Goal: Information Seeking & Learning: Learn about a topic

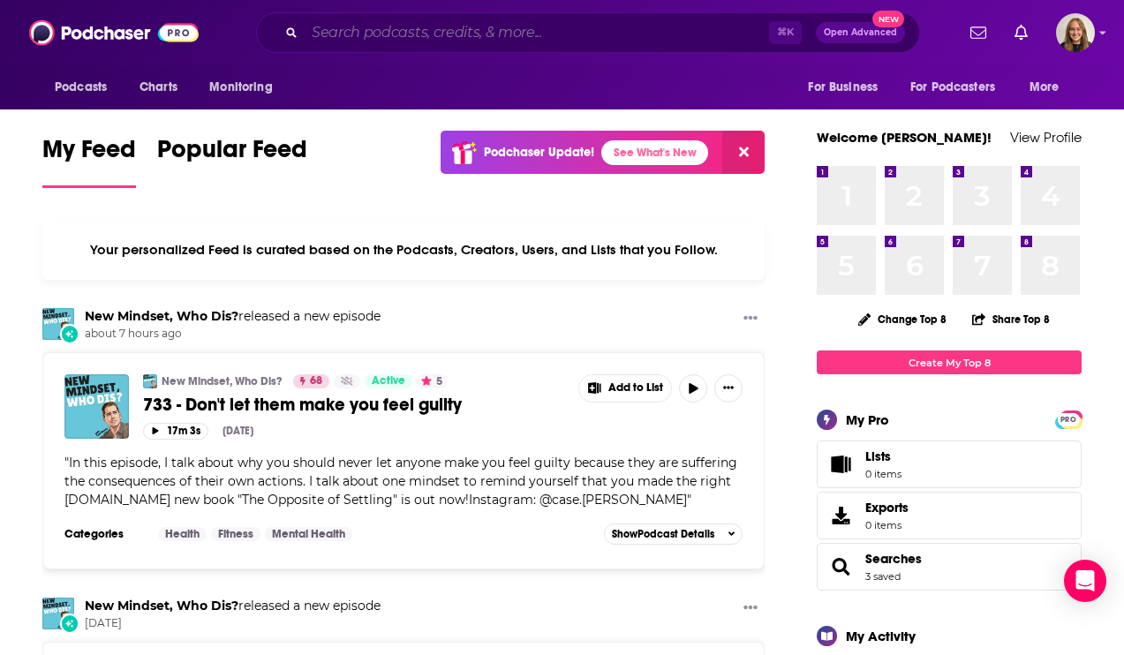
click at [422, 33] on input "Search podcasts, credits, & more..." at bounding box center [537, 33] width 464 height 28
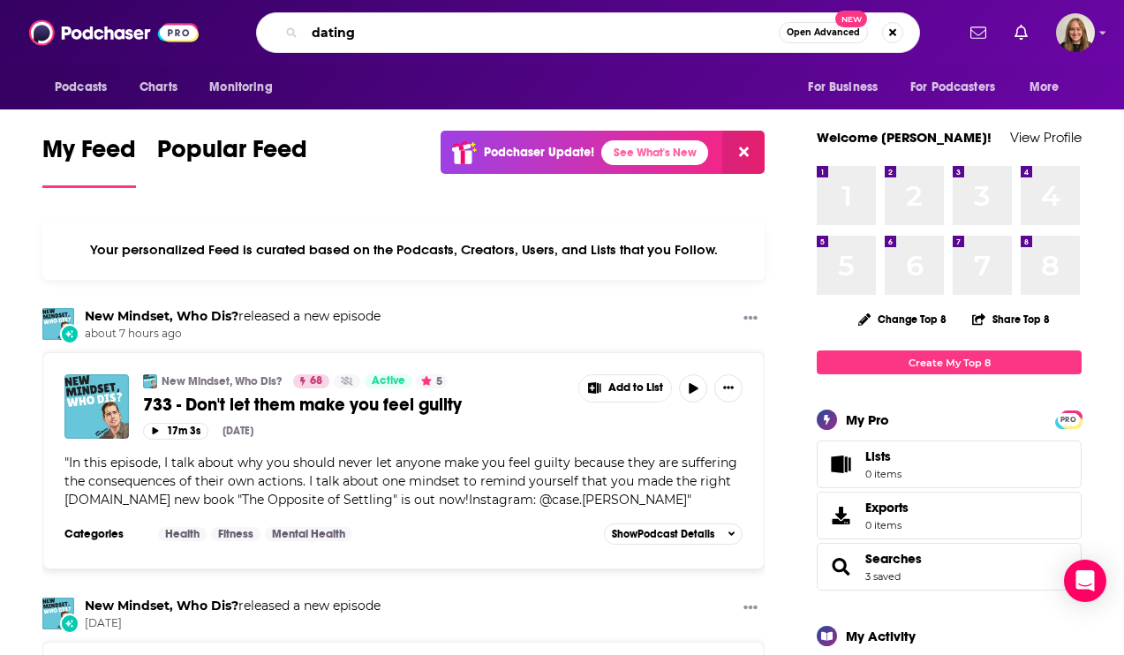
type input "dating"
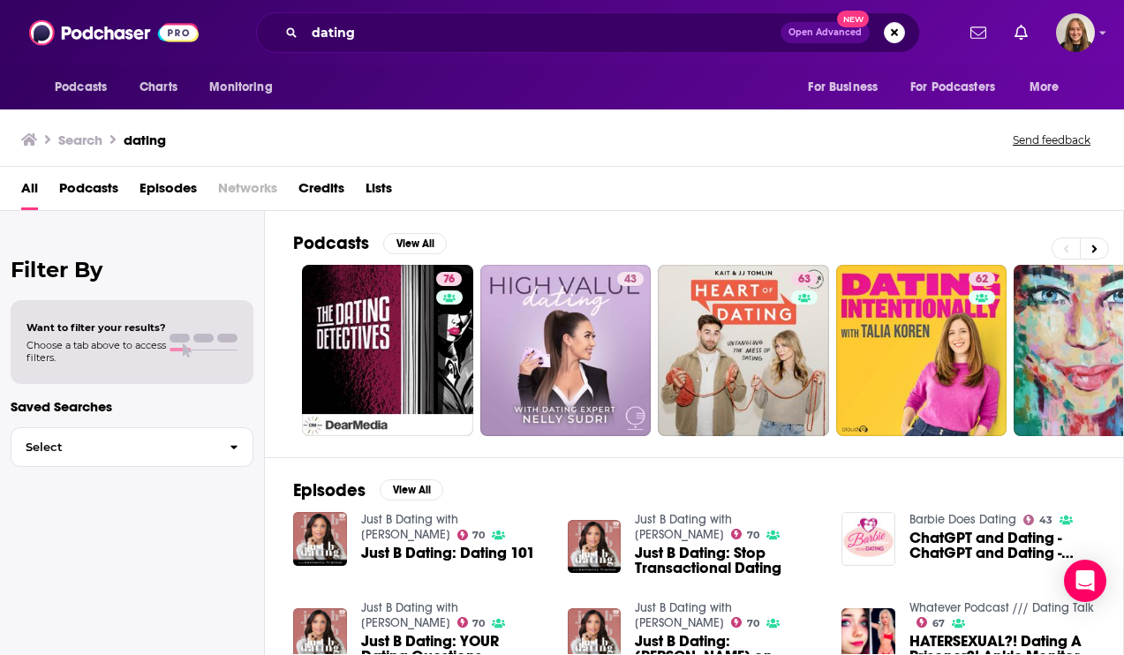
click at [96, 186] on span "Podcasts" at bounding box center [88, 192] width 59 height 36
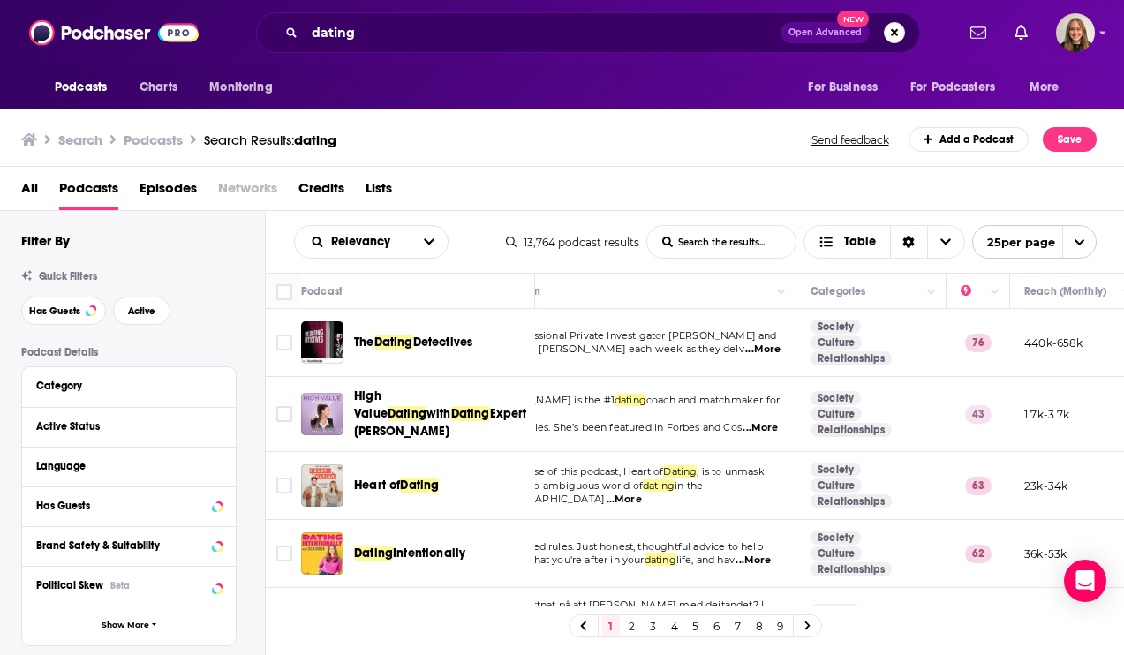
scroll to position [0, 65]
click at [148, 512] on button "Has Guests" at bounding box center [112, 505] width 152 height 22
click at [147, 536] on span "All" at bounding box center [119, 538] width 165 height 23
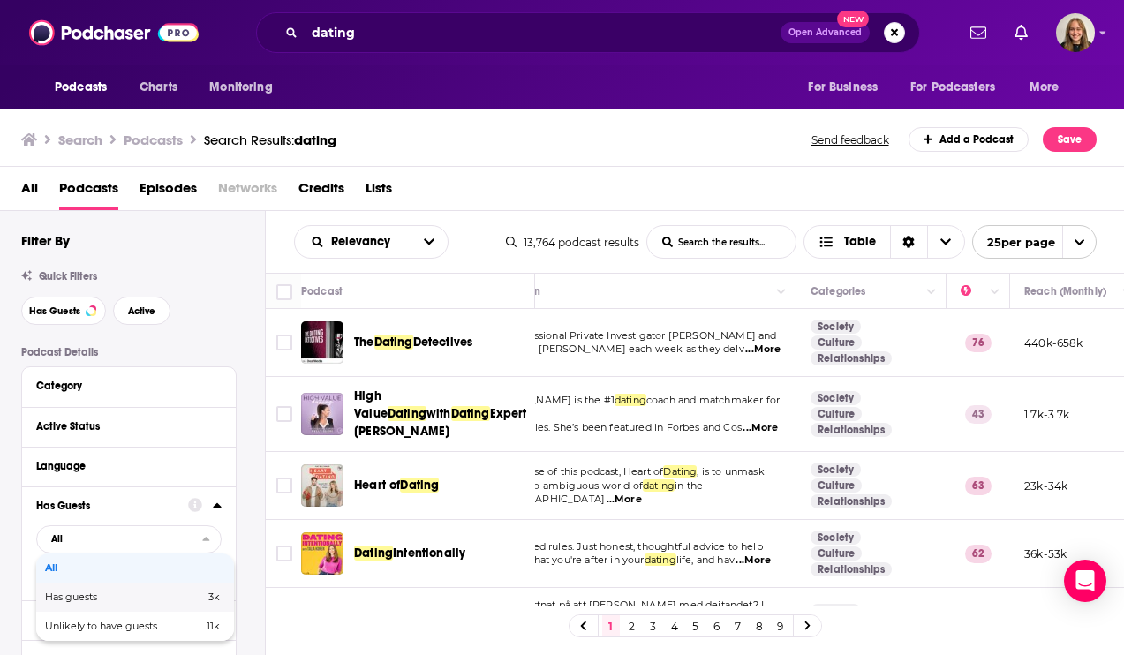
click at [101, 598] on span "Has guests" at bounding box center [98, 597] width 106 height 10
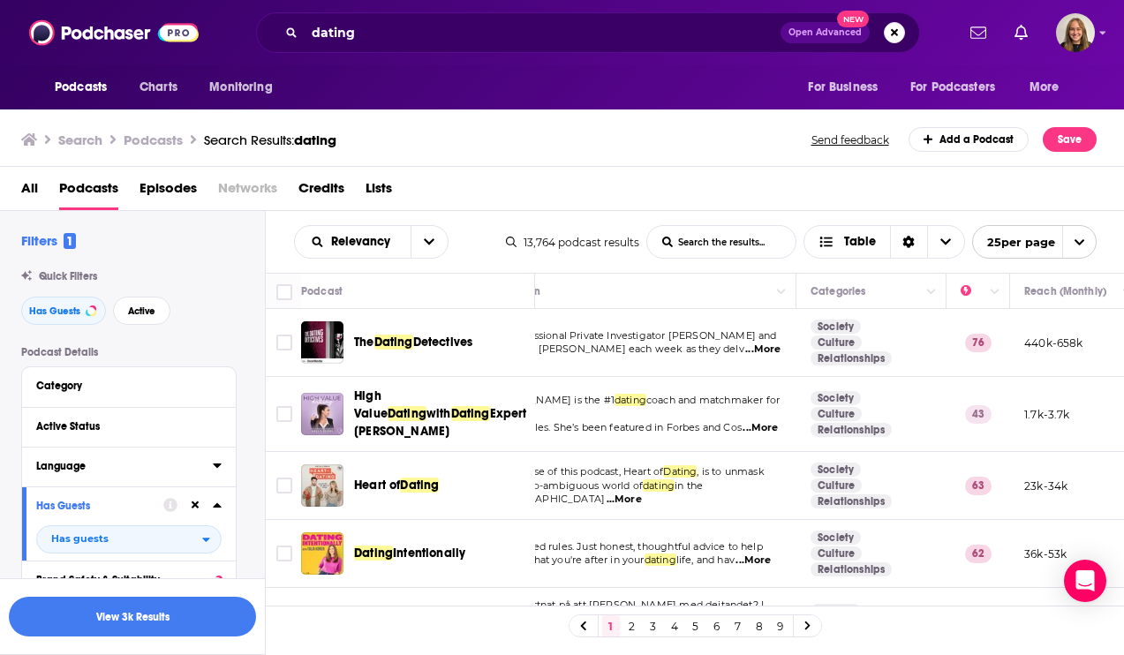
click at [218, 462] on icon at bounding box center [217, 465] width 9 height 14
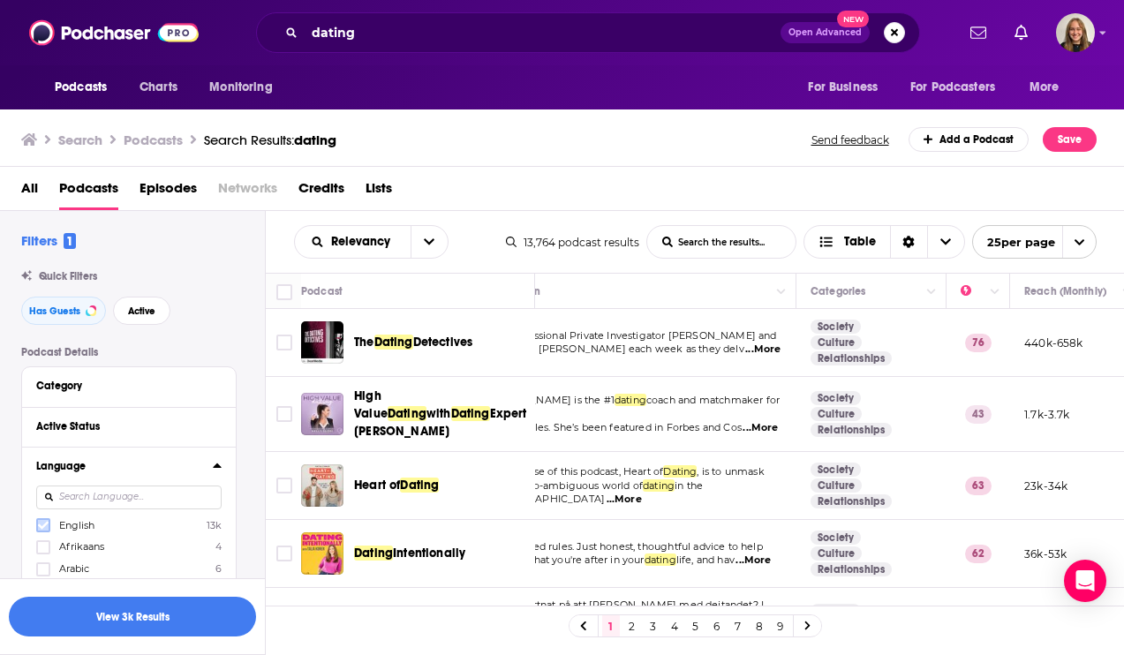
click at [47, 527] on icon at bounding box center [43, 525] width 11 height 11
click at [222, 428] on div "Active Status" at bounding box center [129, 427] width 214 height 40
click at [132, 421] on div "Active Status" at bounding box center [106, 426] width 140 height 12
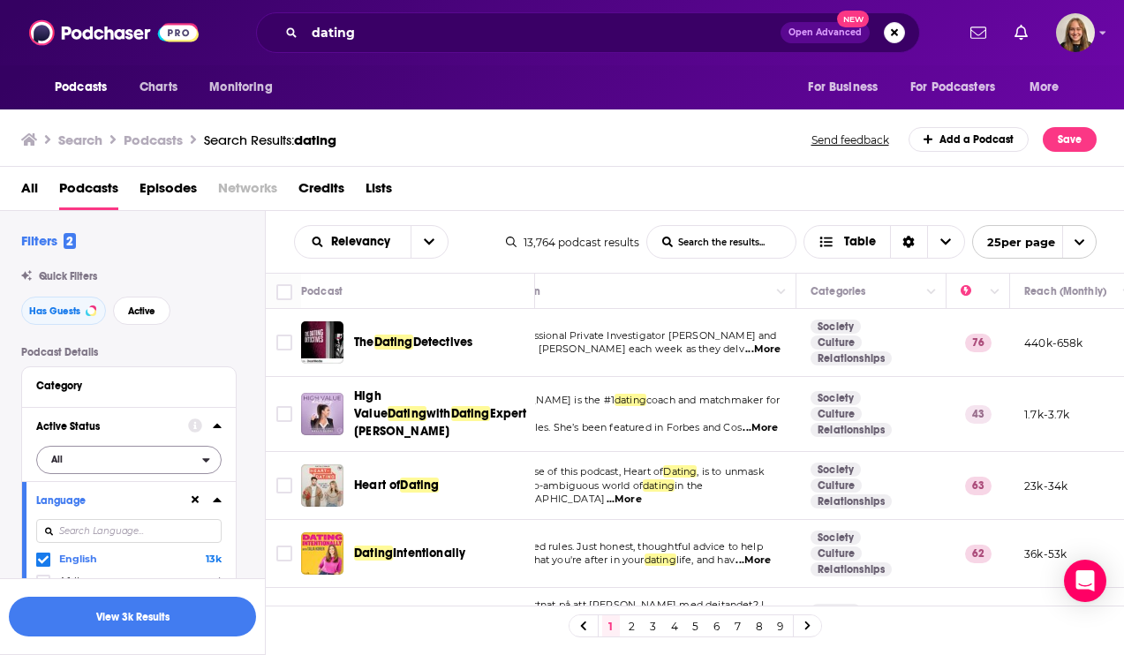
click at [80, 457] on span "All" at bounding box center [119, 458] width 165 height 23
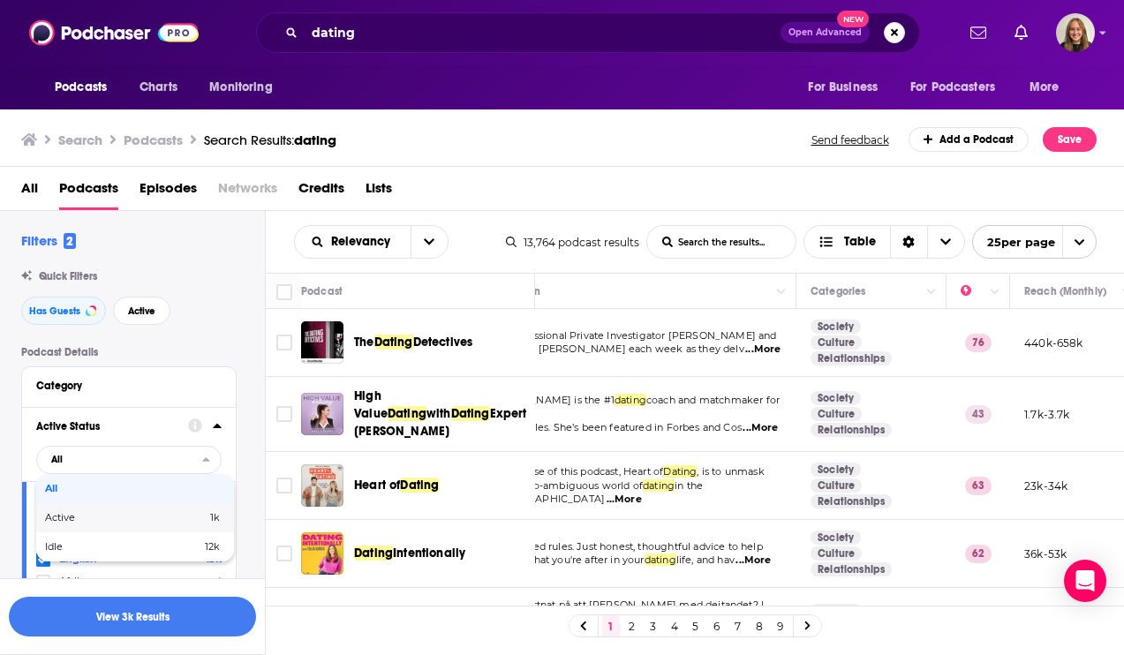
click at [77, 514] on span "Active" at bounding box center [92, 518] width 95 height 10
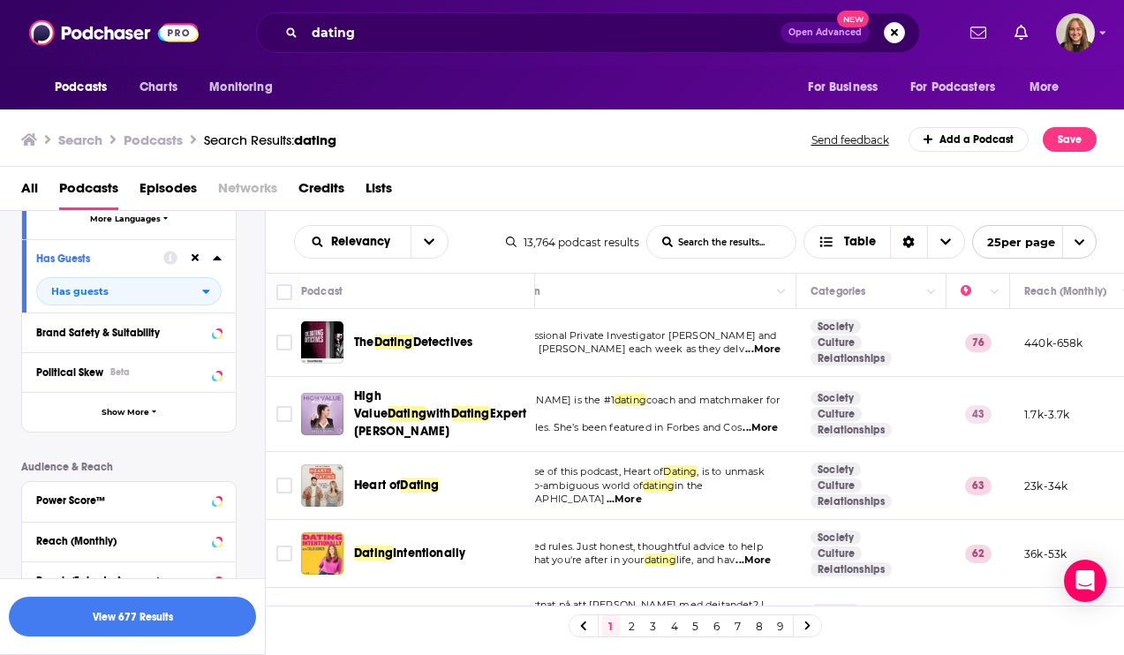
scroll to position [535, 0]
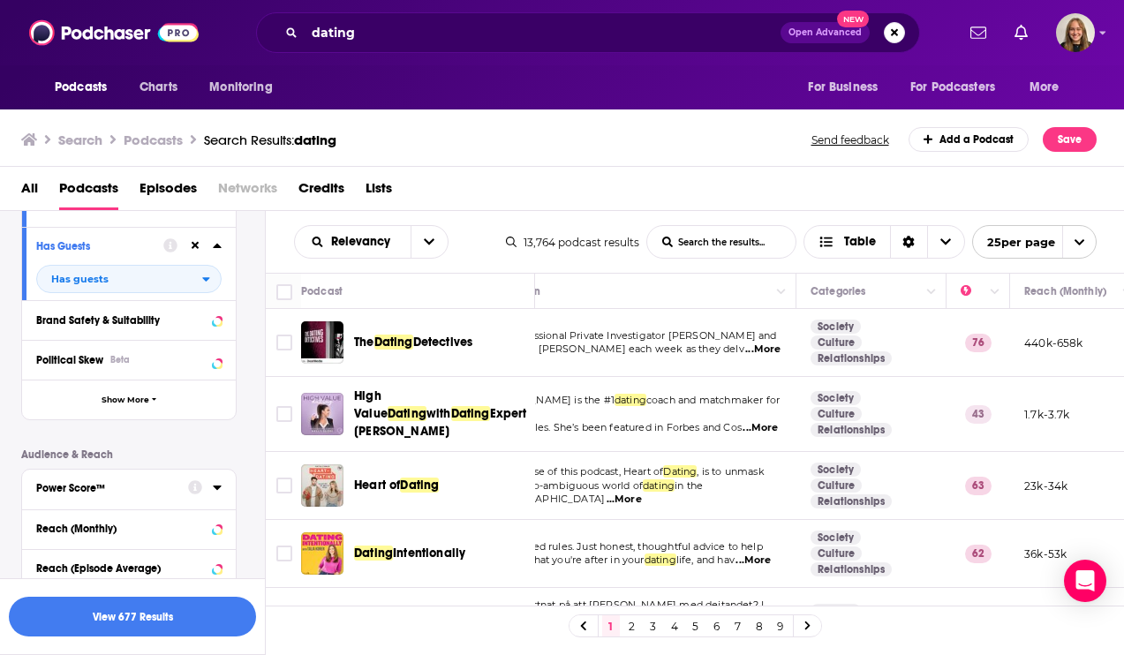
click at [151, 484] on div "Power Score™" at bounding box center [106, 488] width 140 height 12
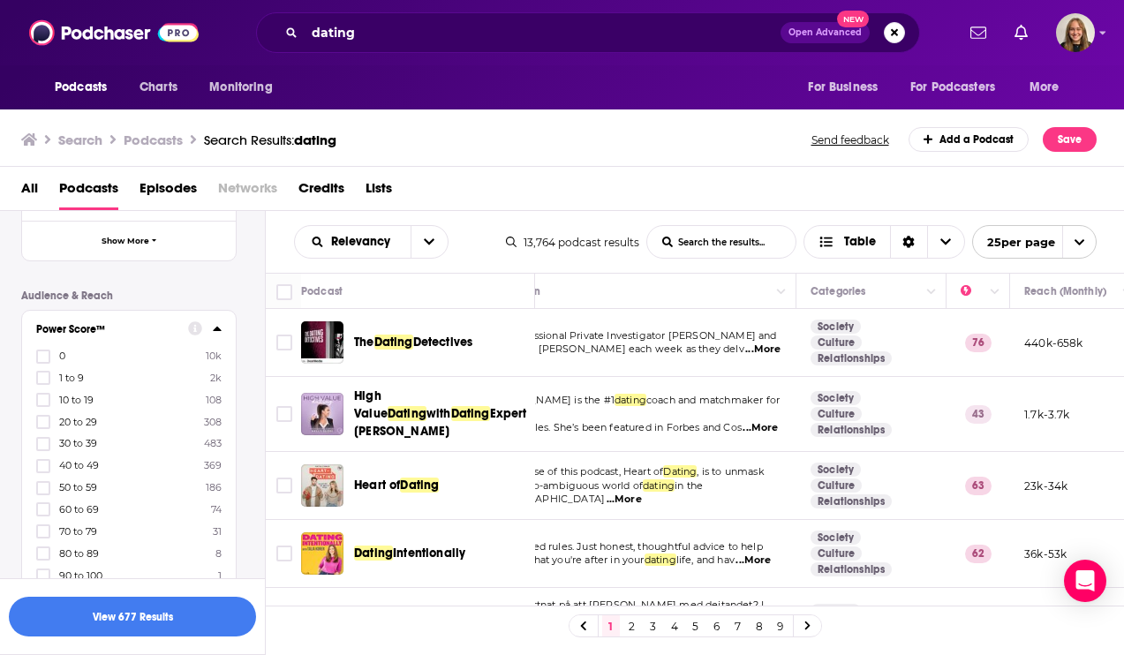
scroll to position [727, 0]
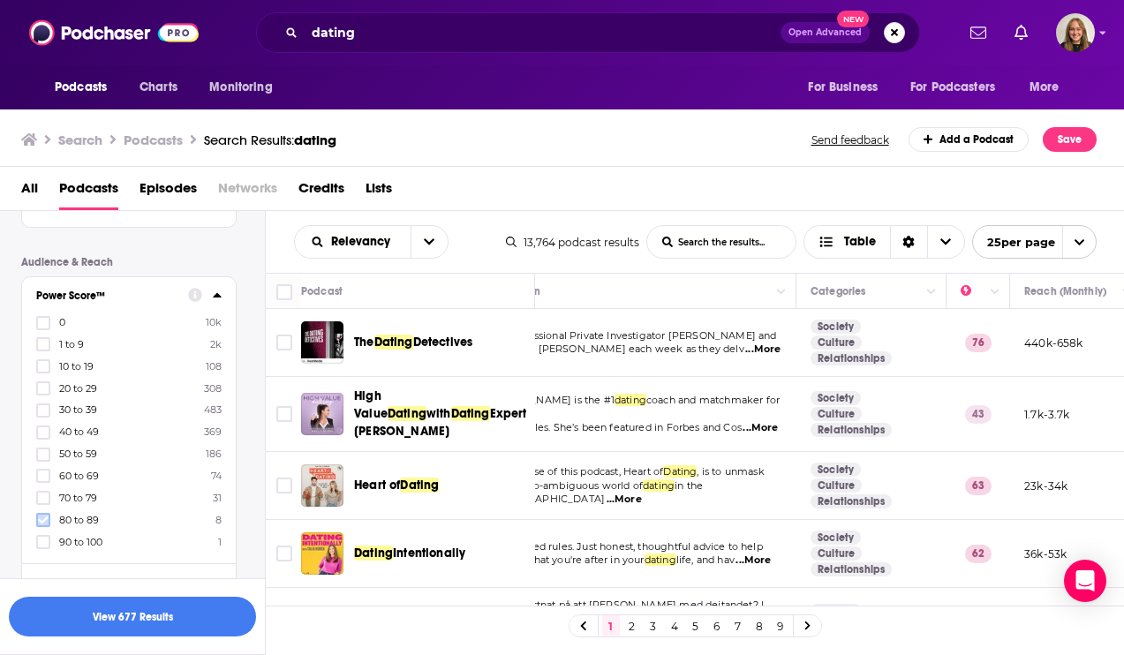
click at [41, 515] on icon at bounding box center [43, 520] width 11 height 11
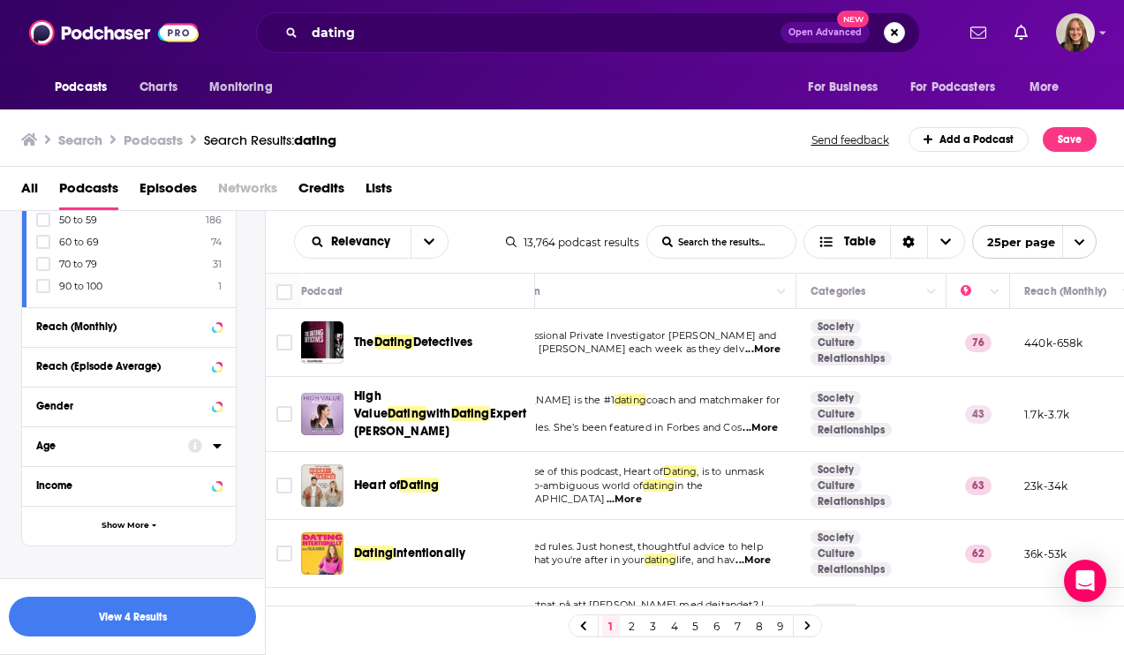
scroll to position [986, 0]
click at [119, 447] on div "Age" at bounding box center [106, 443] width 140 height 12
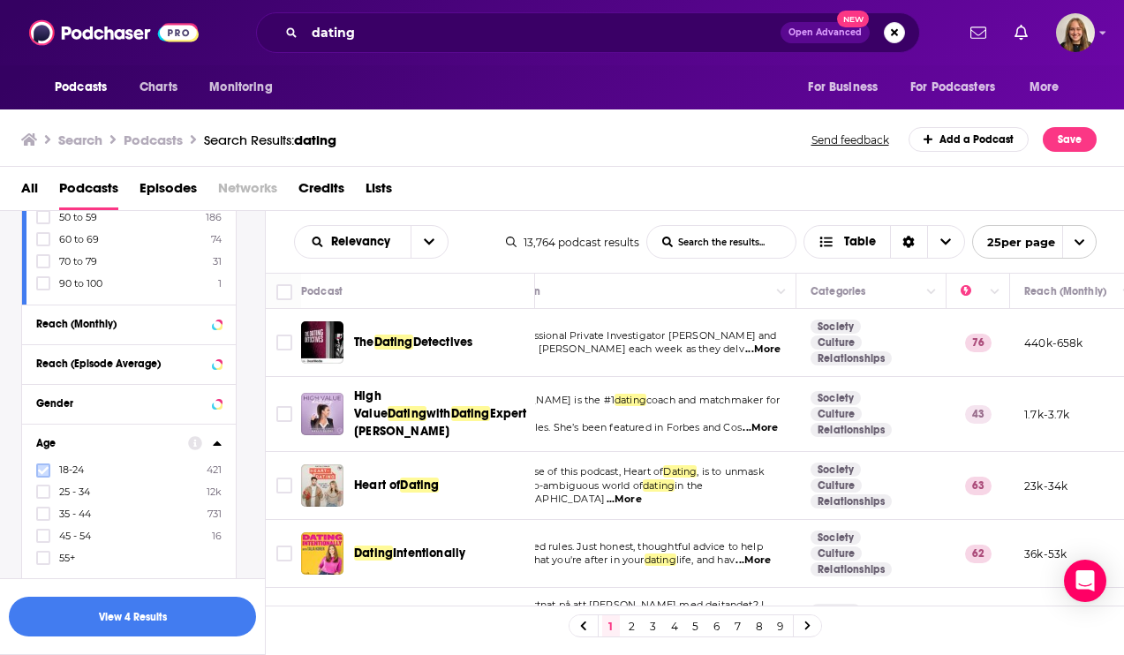
click at [44, 467] on icon at bounding box center [43, 470] width 11 height 11
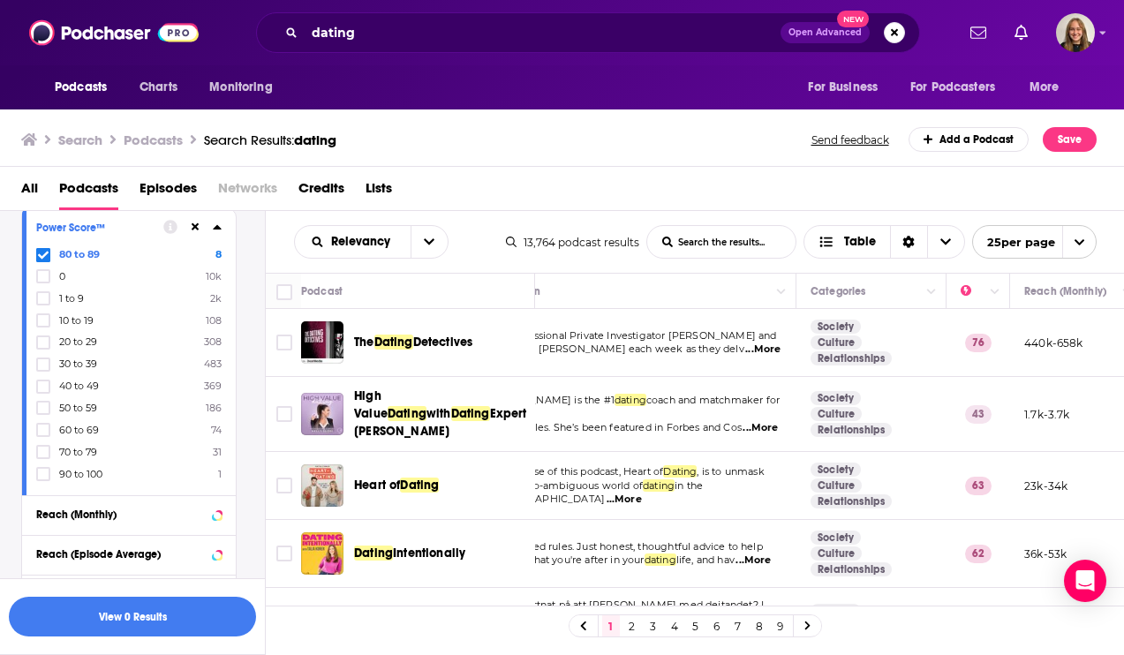
scroll to position [779, 0]
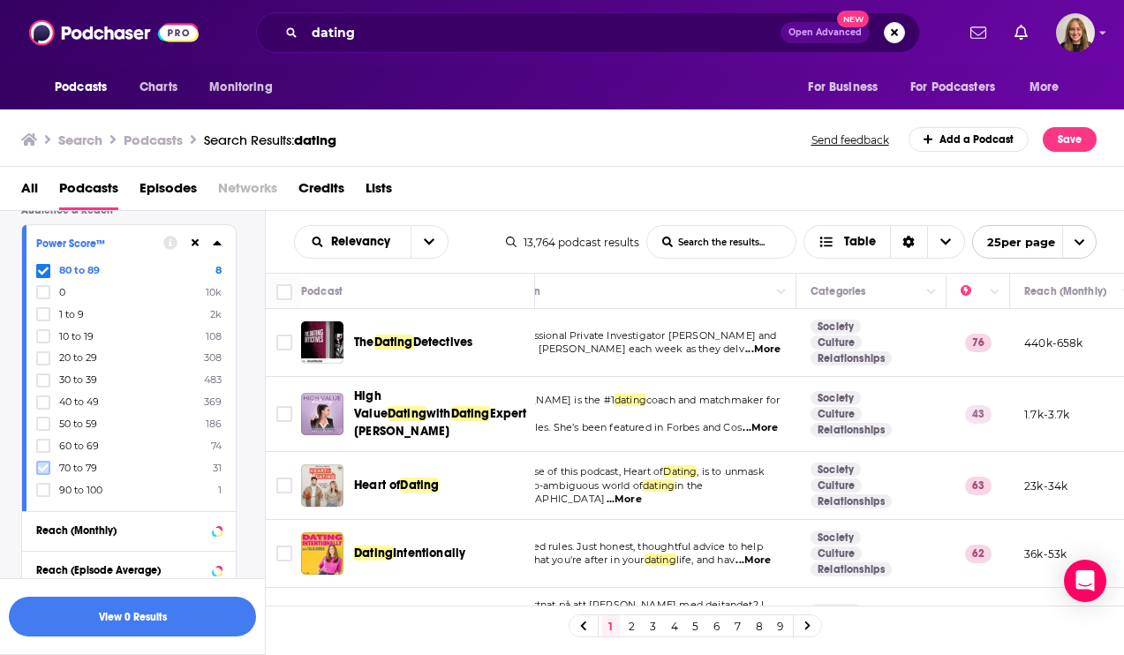
click at [41, 468] on icon at bounding box center [43, 467] width 11 height 11
click at [184, 617] on button "View 3 Results" at bounding box center [132, 617] width 247 height 40
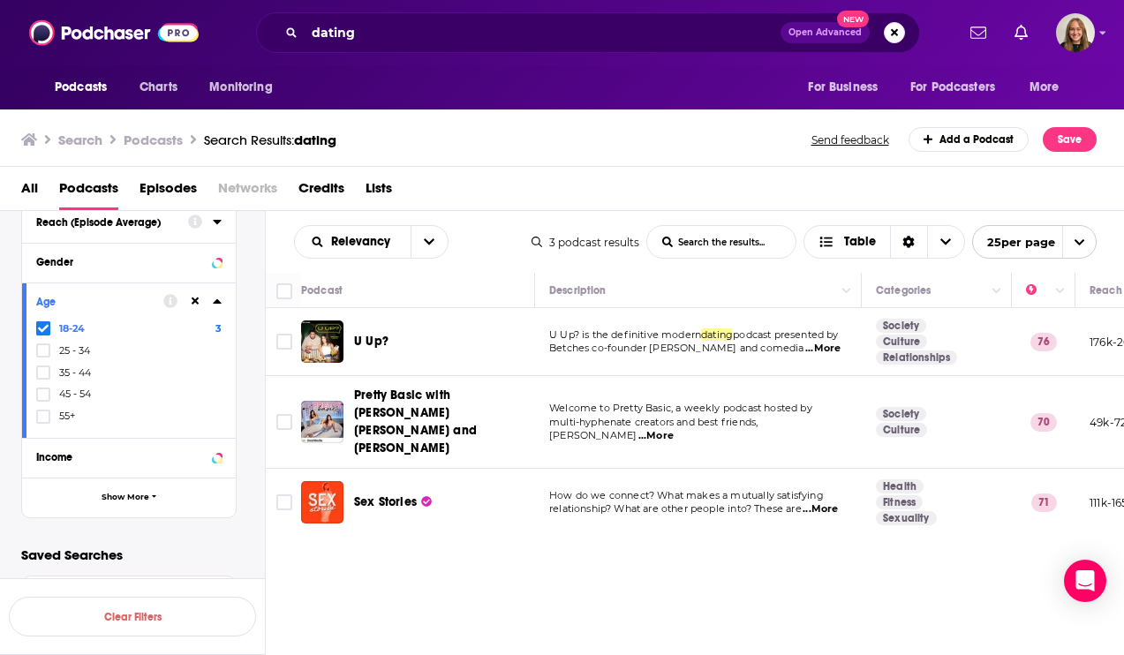
click at [673, 429] on span "...More" at bounding box center [655, 436] width 35 height 14
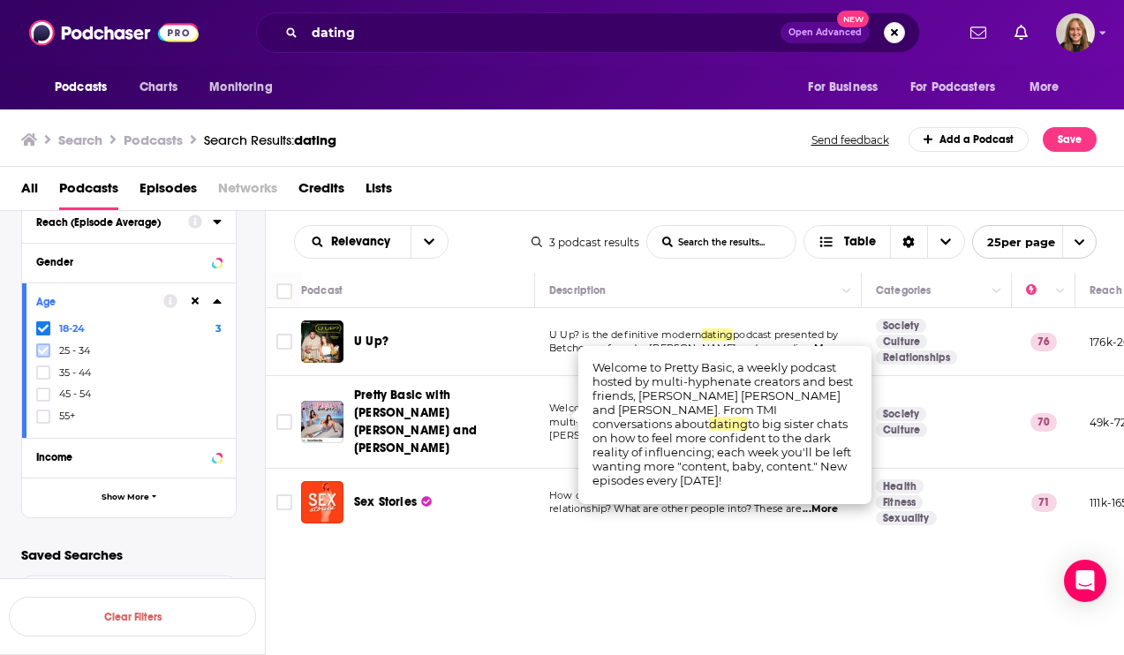
click at [40, 350] on icon at bounding box center [43, 351] width 11 height 8
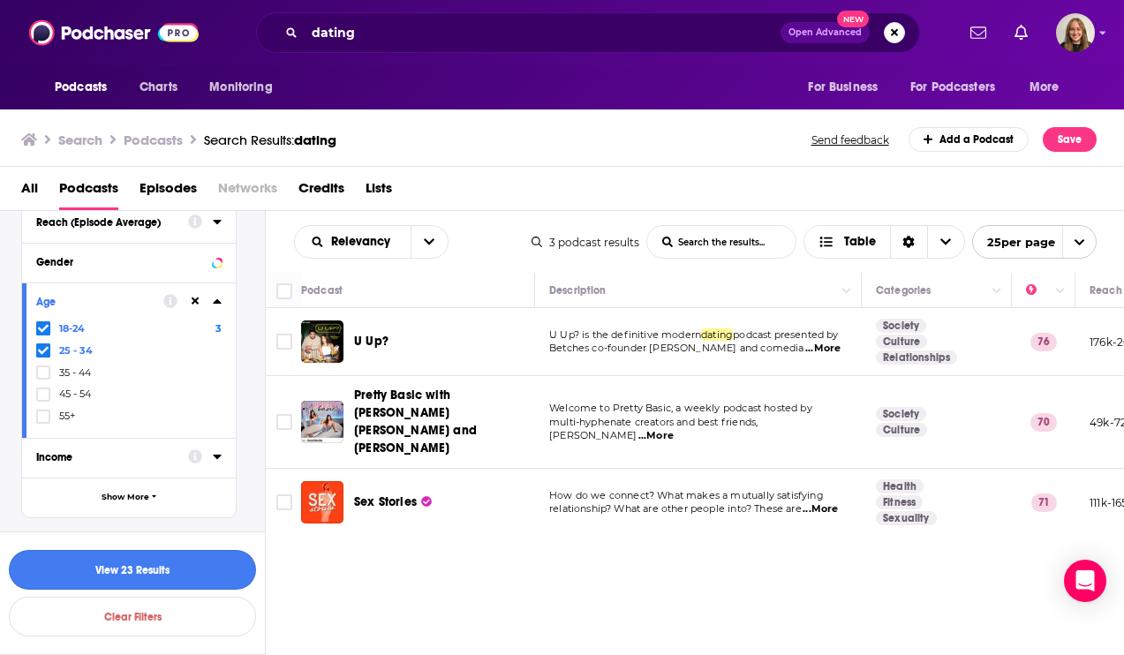
click at [149, 571] on button "View 23 Results" at bounding box center [132, 570] width 247 height 40
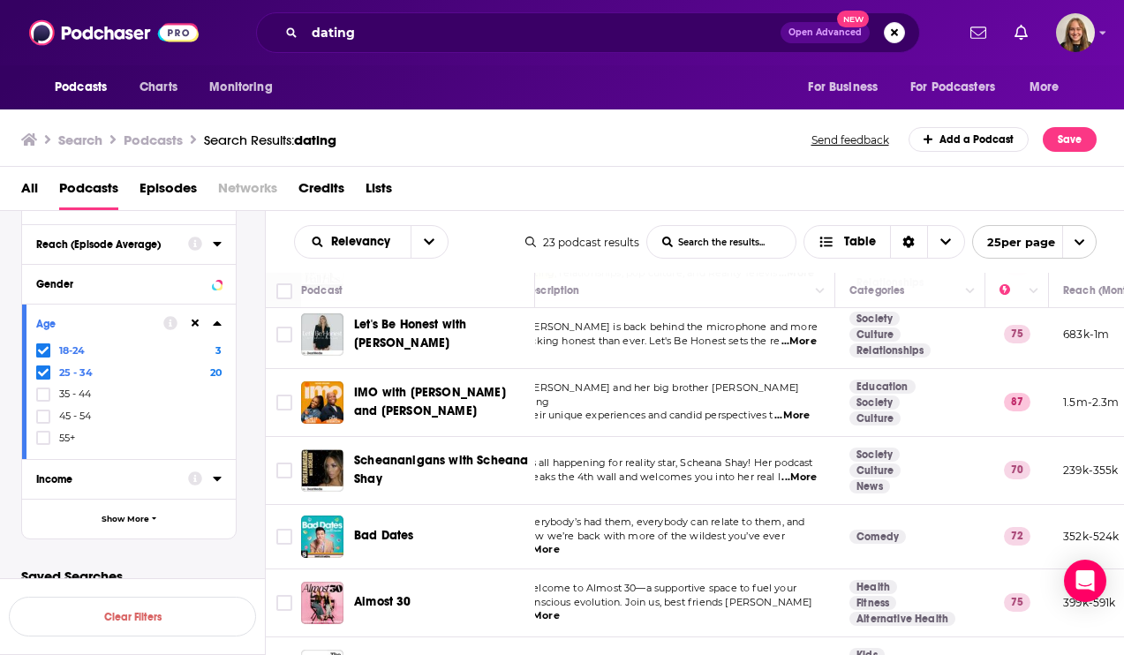
scroll to position [803, 10]
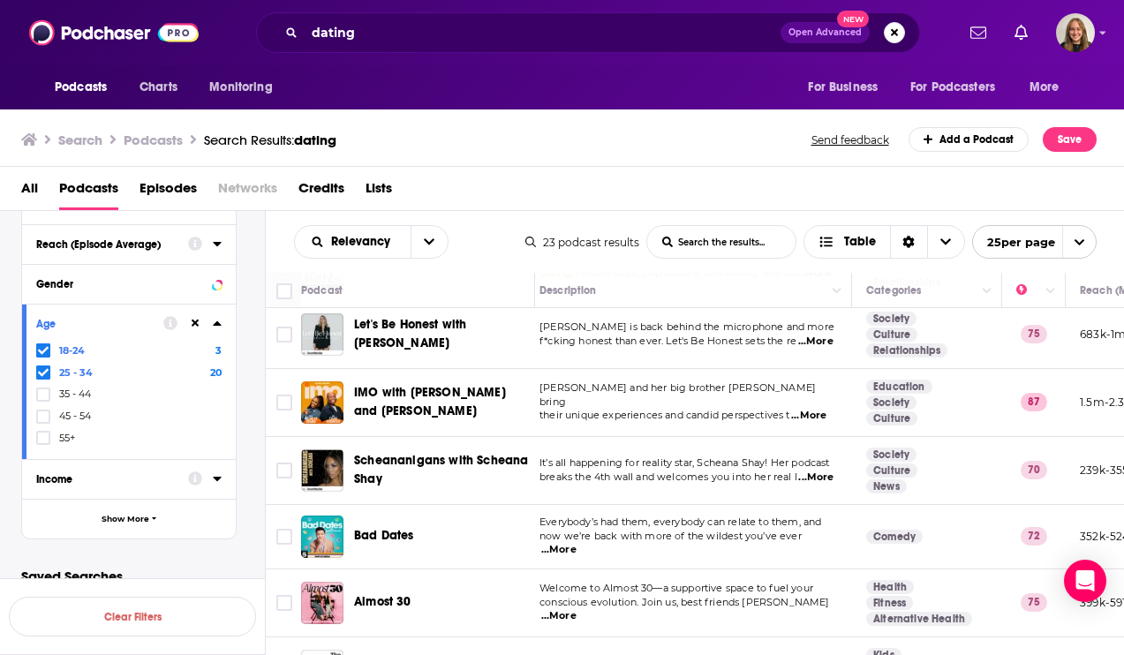
click at [576, 609] on span "...More" at bounding box center [558, 616] width 35 height 14
click at [823, 550] on div "Podcasts Charts Monitoring dating Open Advanced New For Business For Podcasters…" at bounding box center [562, 327] width 1124 height 655
click at [473, 593] on div "Almost 30" at bounding box center [446, 602] width 184 height 18
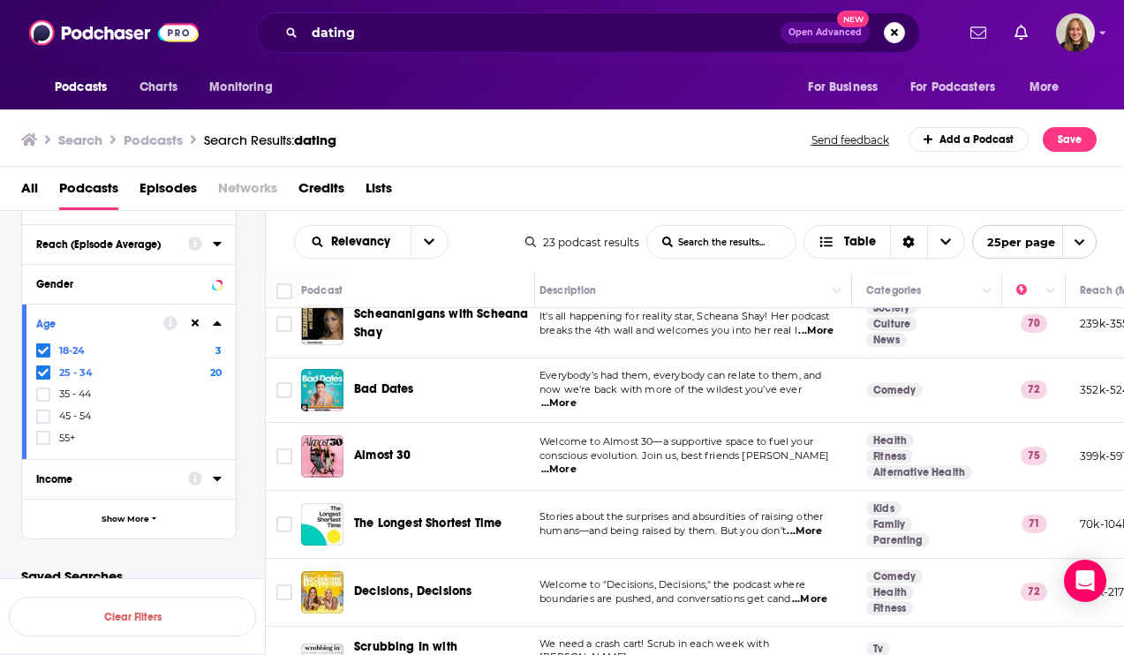
scroll to position [955, 10]
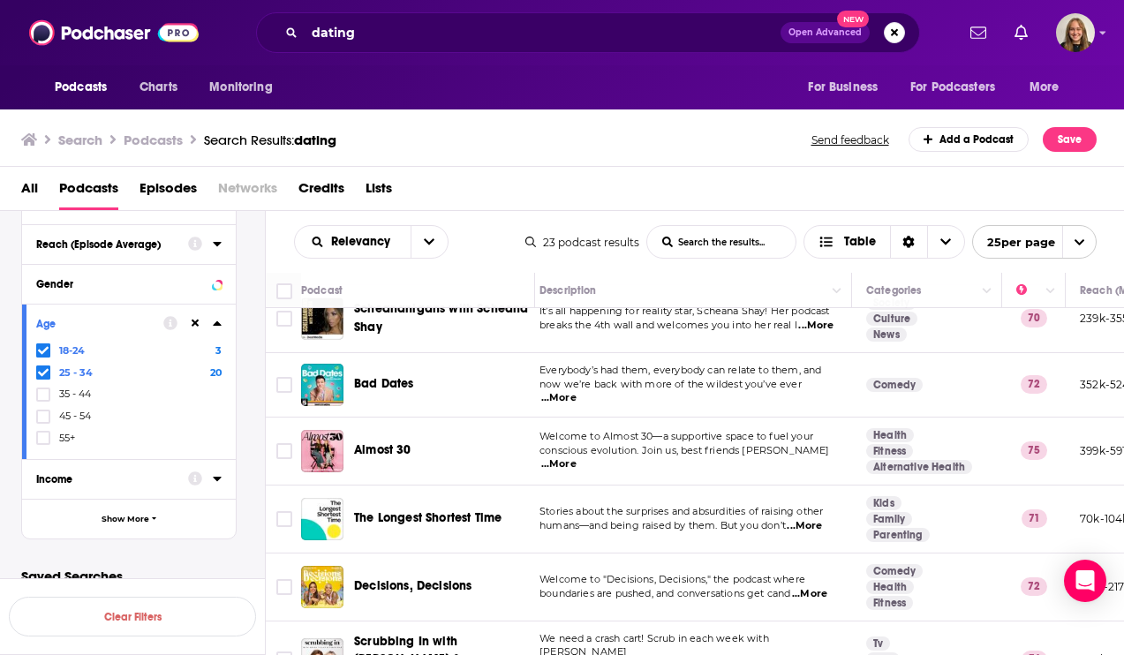
click at [816, 587] on span "...More" at bounding box center [809, 594] width 35 height 14
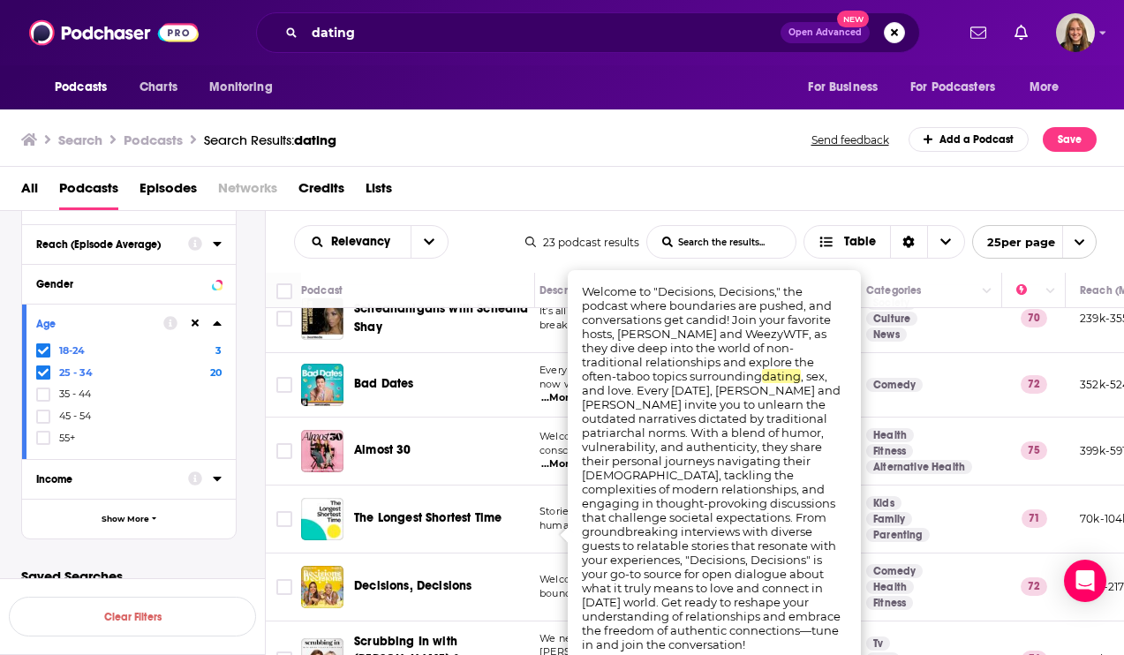
click at [473, 566] on div "Decisions, Decisions" at bounding box center [446, 587] width 184 height 42
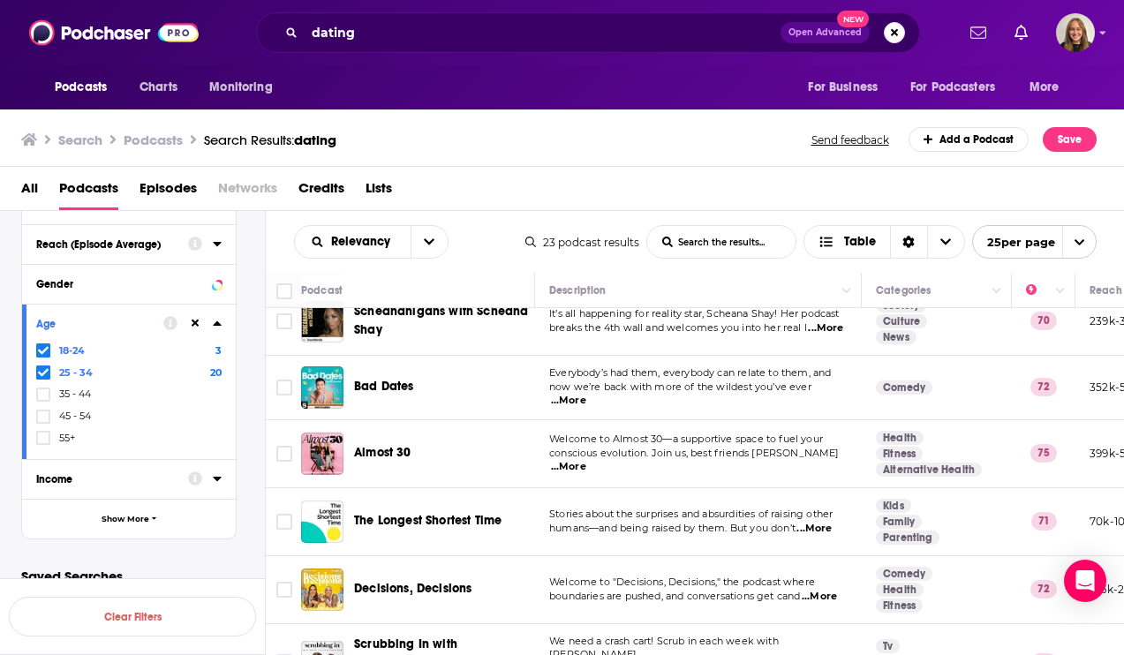
scroll to position [952, 0]
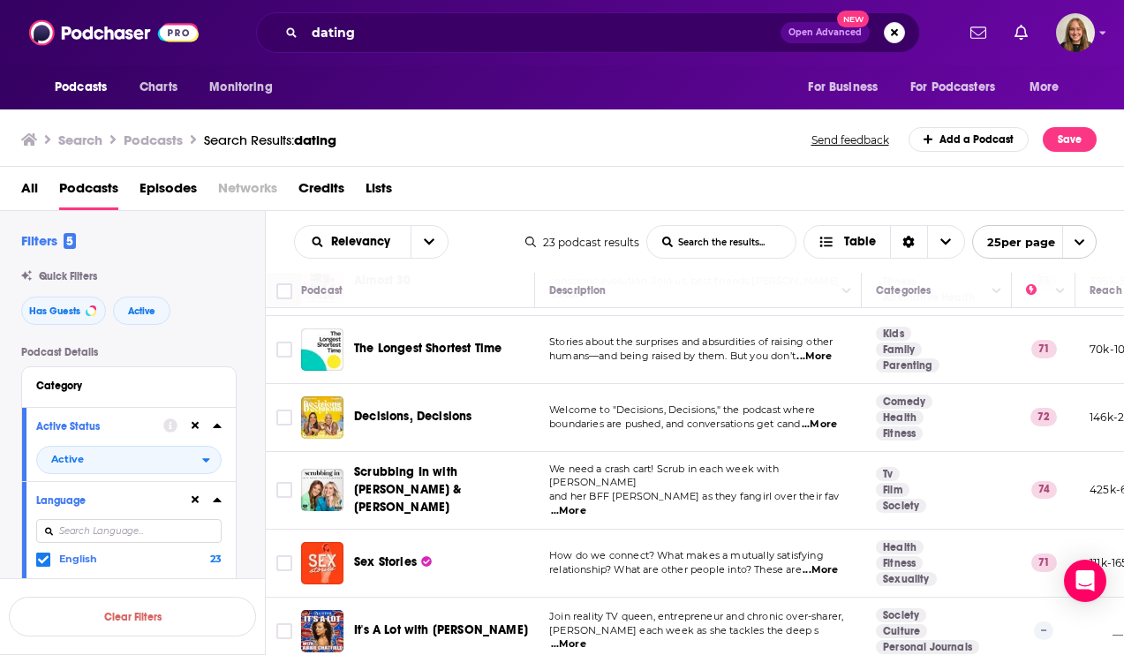
scroll to position [1124, 0]
click at [802, 563] on span "...More" at bounding box center [819, 570] width 35 height 14
click at [402, 622] on span "It's A Lot with [PERSON_NAME]" at bounding box center [441, 629] width 174 height 15
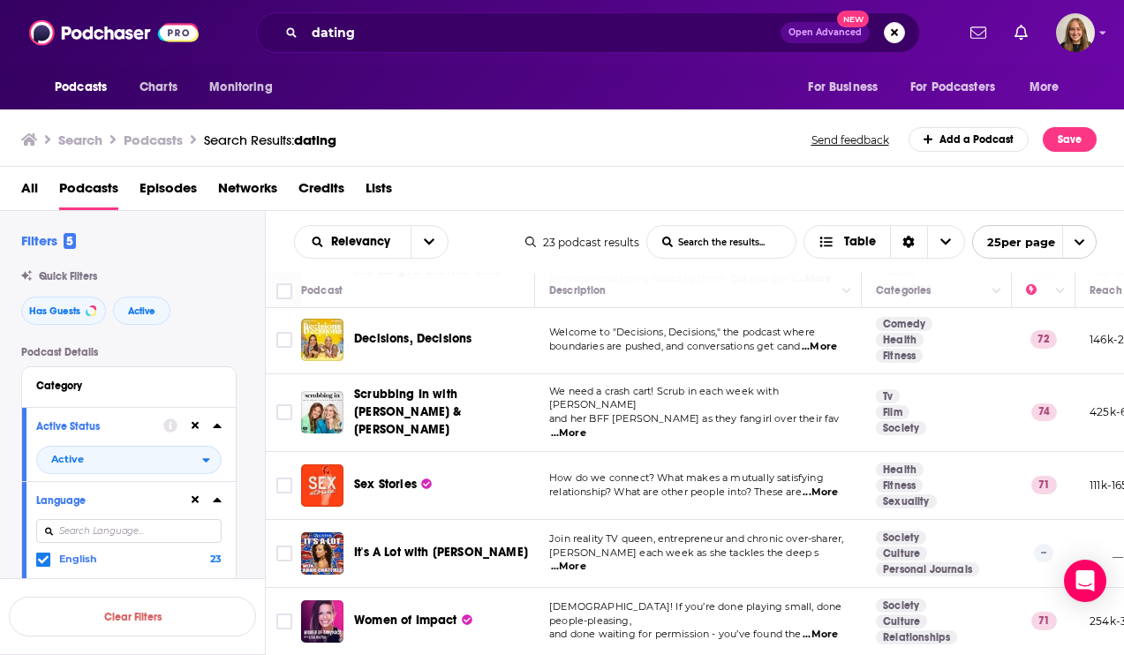
click at [579, 560] on span "...More" at bounding box center [568, 567] width 35 height 14
click at [324, 146] on span "dating" at bounding box center [315, 140] width 42 height 17
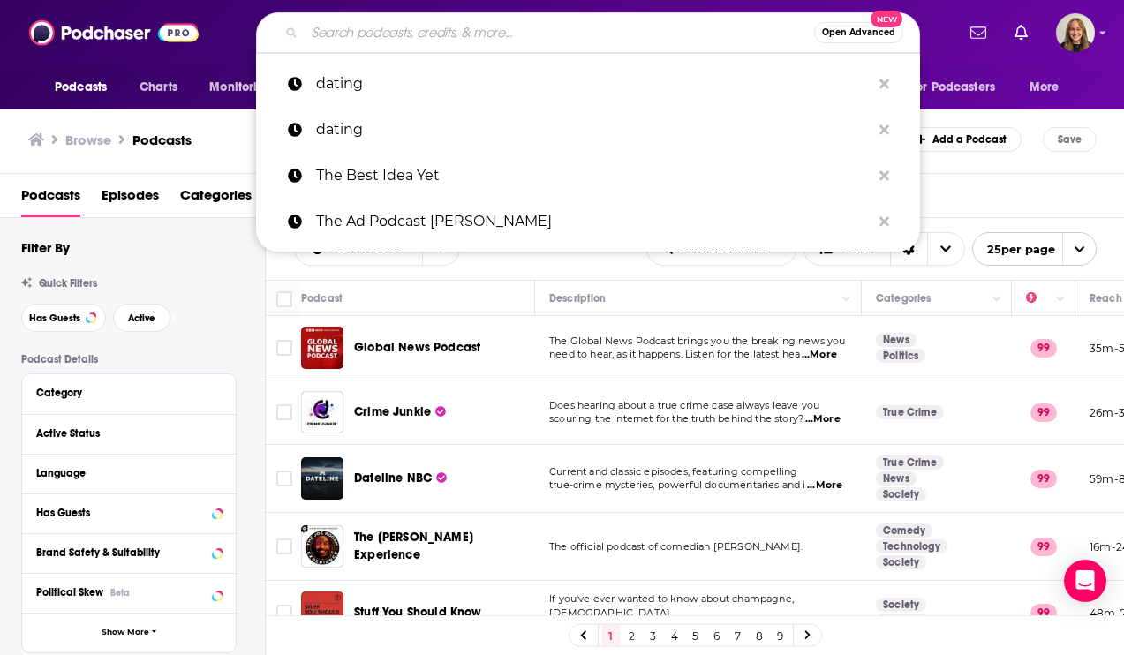
click at [413, 37] on input "Search podcasts, credits, & more..." at bounding box center [559, 33] width 509 height 28
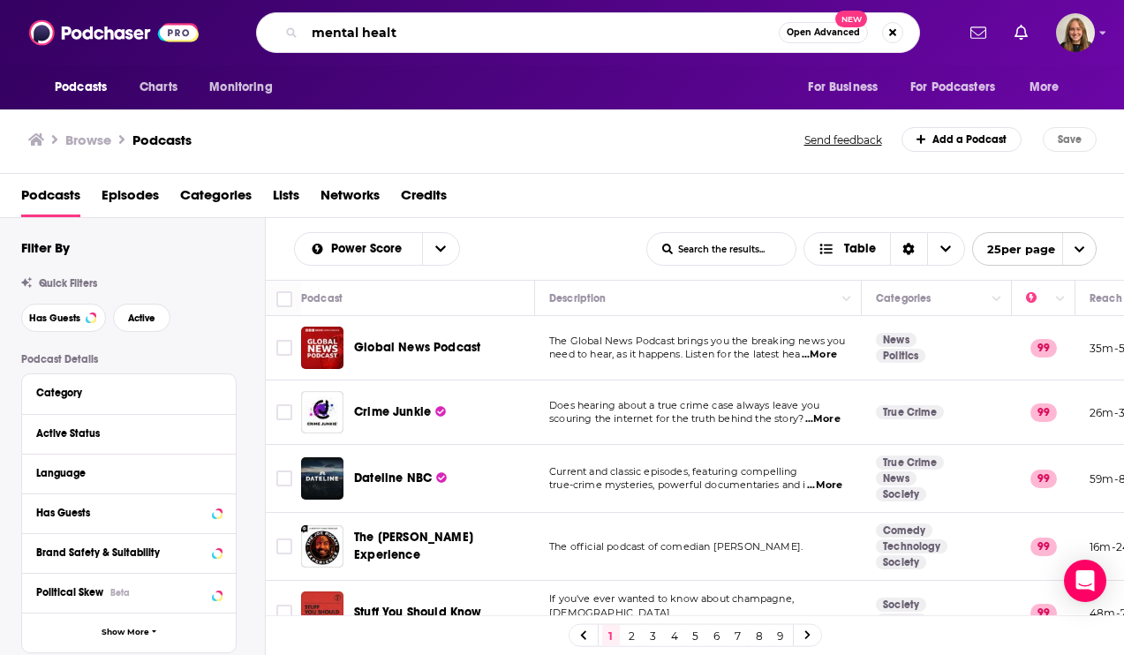
type input "mental health"
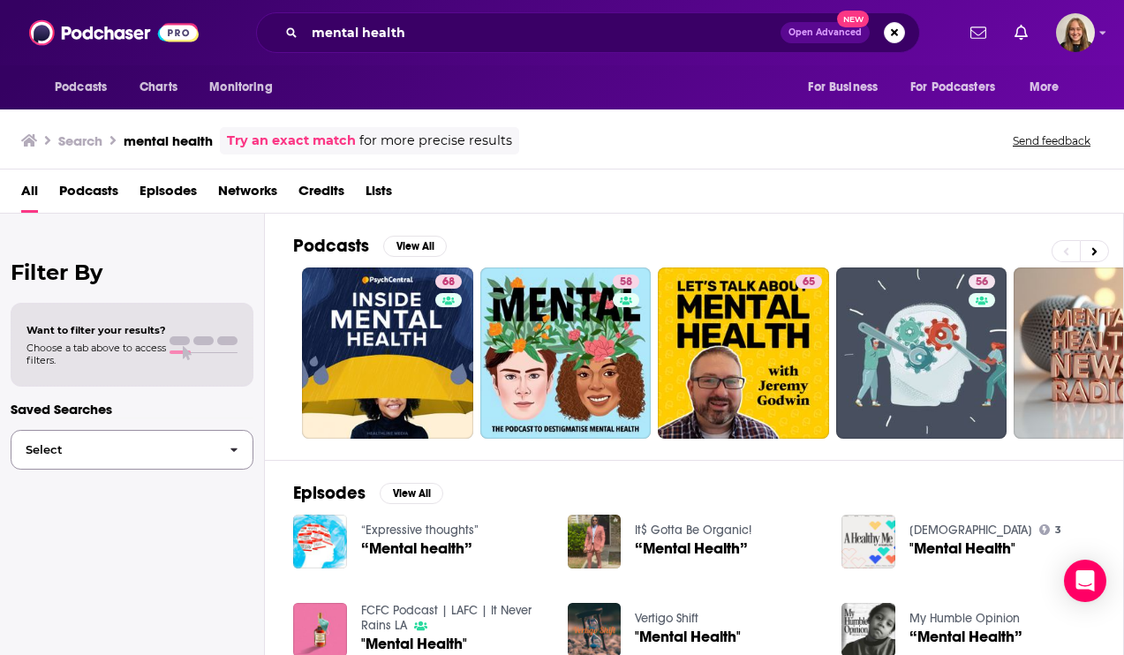
click at [202, 454] on span "Select" at bounding box center [113, 449] width 204 height 11
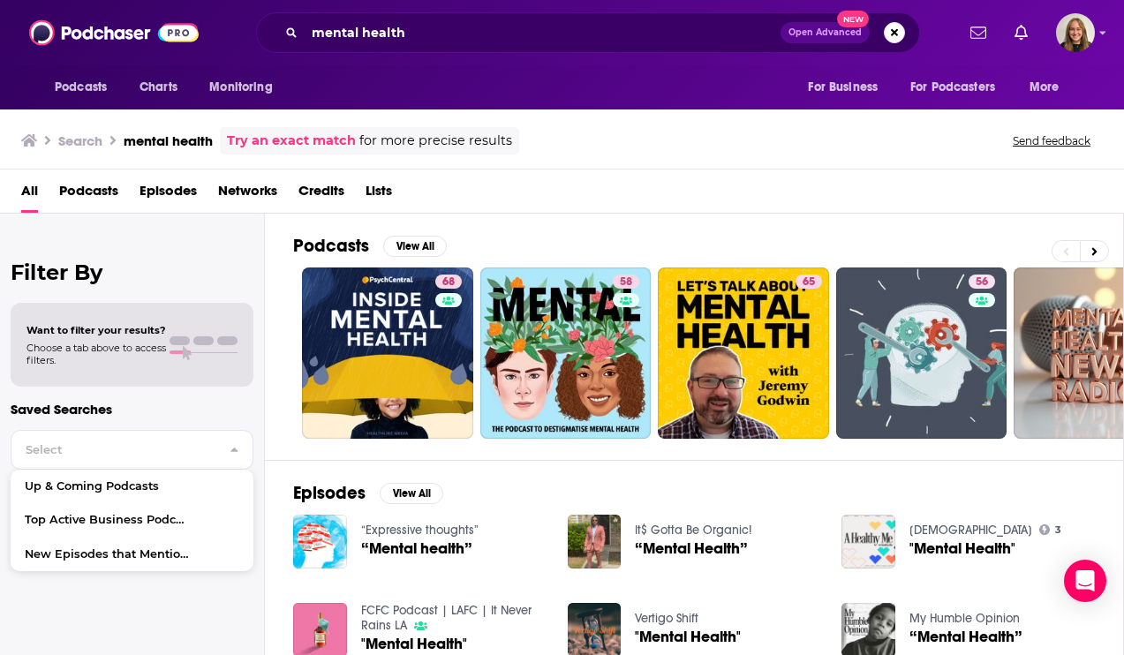
click at [193, 417] on div at bounding box center [132, 417] width 243 height 1
click at [195, 409] on p "Saved Searches" at bounding box center [132, 409] width 243 height 17
click at [102, 190] on span "Podcasts" at bounding box center [88, 195] width 59 height 36
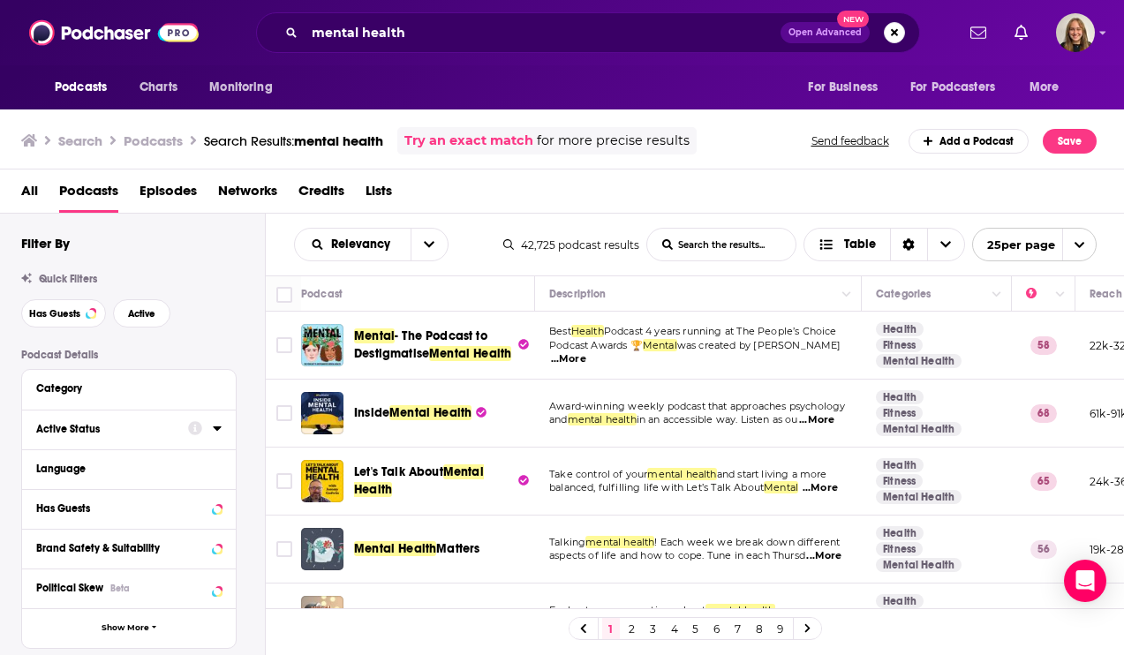
click at [169, 432] on div "Active Status" at bounding box center [106, 429] width 140 height 12
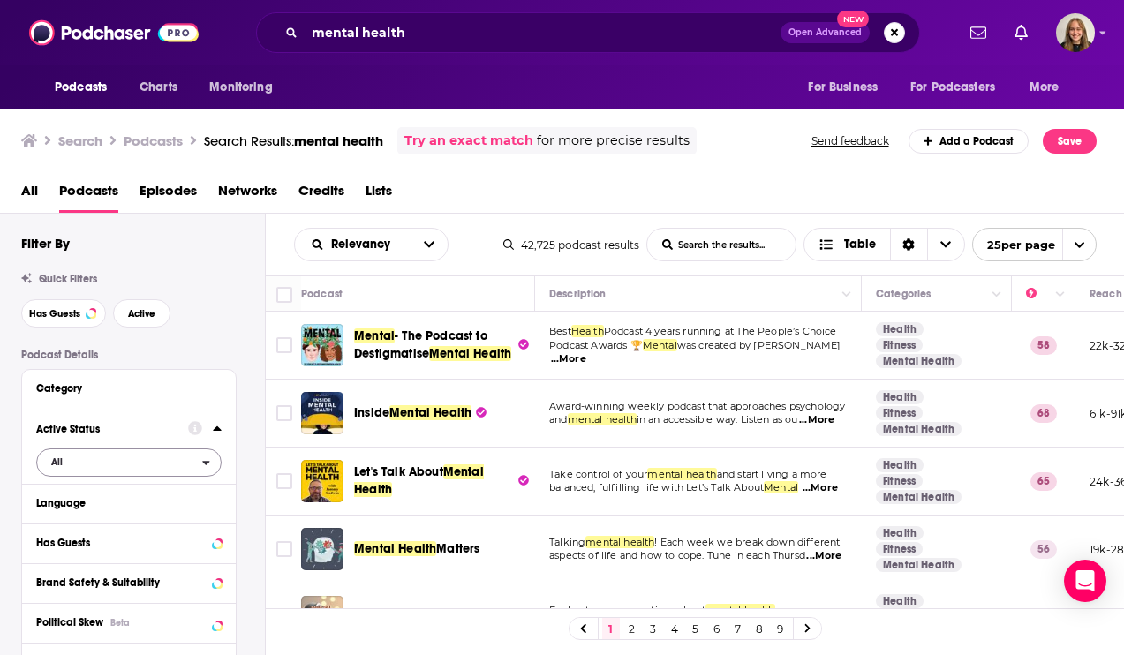
click at [71, 462] on span "All" at bounding box center [119, 461] width 165 height 23
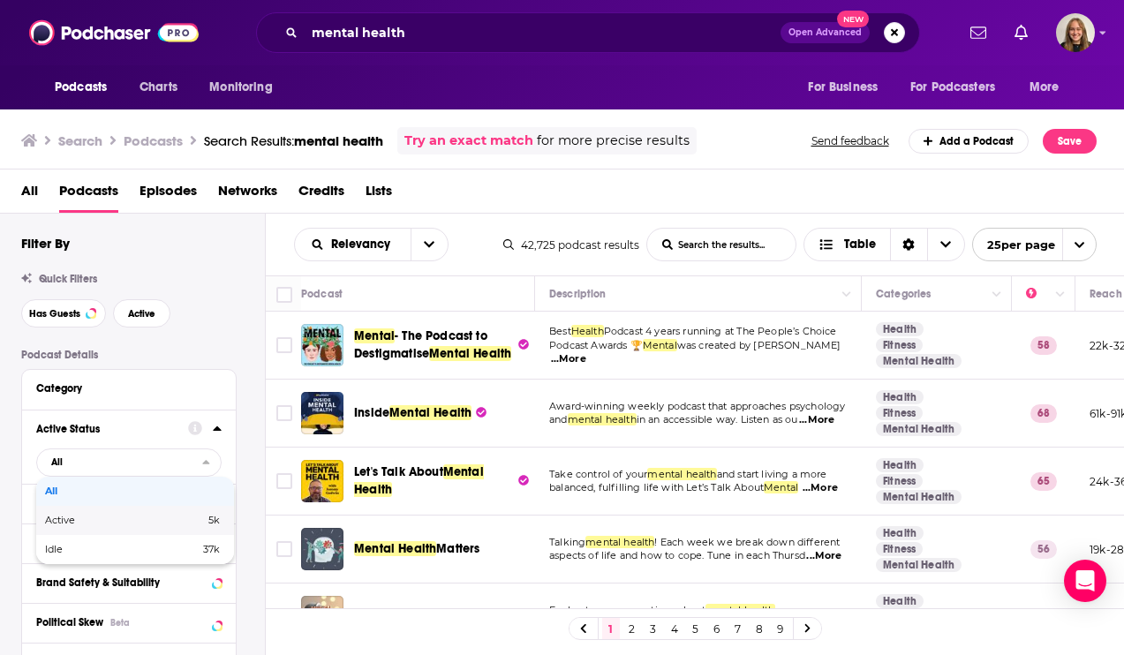
click at [79, 523] on span "Active" at bounding box center [92, 520] width 94 height 10
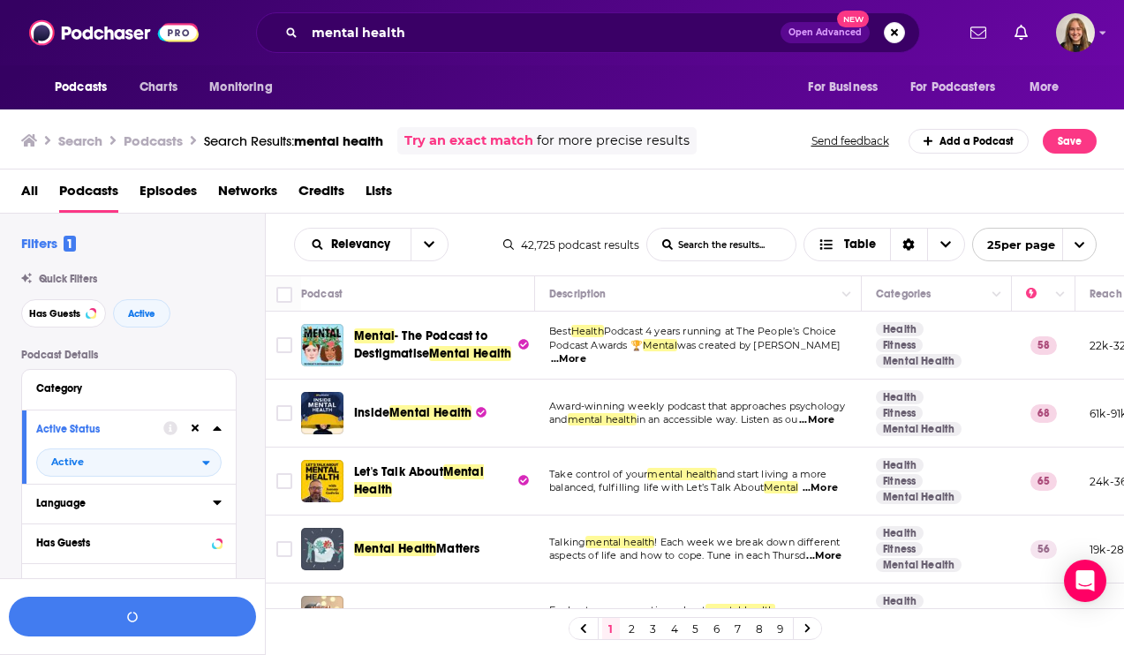
click at [123, 500] on div "Language" at bounding box center [118, 503] width 165 height 12
click at [44, 560] on icon at bounding box center [43, 562] width 11 height 11
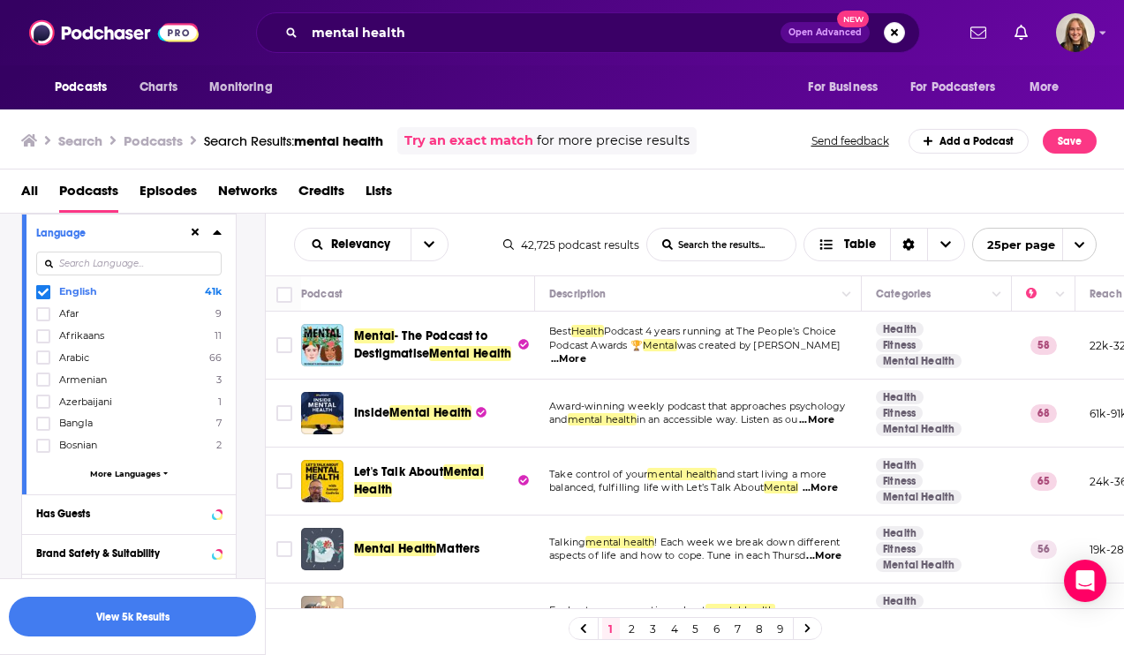
scroll to position [300, 0]
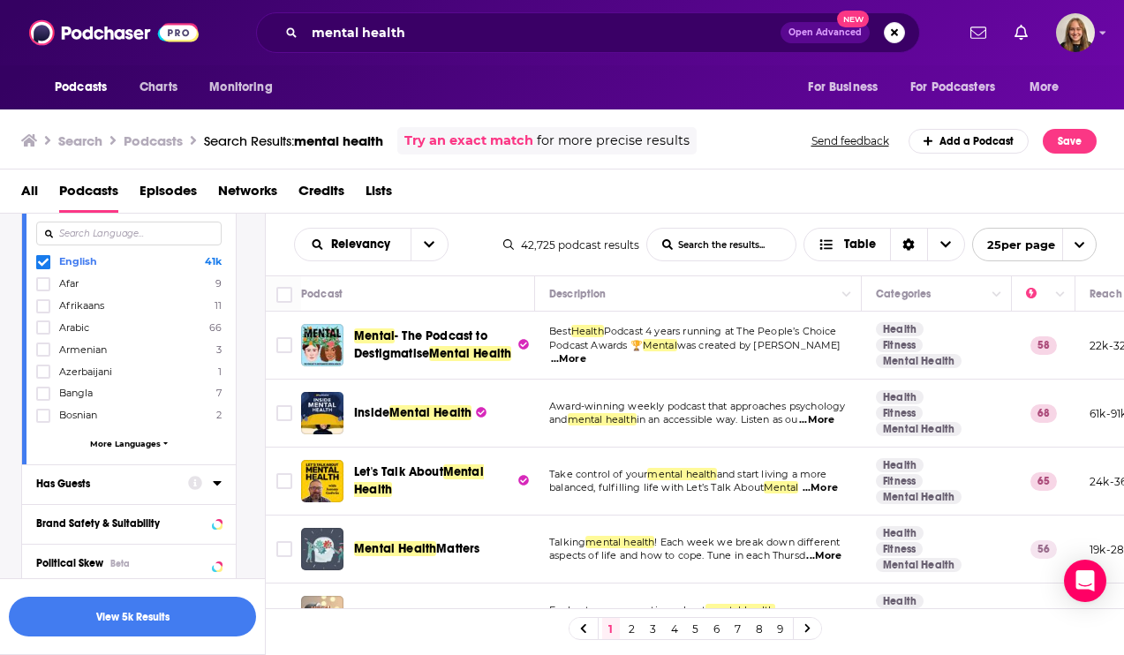
click at [124, 489] on div "Has Guests" at bounding box center [106, 483] width 140 height 12
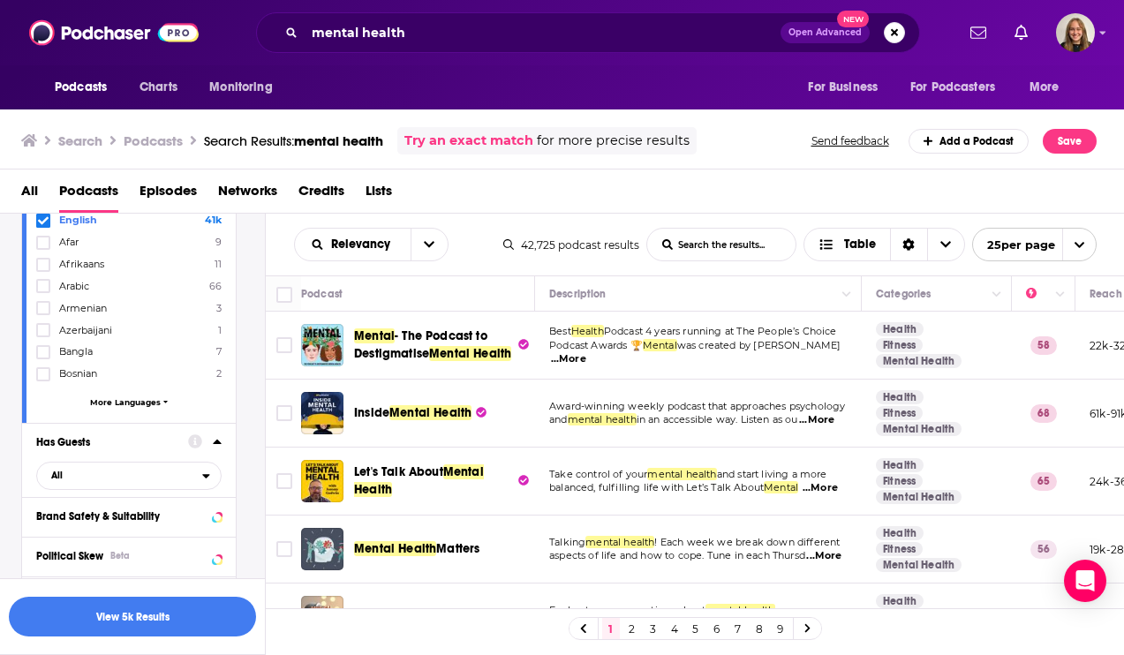
scroll to position [350, 0]
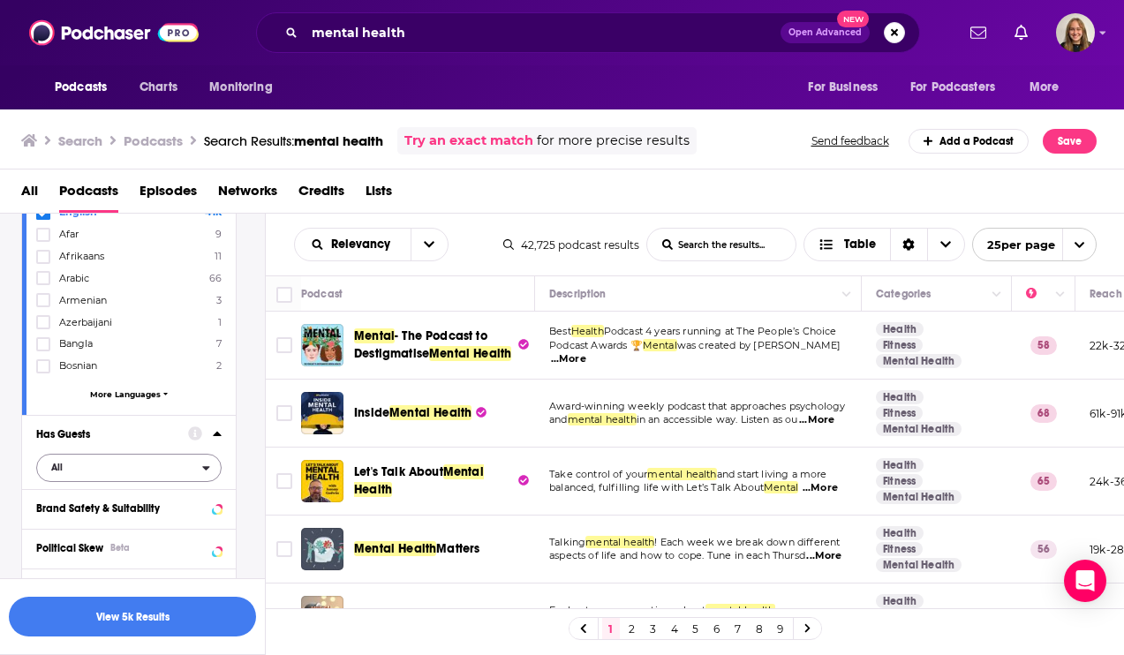
click at [117, 465] on span "All" at bounding box center [119, 466] width 165 height 23
click at [119, 521] on span "Has guests" at bounding box center [97, 526] width 105 height 10
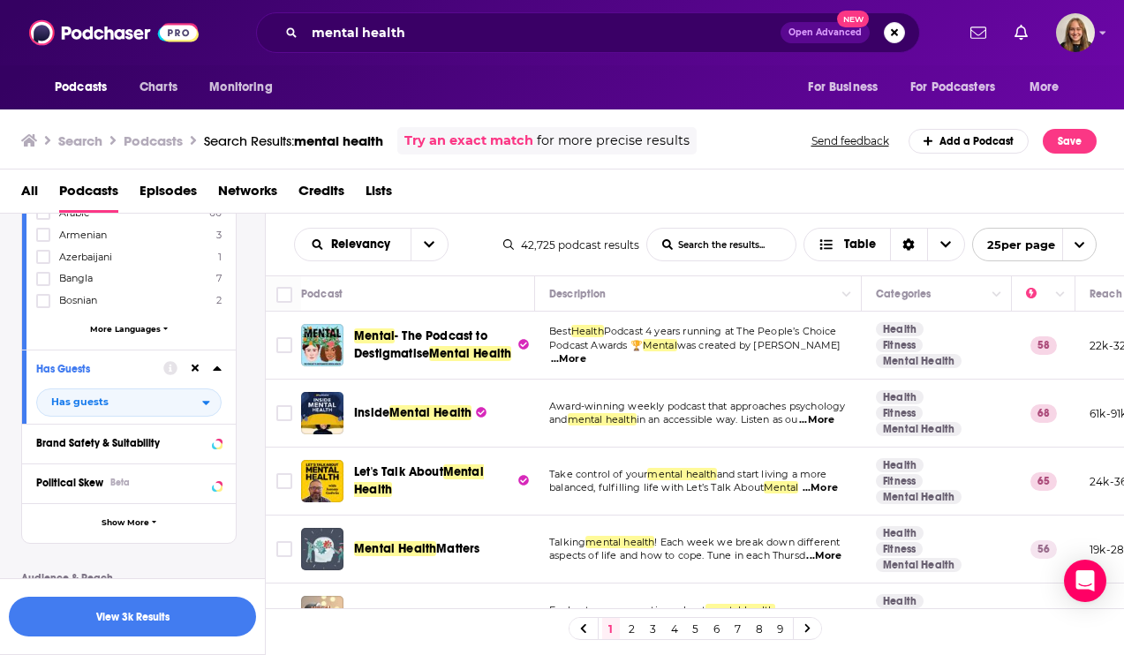
scroll to position [669, 0]
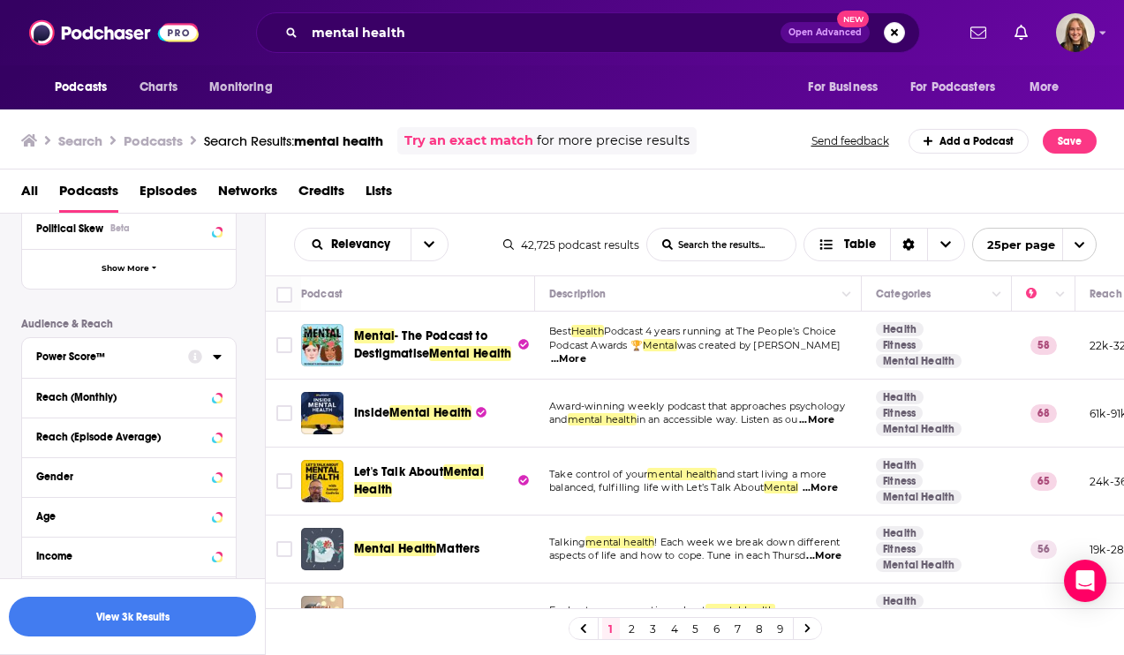
click at [148, 356] on div "Power Score™" at bounding box center [106, 356] width 140 height 12
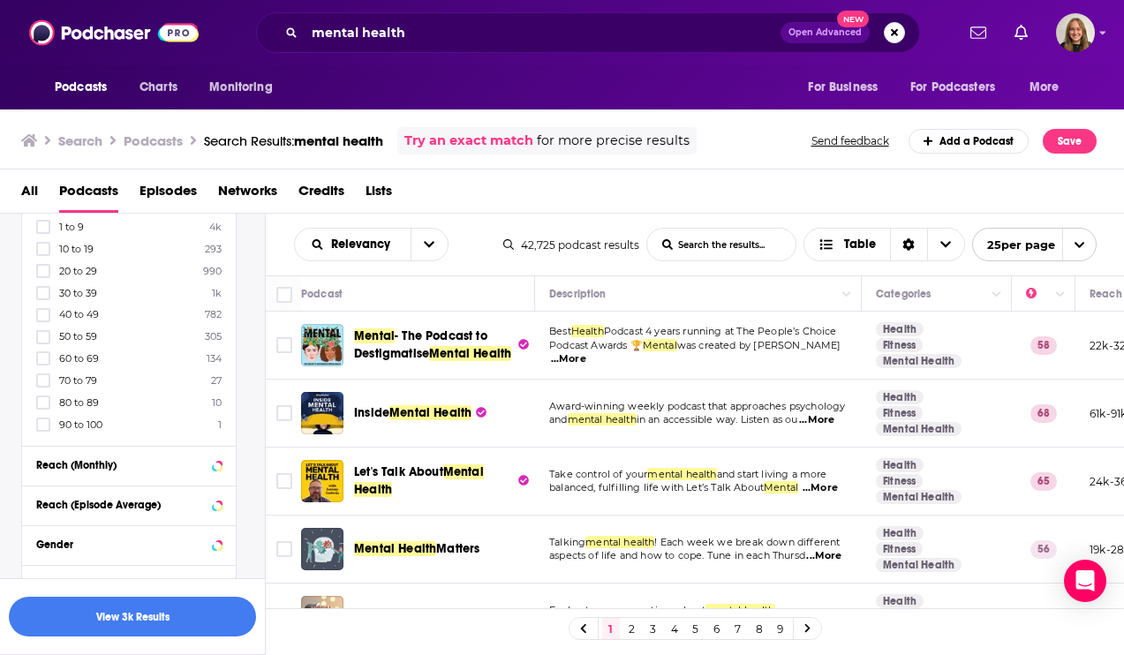
scroll to position [881, 0]
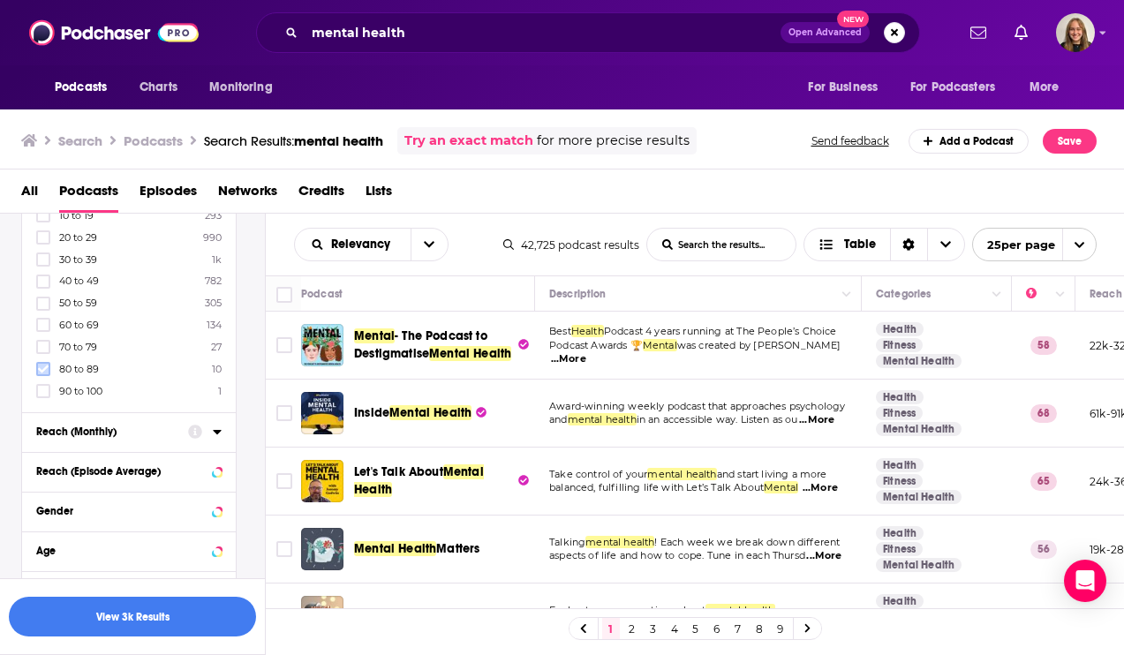
click at [42, 365] on icon at bounding box center [43, 369] width 11 height 11
click at [42, 349] on icon at bounding box center [43, 347] width 11 height 8
click at [44, 373] on icon at bounding box center [43, 369] width 11 height 11
click at [171, 541] on button "Age" at bounding box center [112, 550] width 152 height 22
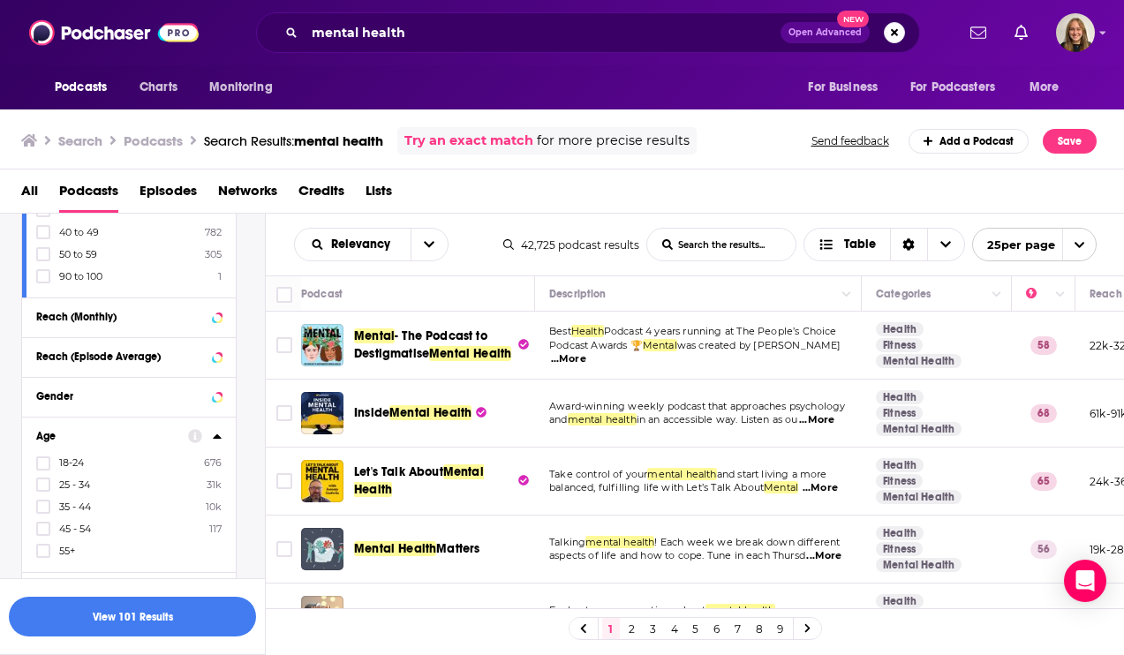
scroll to position [1020, 0]
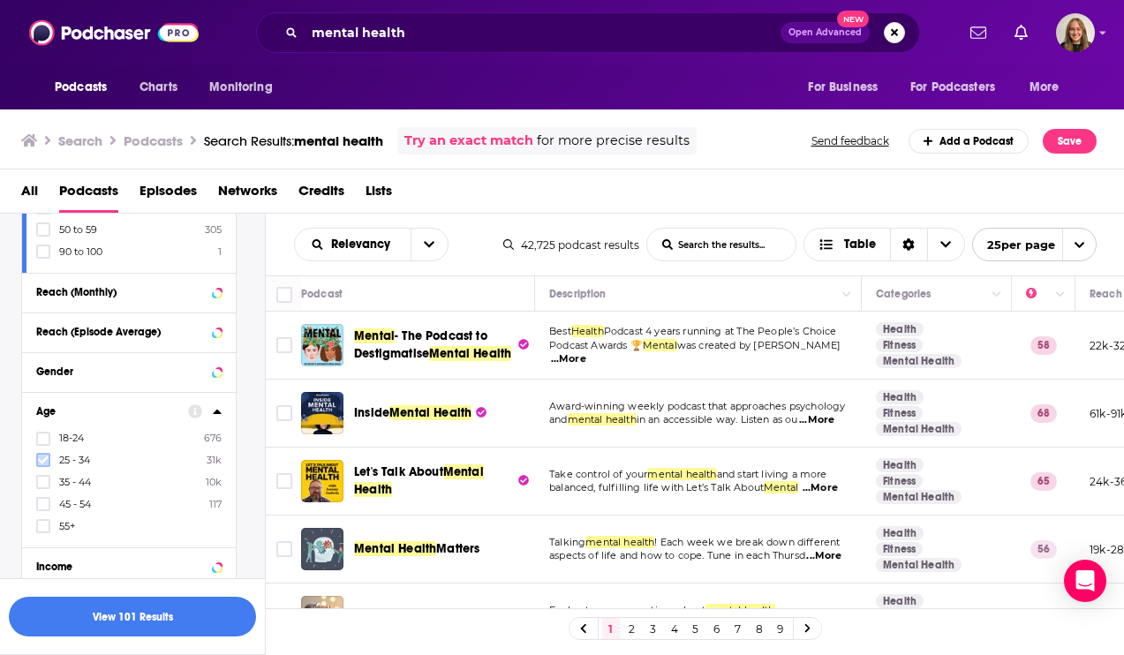
click at [42, 462] on icon at bounding box center [43, 460] width 11 height 8
click at [46, 457] on icon at bounding box center [43, 460] width 11 height 8
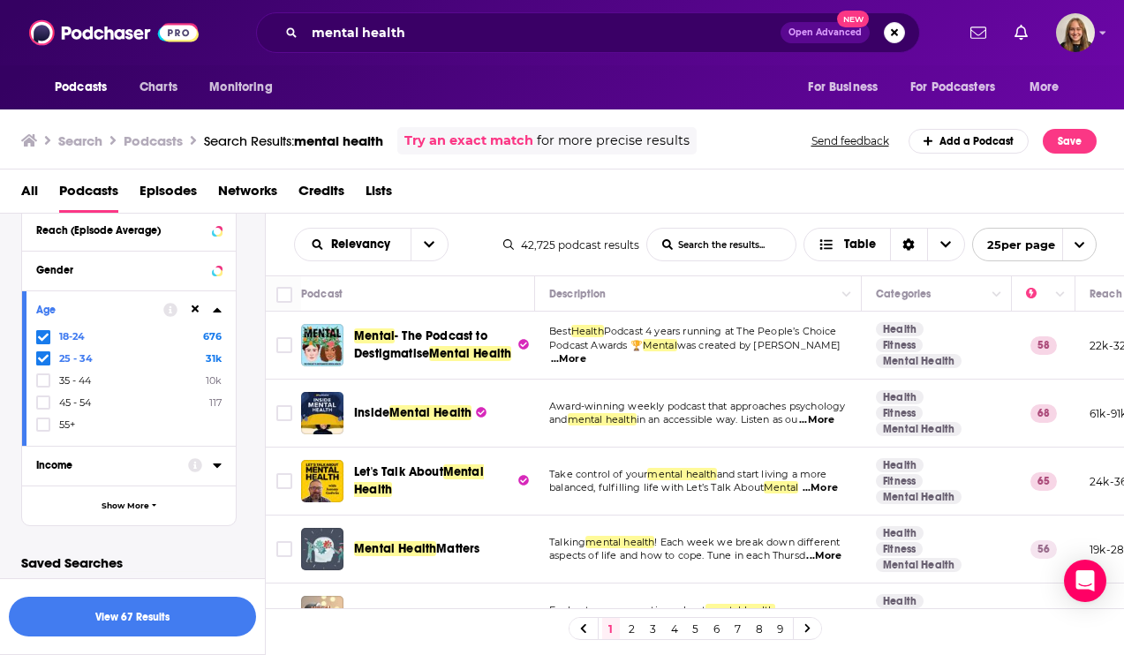
scroll to position [1120, 0]
click at [150, 620] on button "View 67 Results" at bounding box center [132, 617] width 247 height 40
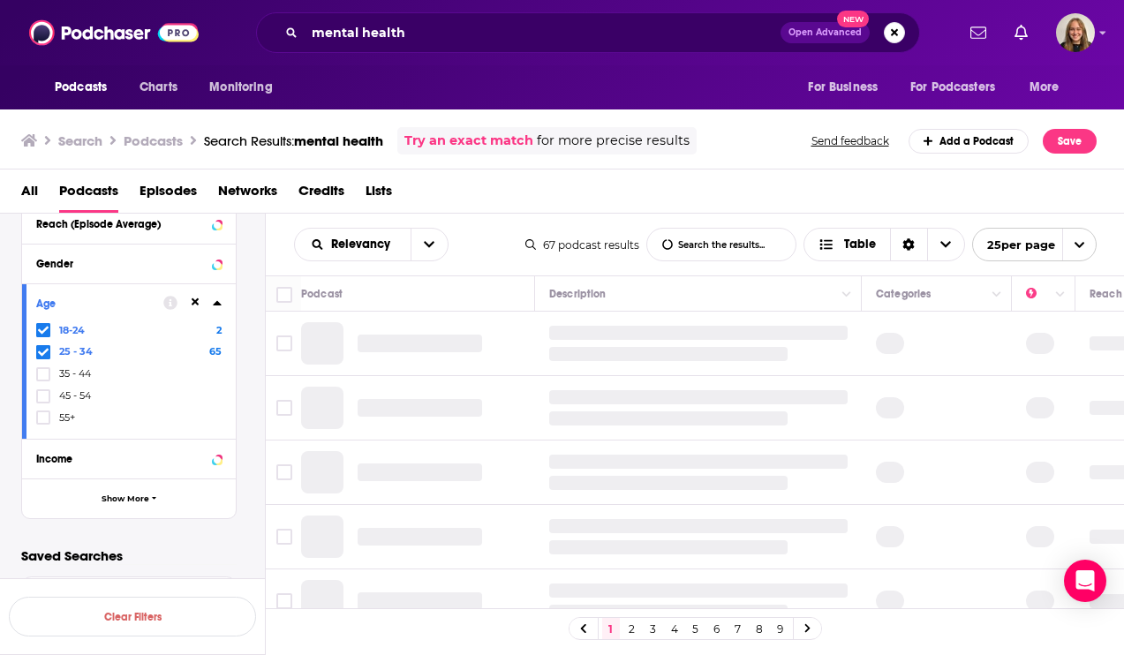
scroll to position [771, 0]
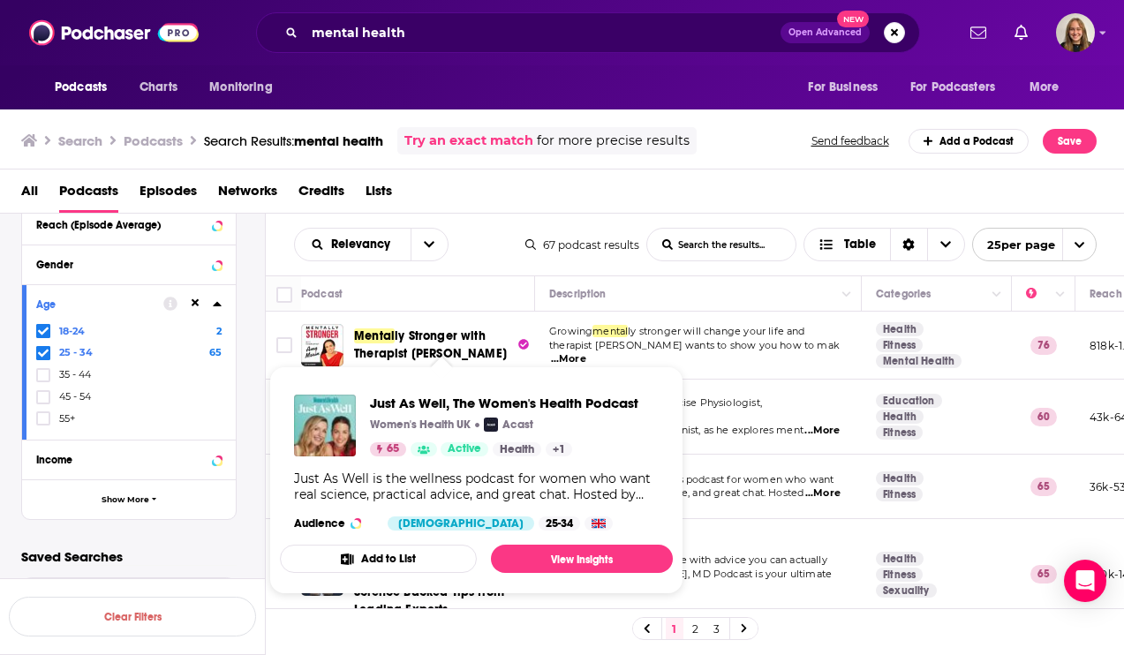
click at [695, 473] on span "Just As Well is the wellness podcast for women who want" at bounding box center [691, 479] width 284 height 12
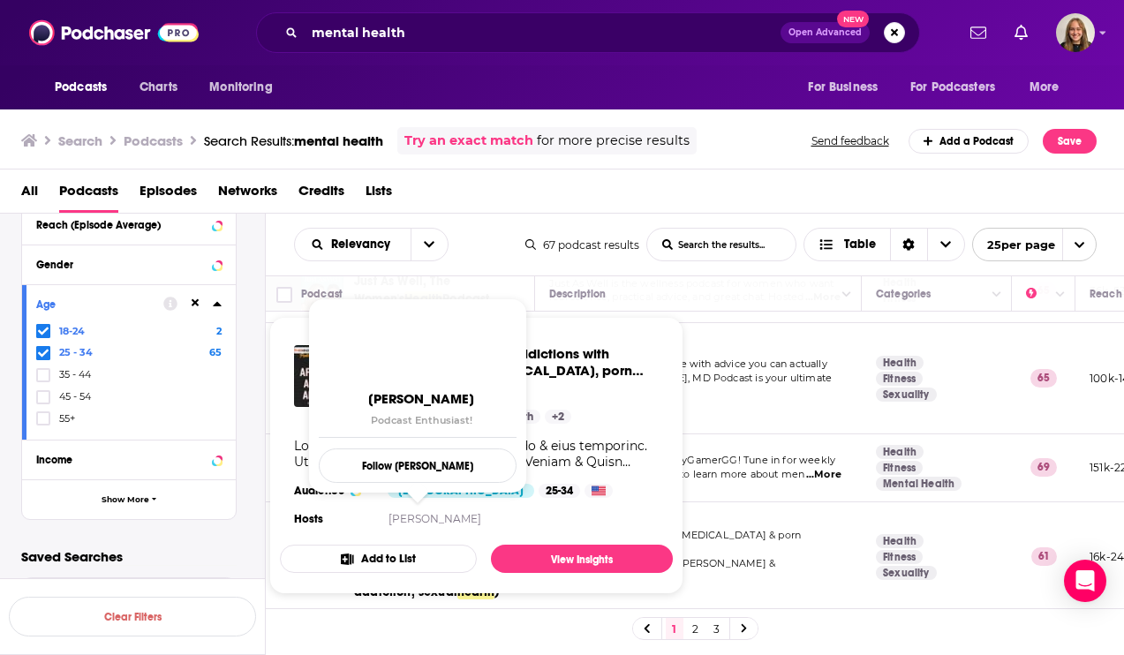
scroll to position [0, 0]
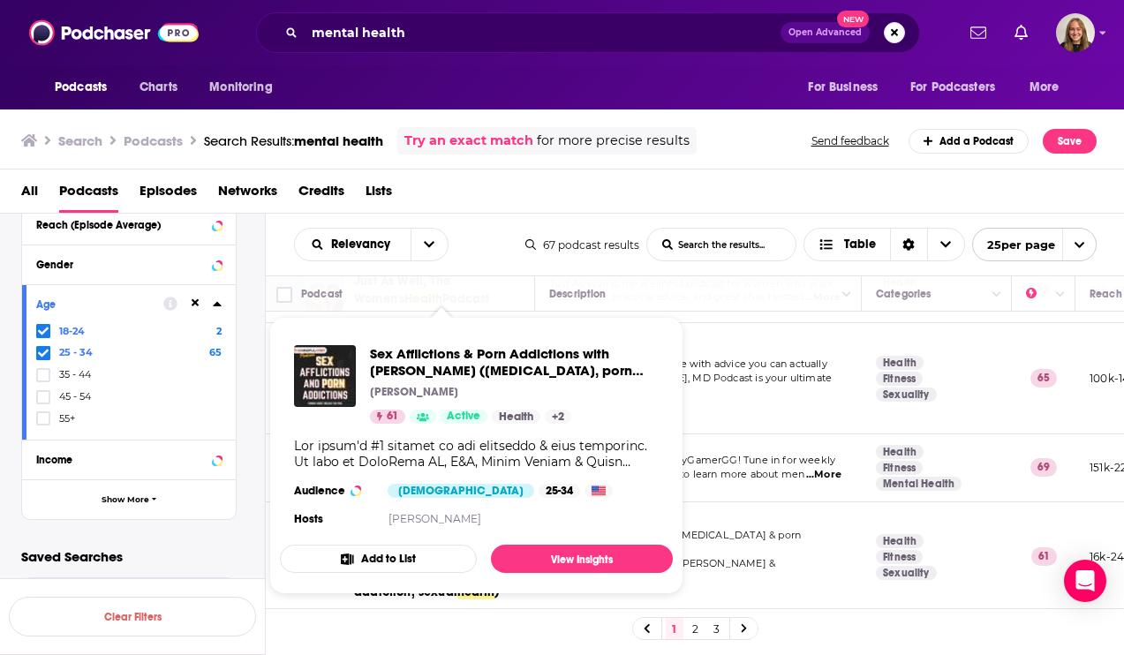
click at [286, 631] on div "1 2 3" at bounding box center [695, 628] width 859 height 40
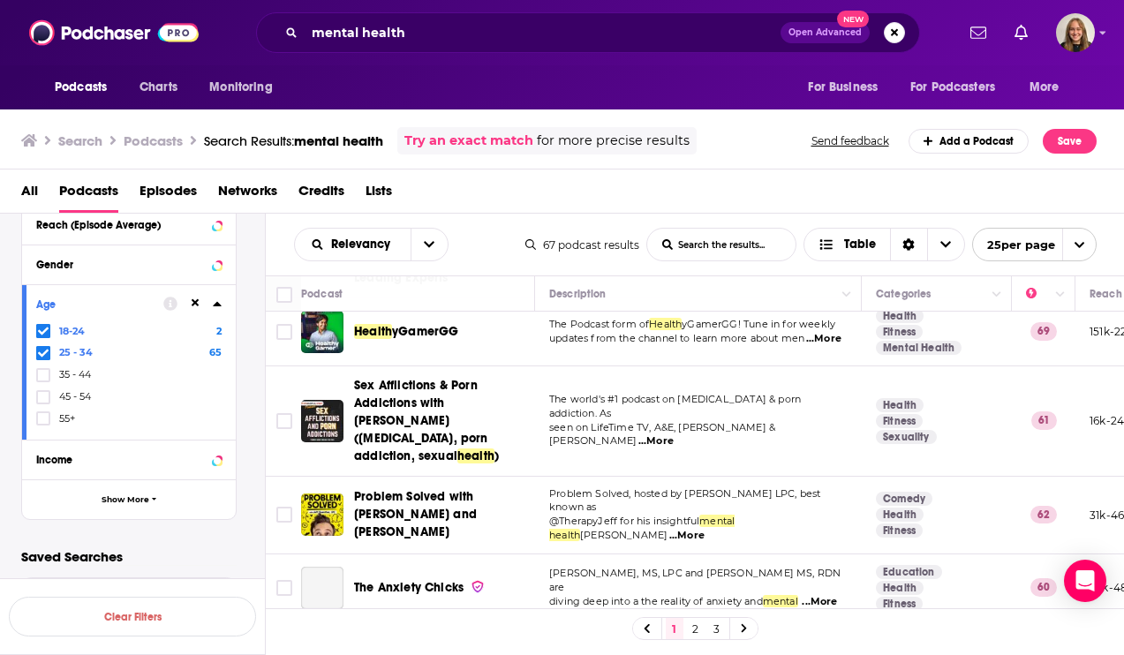
scroll to position [439, 0]
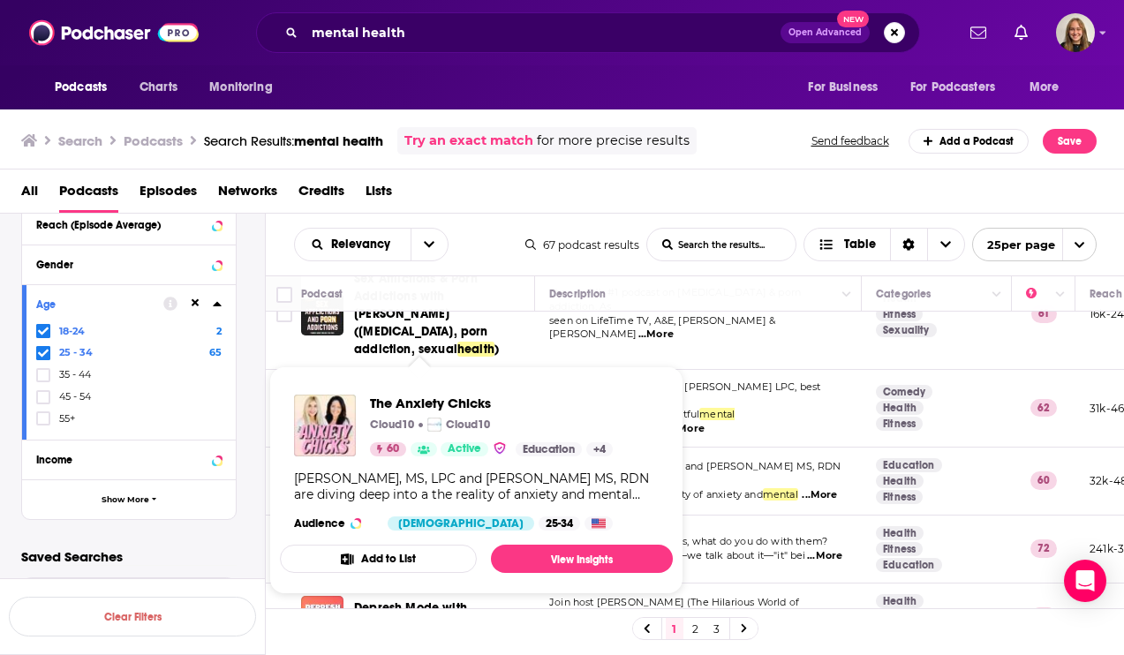
click at [711, 535] on span "When life gives you lemons, what do you do with them?" at bounding box center [688, 541] width 278 height 12
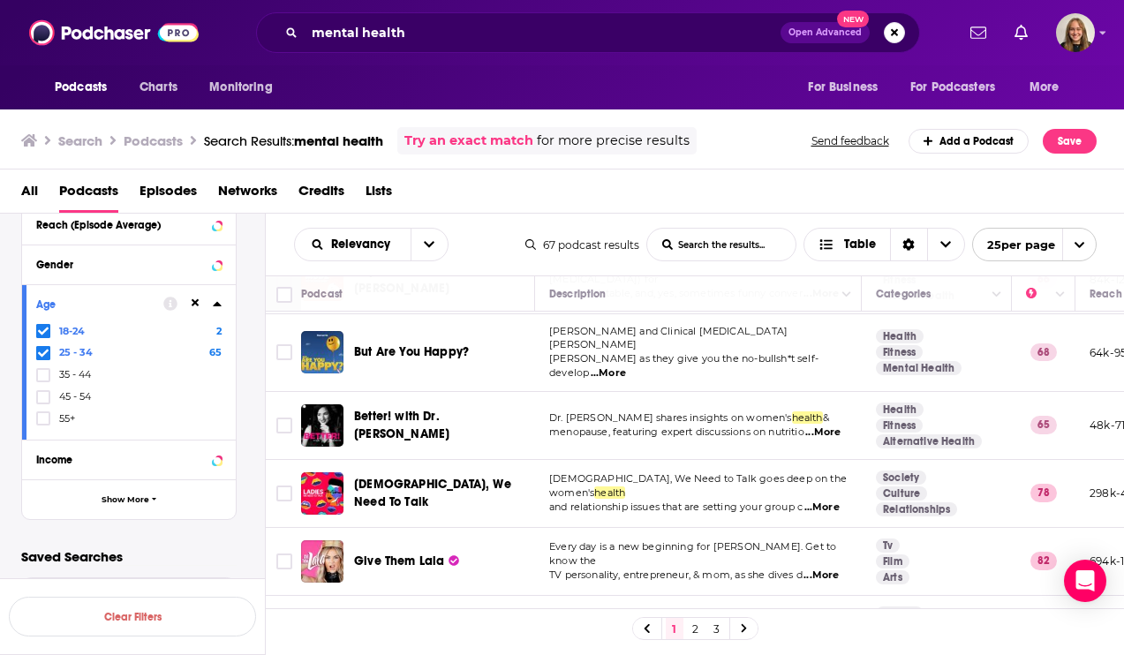
scroll to position [778, 0]
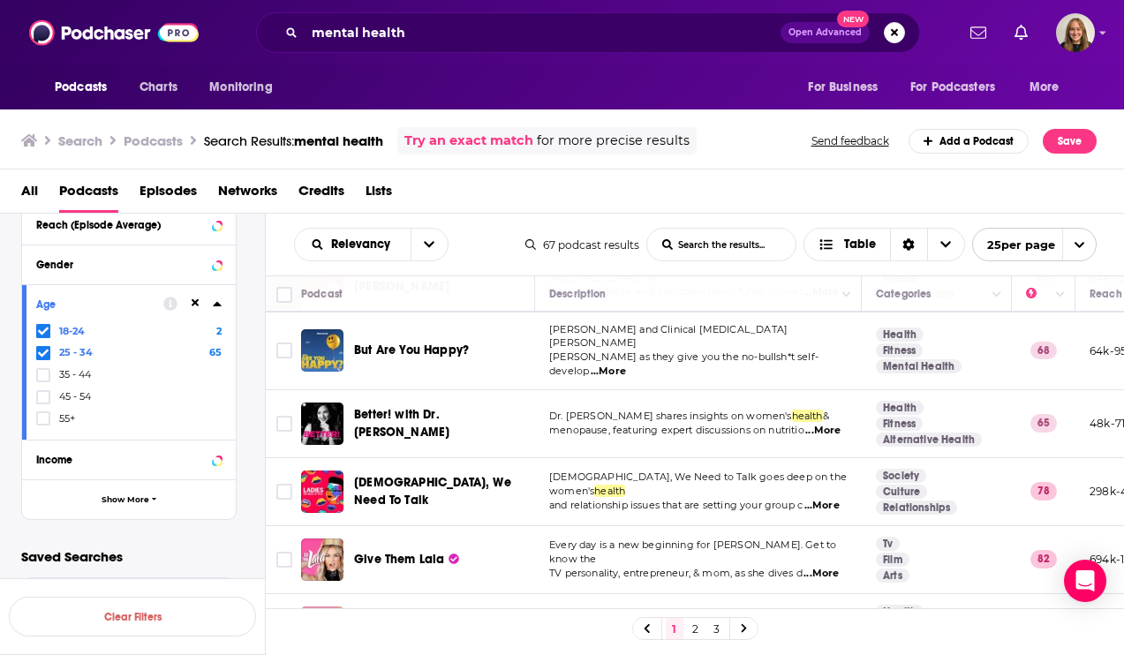
click at [804, 499] on span "...More" at bounding box center [821, 506] width 35 height 14
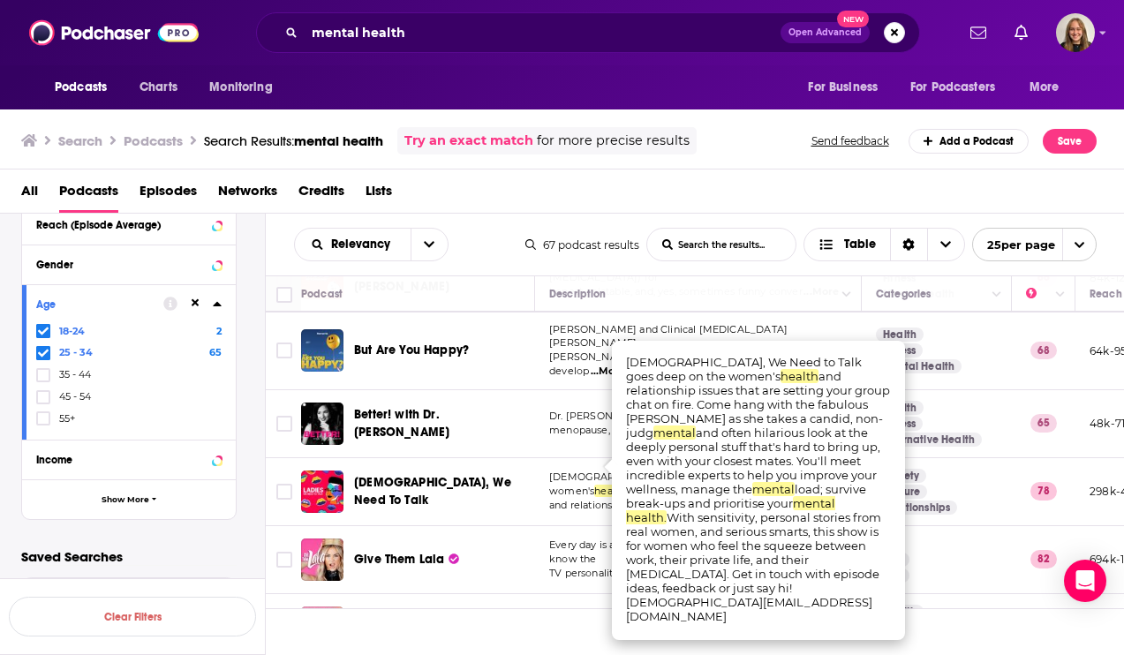
scroll to position [0, 0]
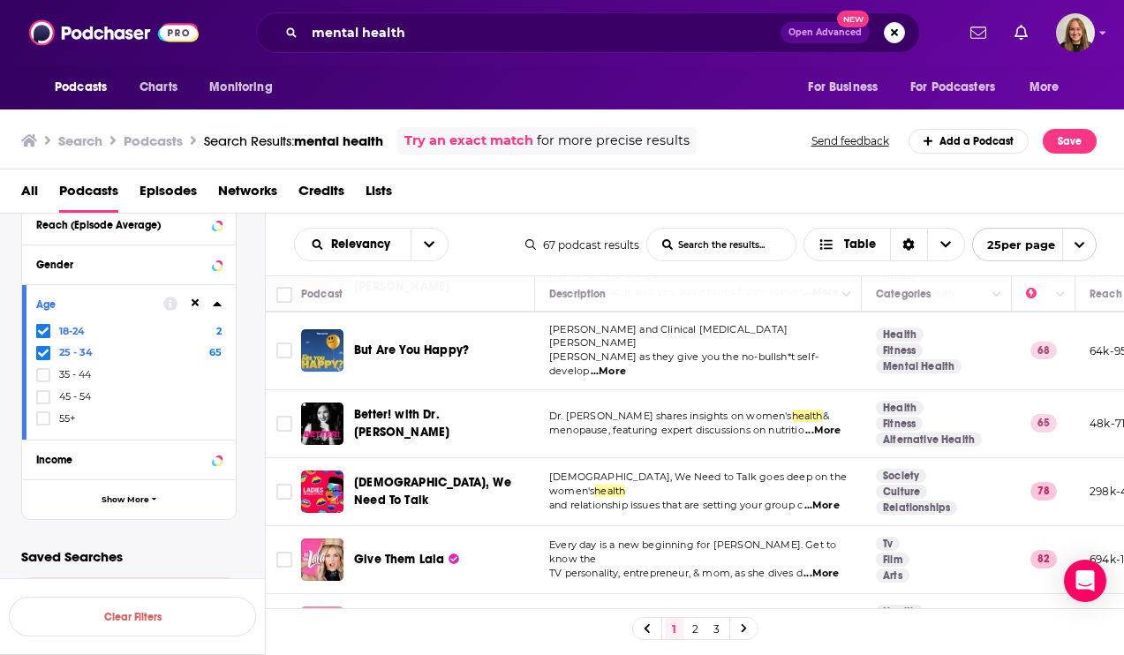
click at [507, 470] on div "[DEMOGRAPHIC_DATA], We Need To Talk" at bounding box center [446, 491] width 184 height 42
click at [735, 606] on span "The Therapy for Black Girls podcast is a weekly conversation" at bounding box center [696, 612] width 295 height 12
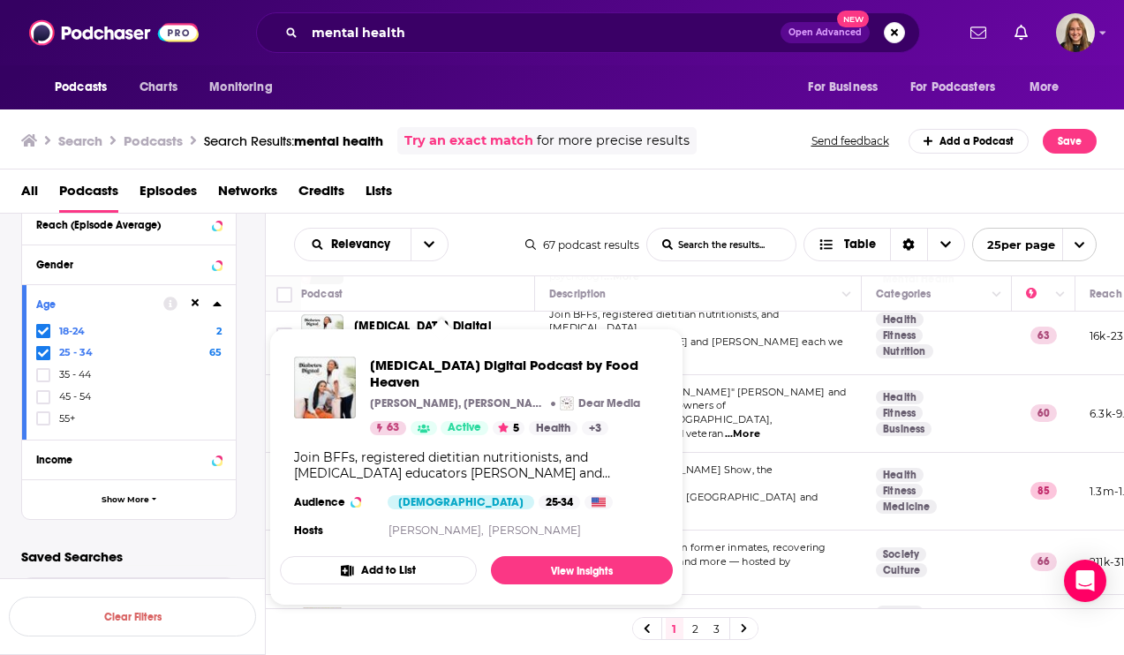
scroll to position [1143, 0]
click at [738, 540] on span "Raw, unfiltered stories from former inmates, recovering" at bounding box center [687, 546] width 276 height 12
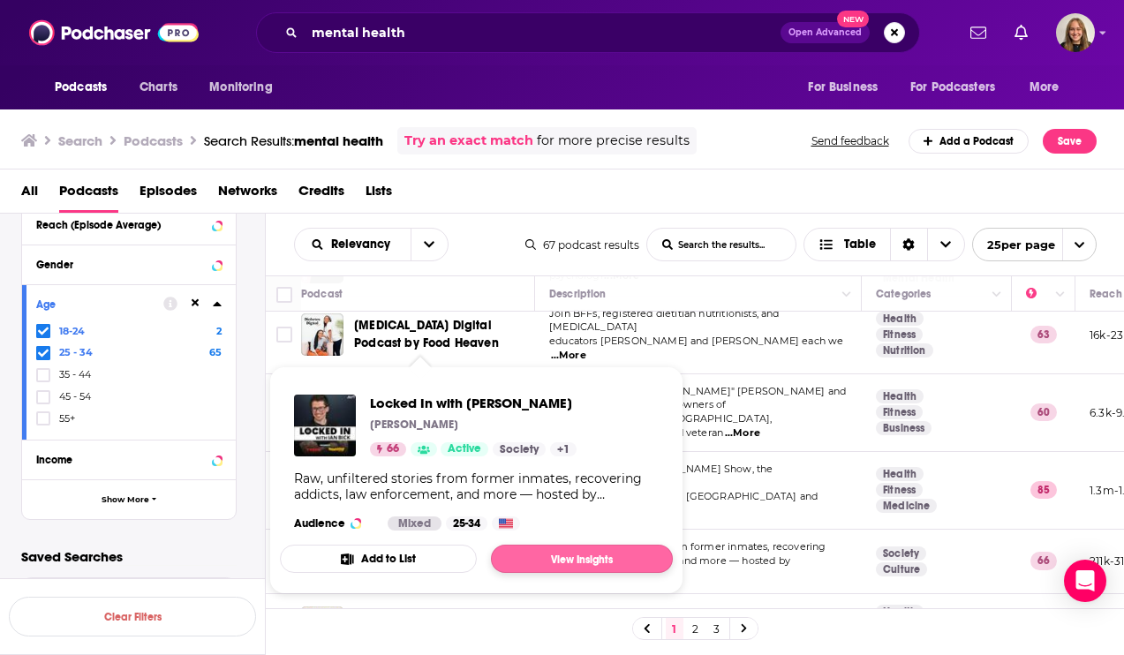
scroll to position [0, 0]
click at [511, 613] on div "1 2 3" at bounding box center [695, 628] width 859 height 40
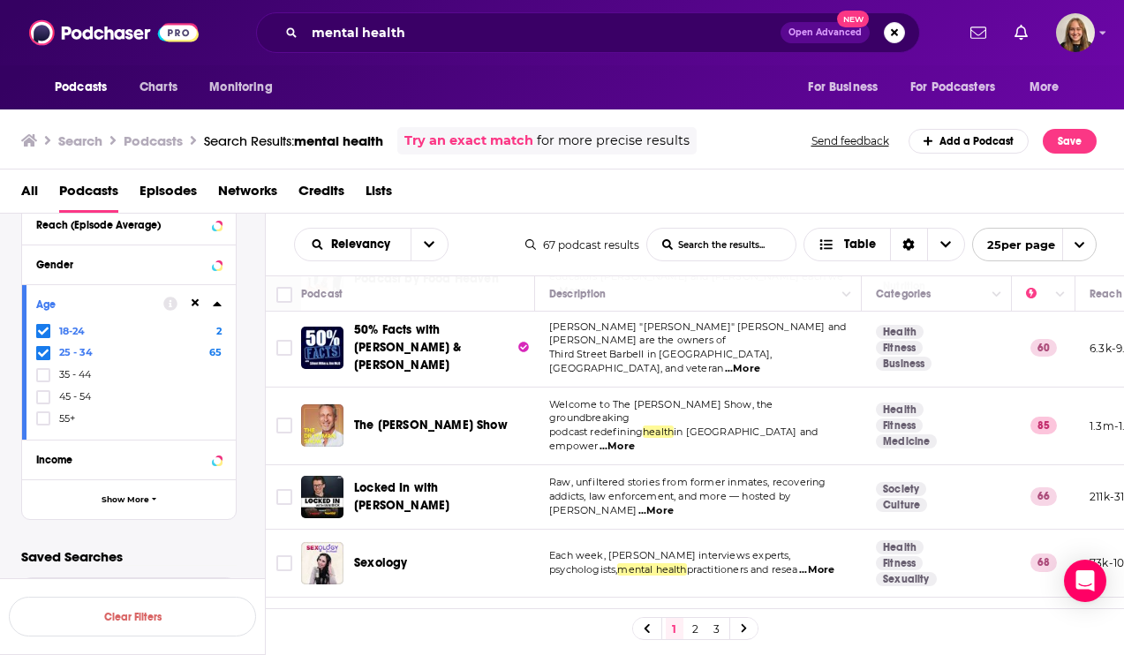
scroll to position [1213, 0]
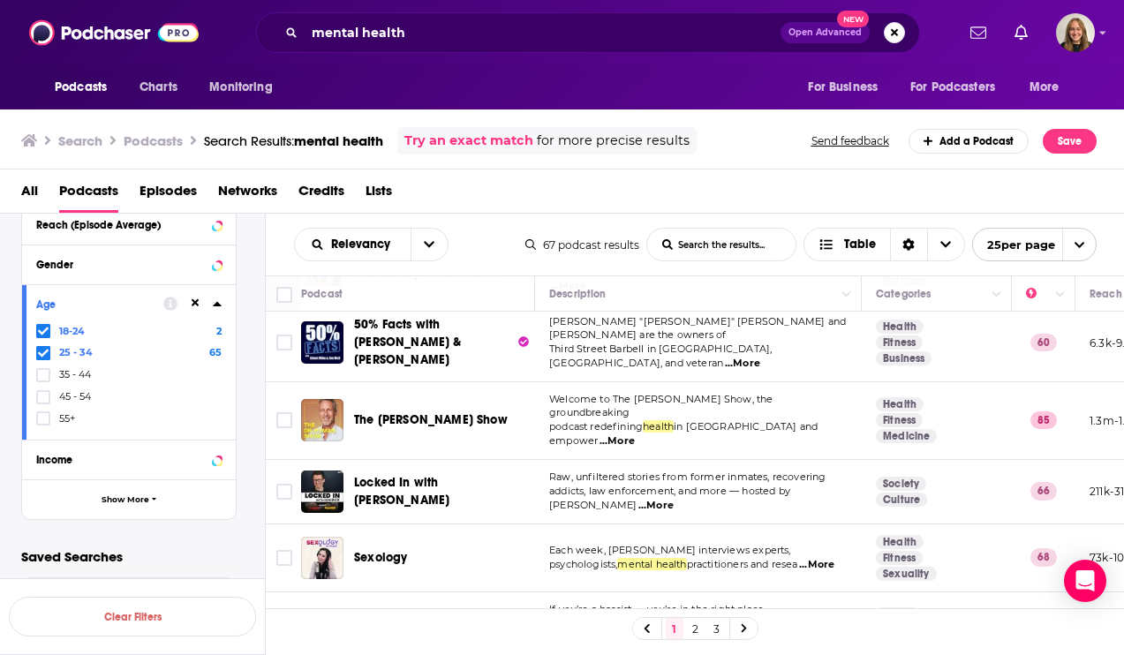
click at [799, 558] on span "...More" at bounding box center [816, 565] width 35 height 14
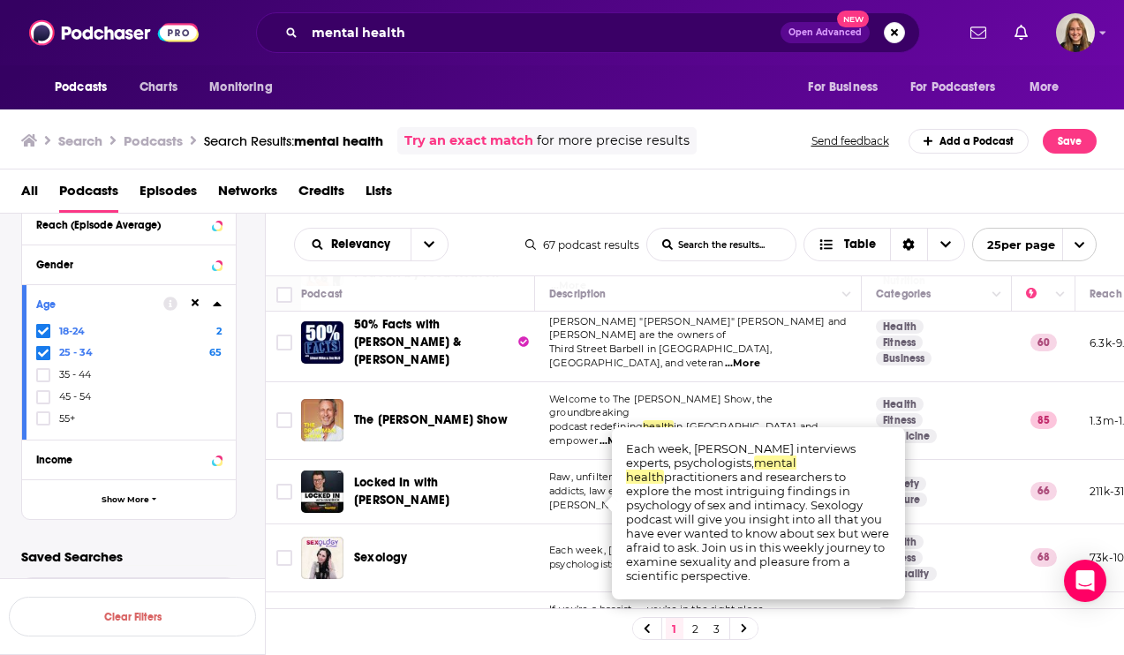
click at [468, 621] on div "The SBL Podcast" at bounding box center [446, 630] width 184 height 18
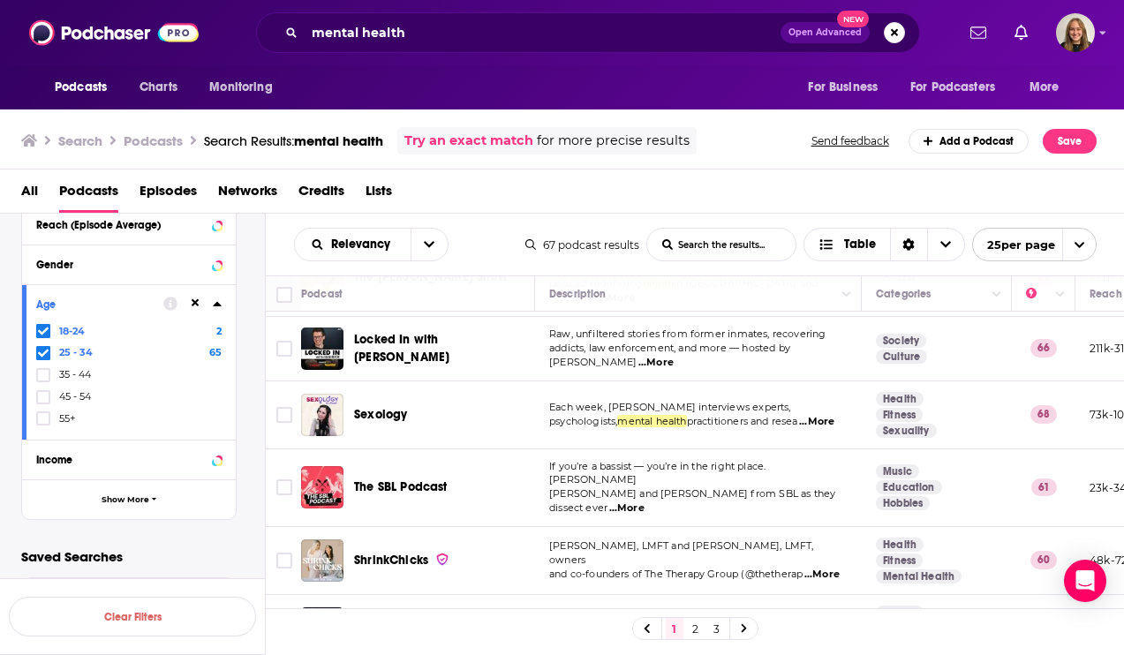
scroll to position [1361, 0]
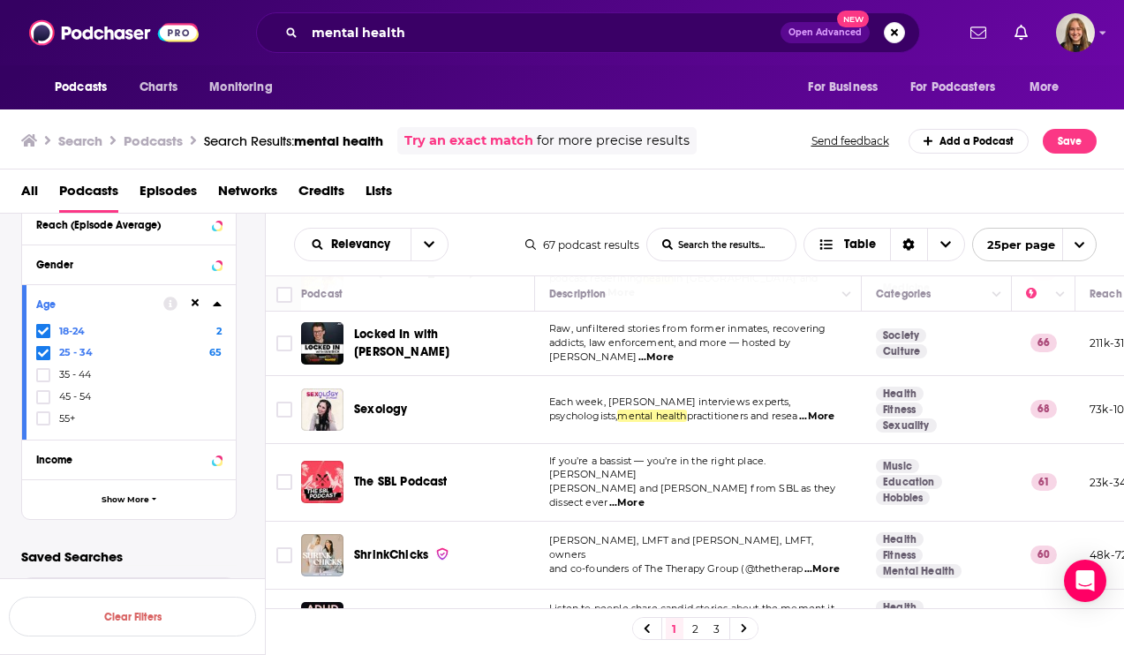
click at [658, 562] on span "and co-founders of The Therapy Group (@thetherap" at bounding box center [675, 568] width 253 height 12
click at [643, 562] on span "and co-founders of The Therapy Group (@thetherap" at bounding box center [675, 568] width 253 height 12
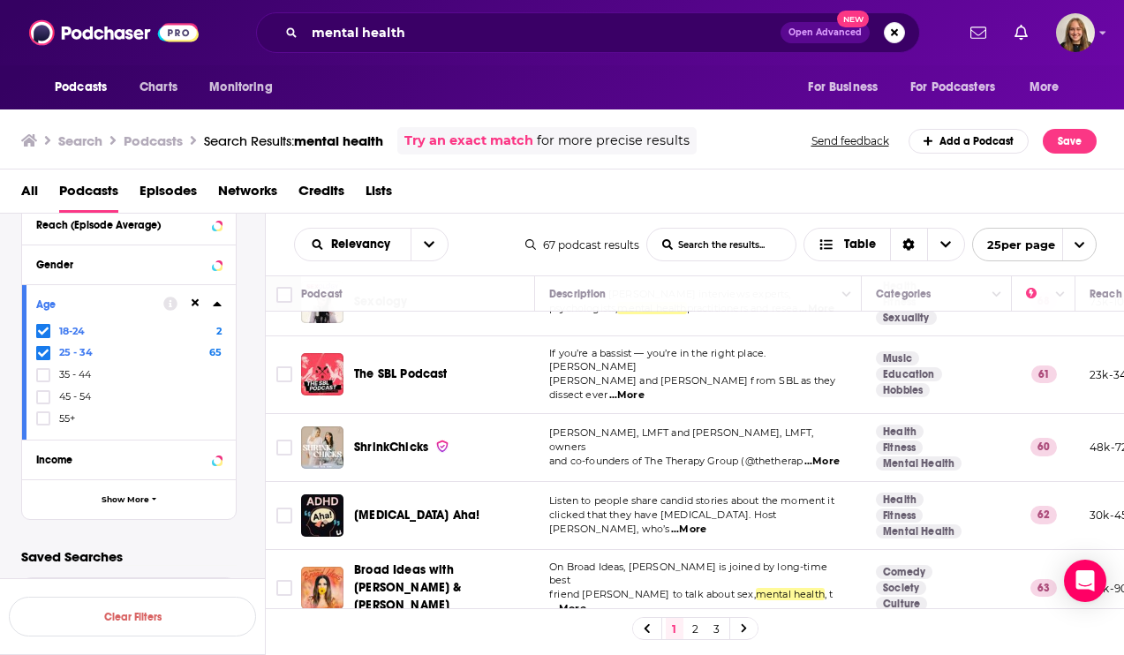
scroll to position [0, 0]
click at [697, 631] on link "2" at bounding box center [696, 628] width 18 height 21
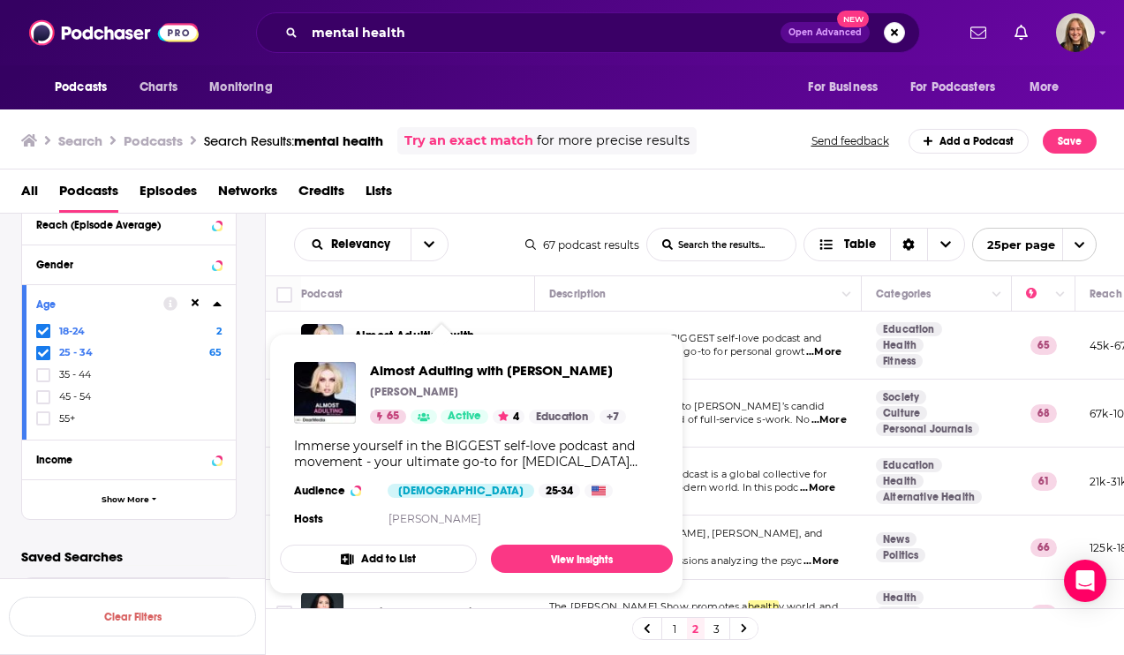
click at [762, 342] on span "Immerse yourself in the BIGGEST self-love podcast and" at bounding box center [685, 338] width 272 height 12
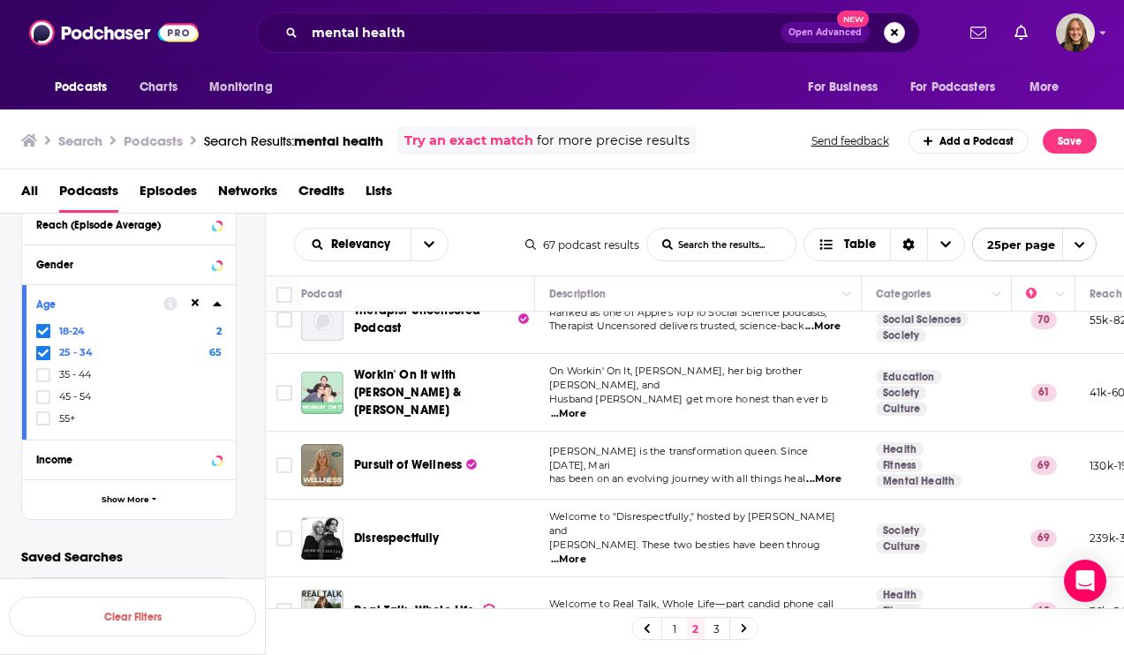
scroll to position [780, 0]
click at [394, 32] on input "mental health" at bounding box center [543, 33] width 476 height 28
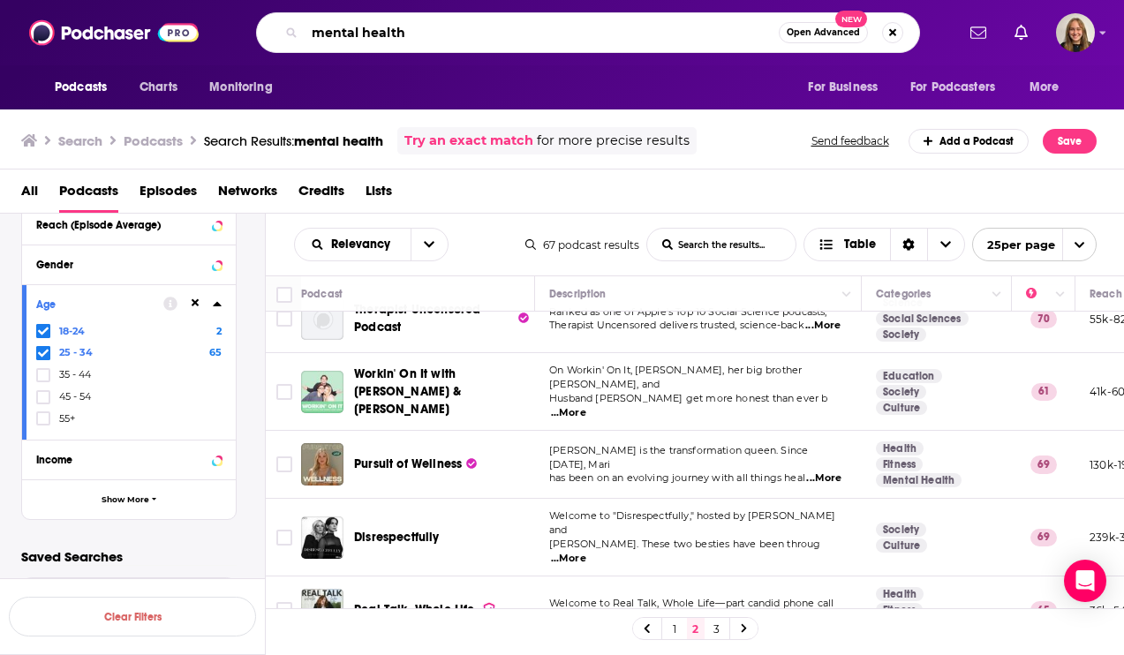
click at [394, 32] on input "mental health" at bounding box center [542, 33] width 474 height 28
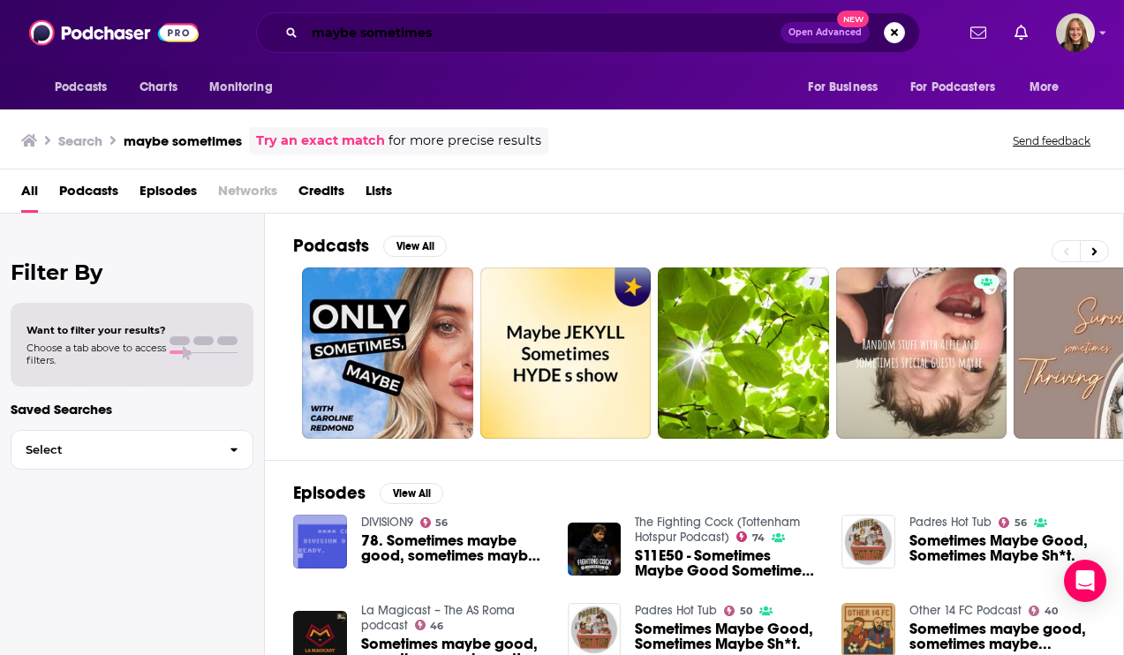
click at [387, 34] on input "maybe sometimes" at bounding box center [543, 33] width 476 height 28
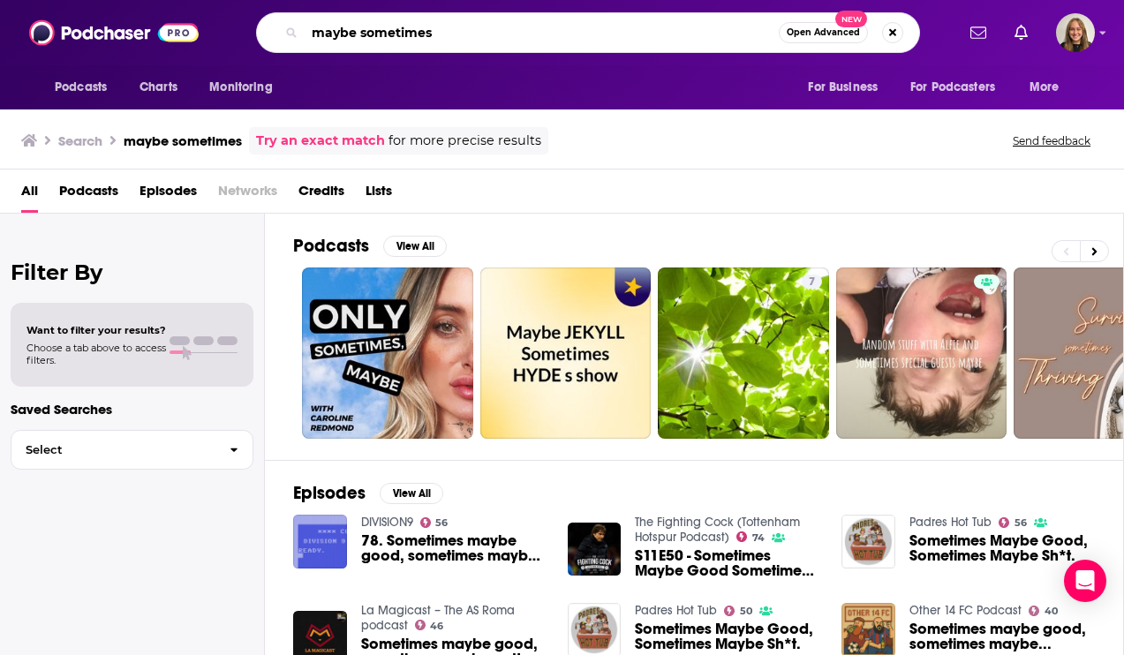
click at [387, 34] on input "maybe sometimes" at bounding box center [542, 33] width 474 height 28
type input "[PERSON_NAME]"
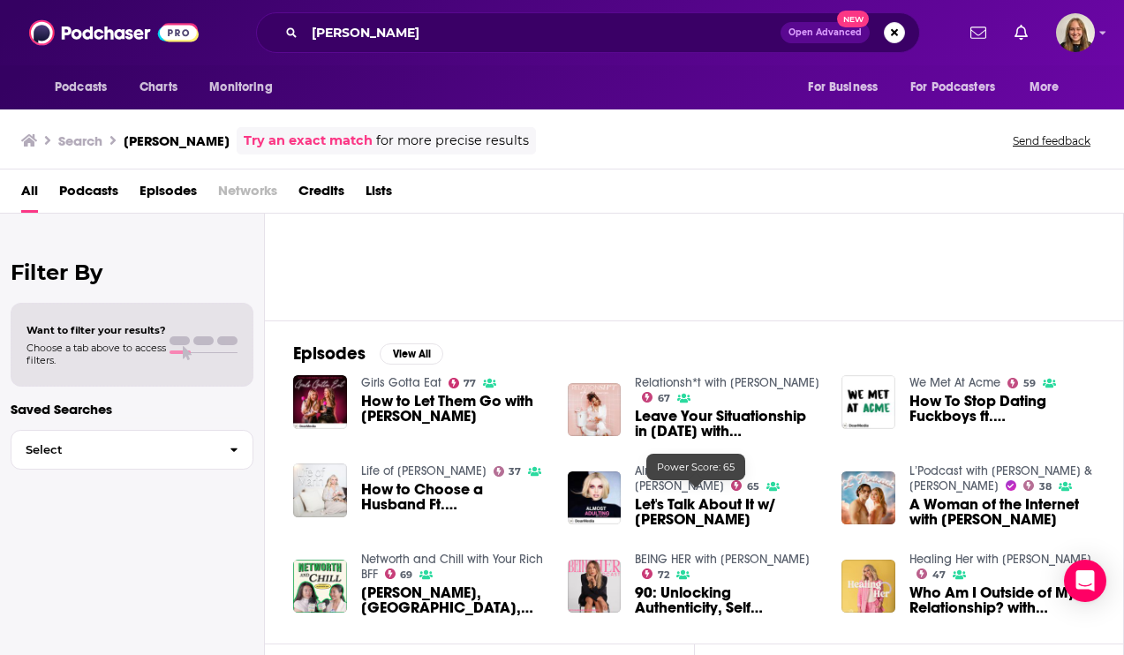
scroll to position [141, 0]
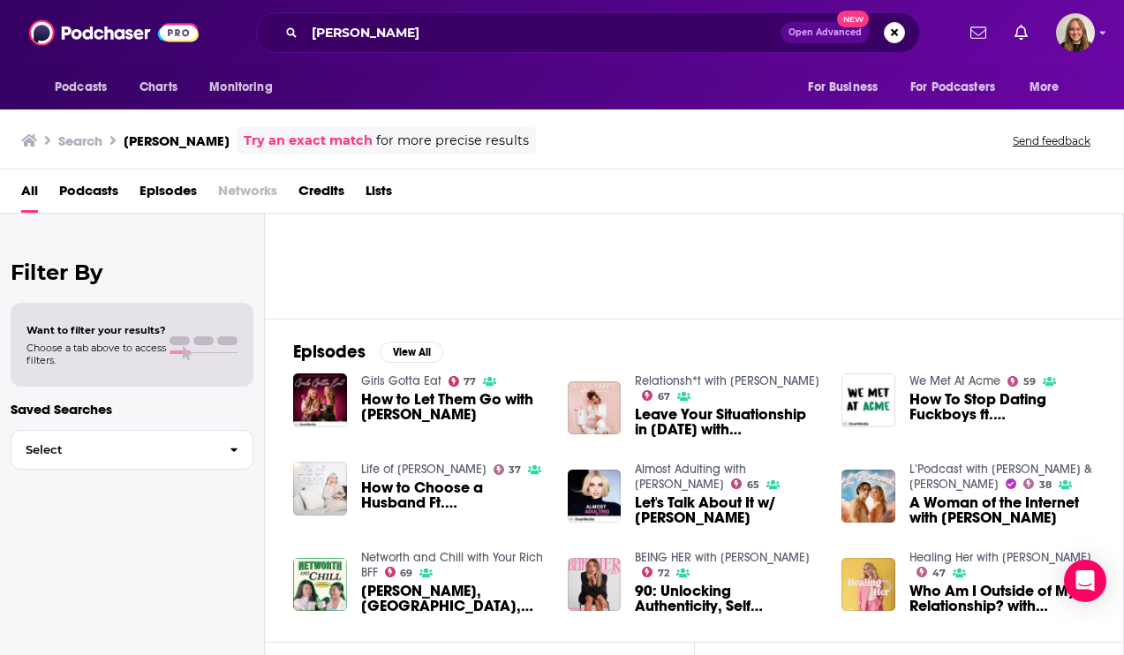
click at [603, 578] on img "90: Unlocking Authenticity, Self Expression & Not Settling for Less with Anna K…" at bounding box center [595, 585] width 54 height 54
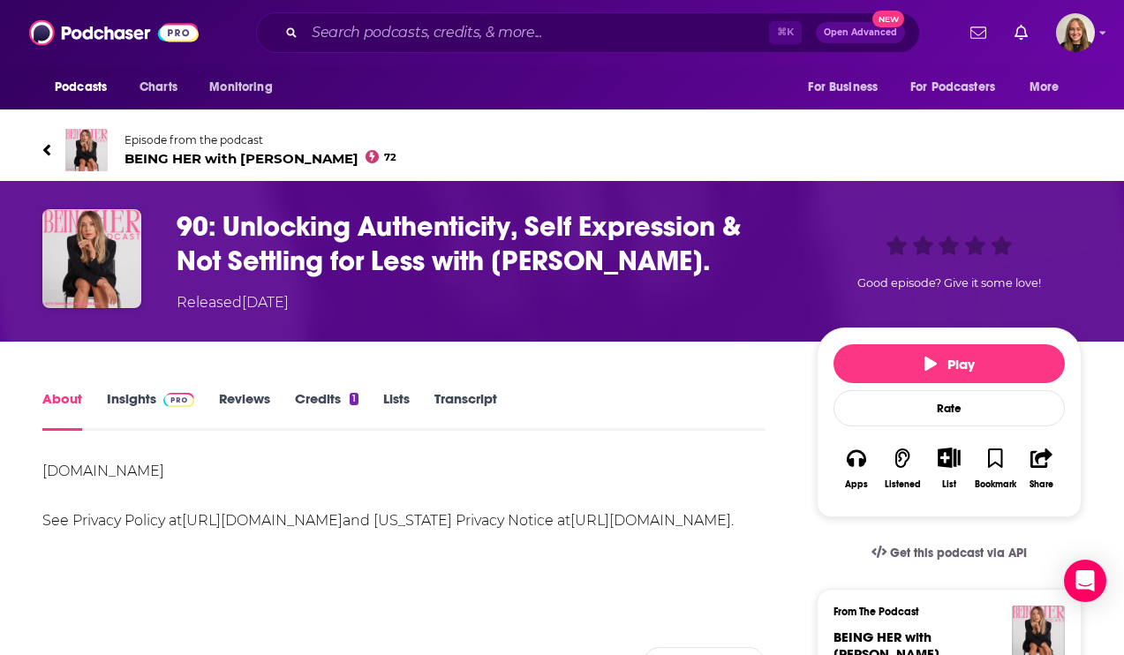
click at [141, 394] on link "Insights" at bounding box center [150, 410] width 87 height 41
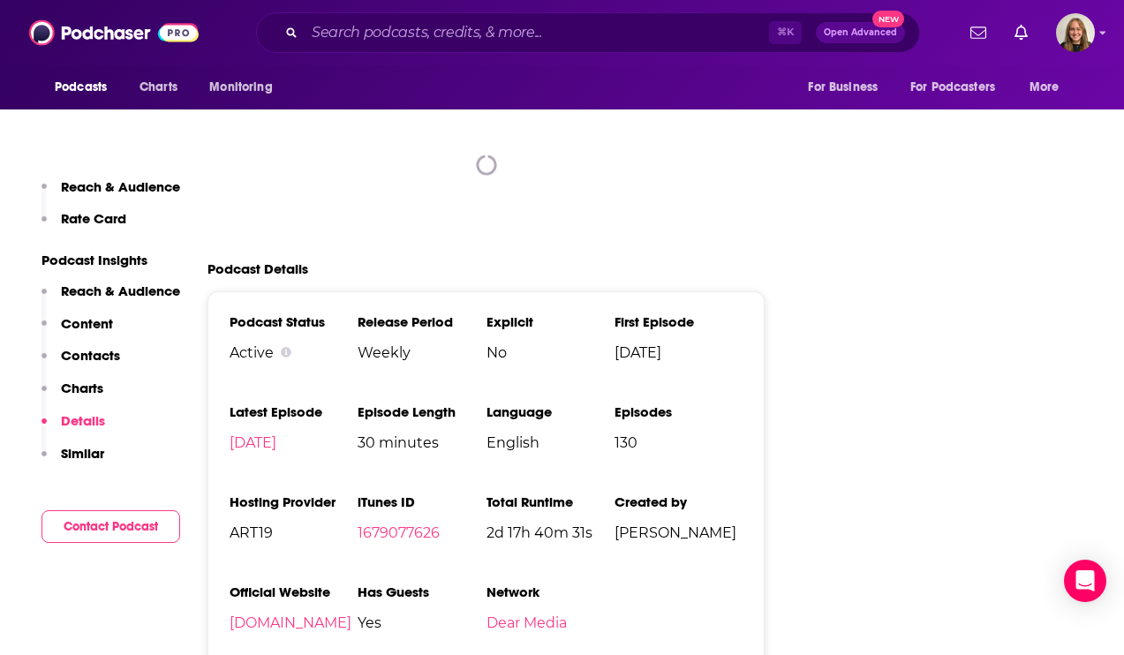
scroll to position [2595, 0]
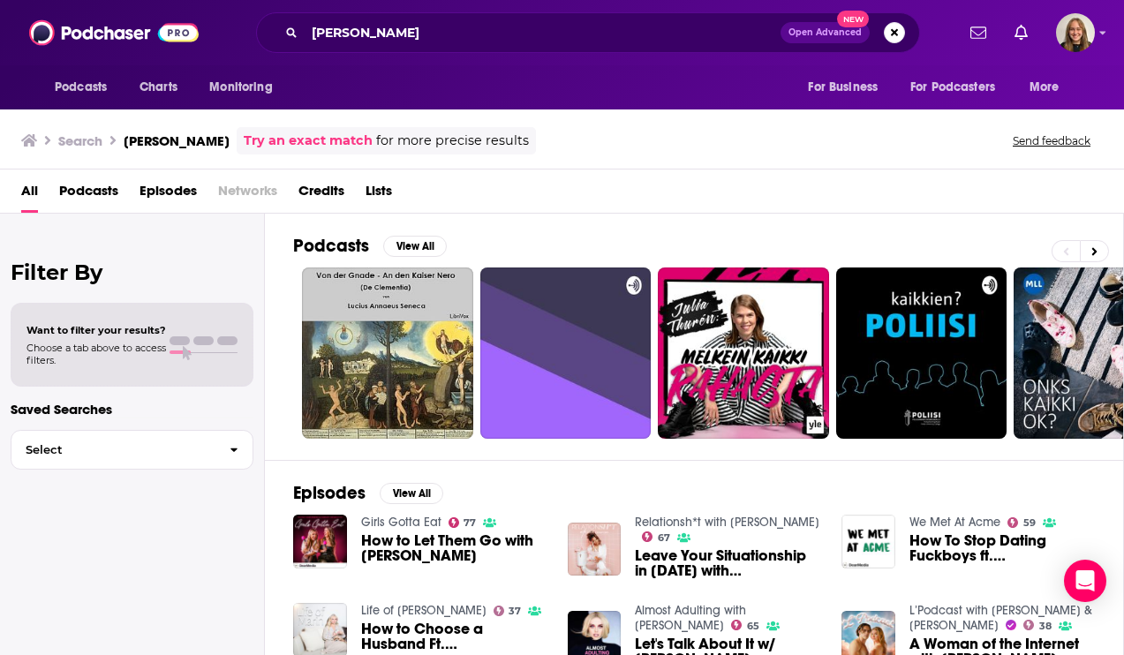
click at [607, 539] on img "Leave Your Situationship in 2024 with Anna Kai" at bounding box center [595, 550] width 54 height 54
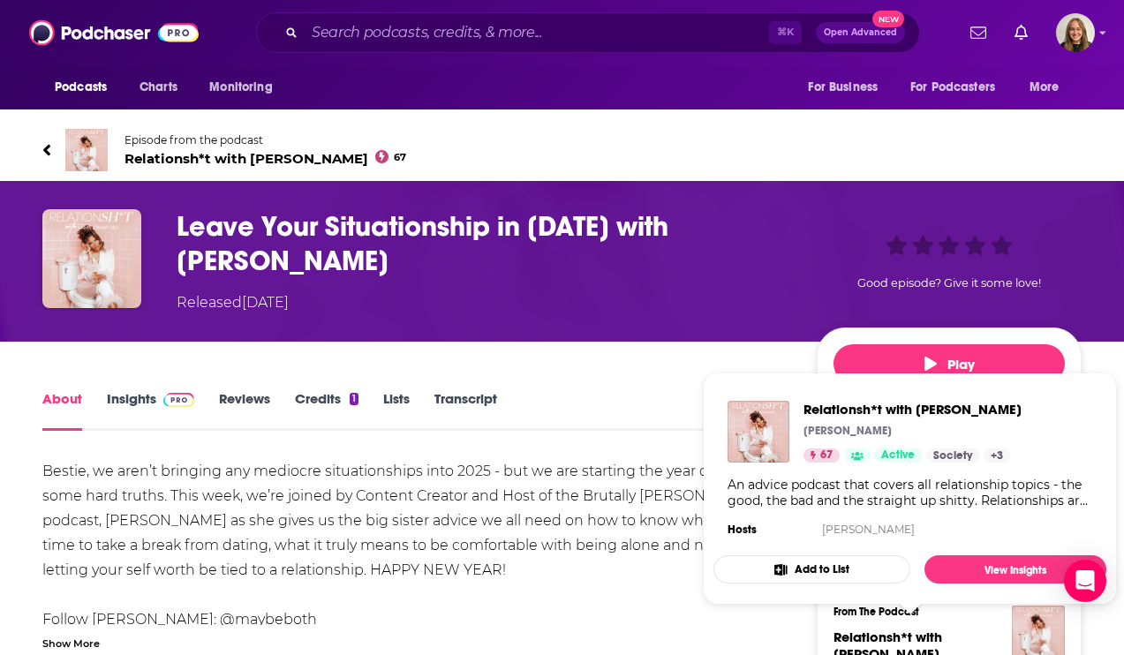
click at [878, 635] on span "Relationsh*t with [PERSON_NAME]" at bounding box center [887, 645] width 109 height 34
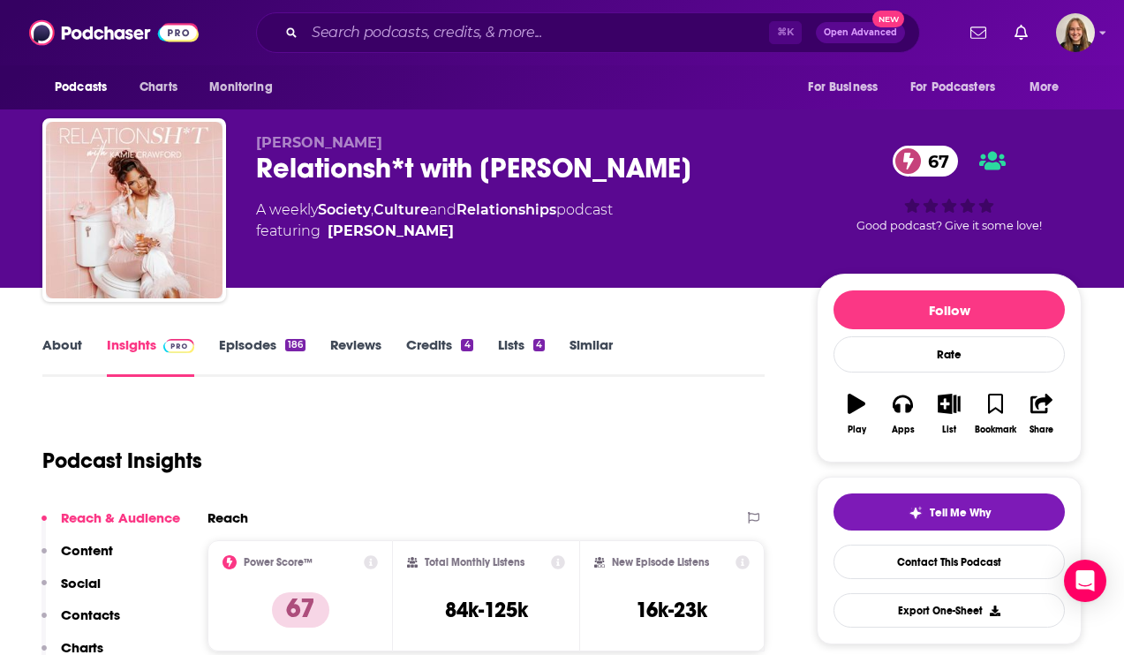
click at [370, 347] on link "Reviews" at bounding box center [355, 356] width 51 height 41
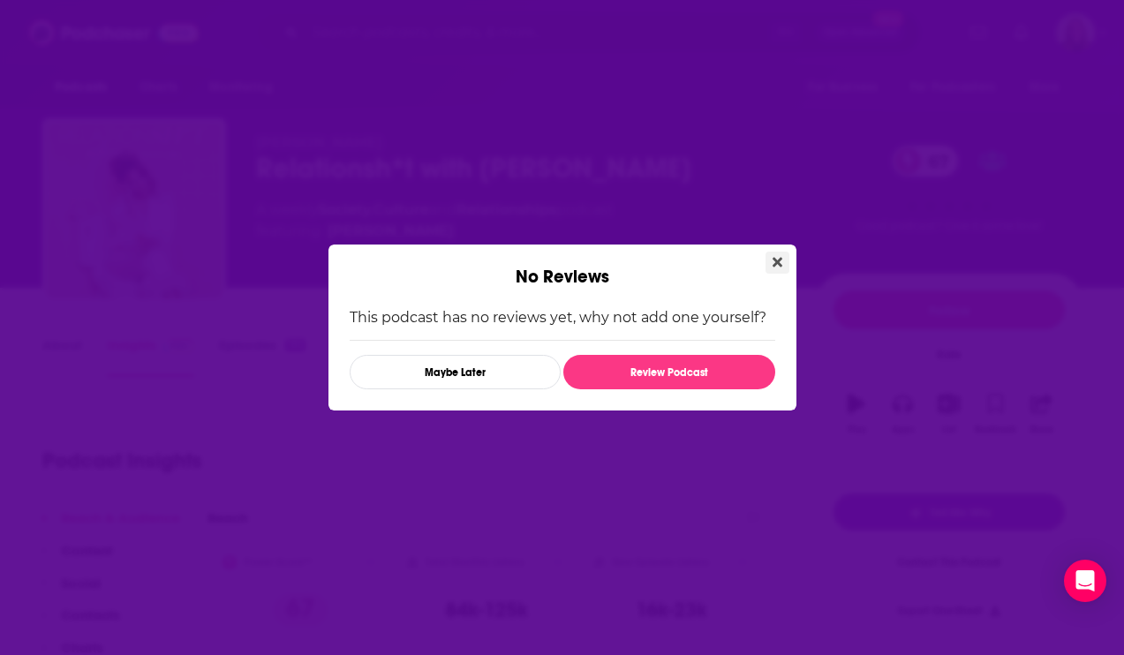
click at [781, 257] on button "Close" at bounding box center [777, 263] width 24 height 22
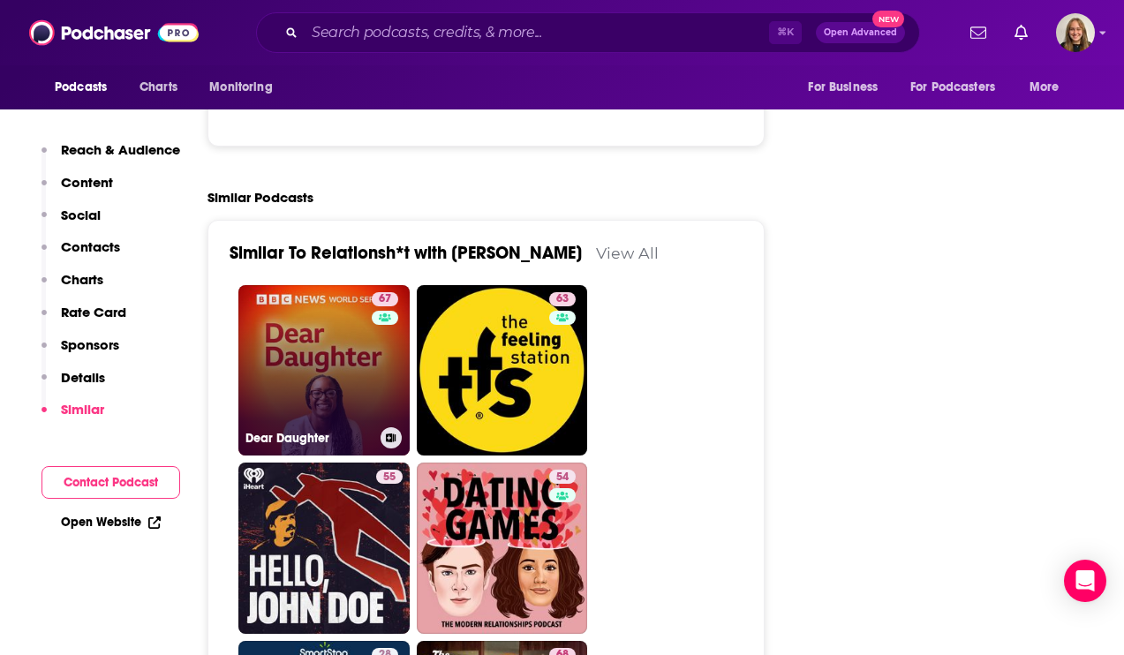
scroll to position [4023, 0]
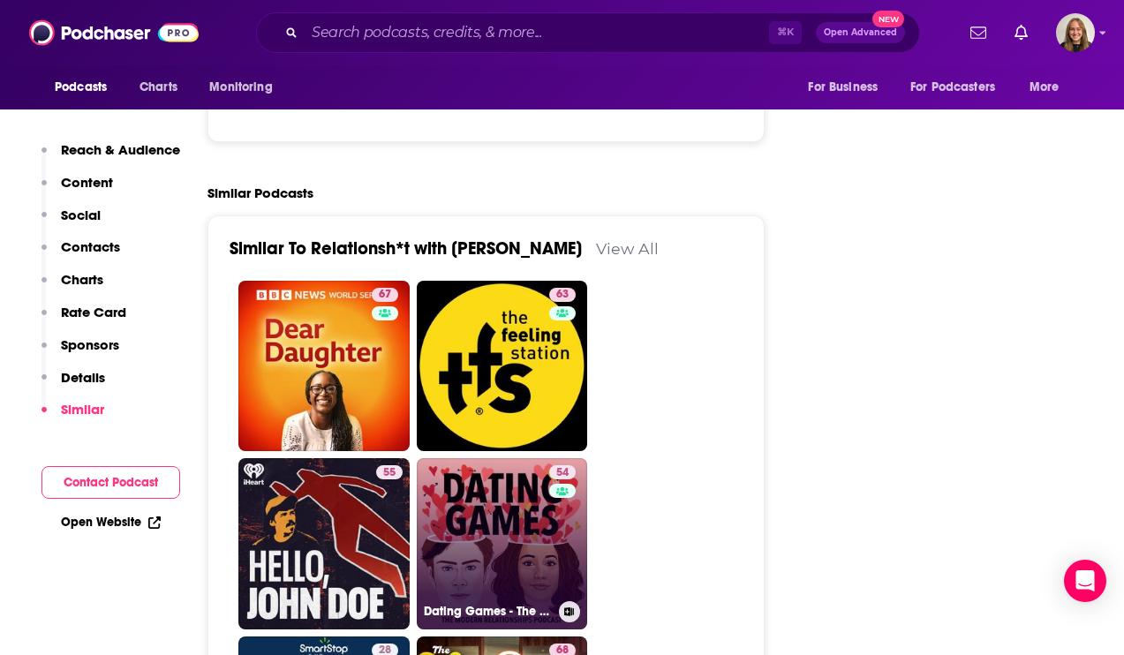
click at [510, 472] on link "54 Dating Games - The Modern Relationships Podcast" at bounding box center [502, 543] width 171 height 171
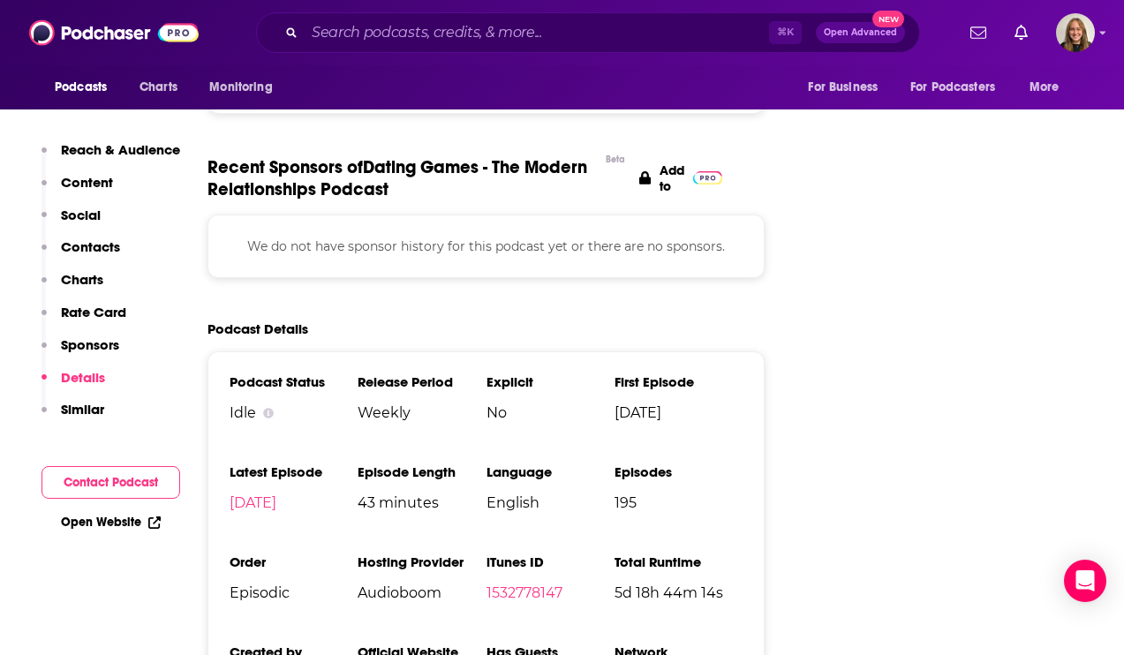
scroll to position [2731, 0]
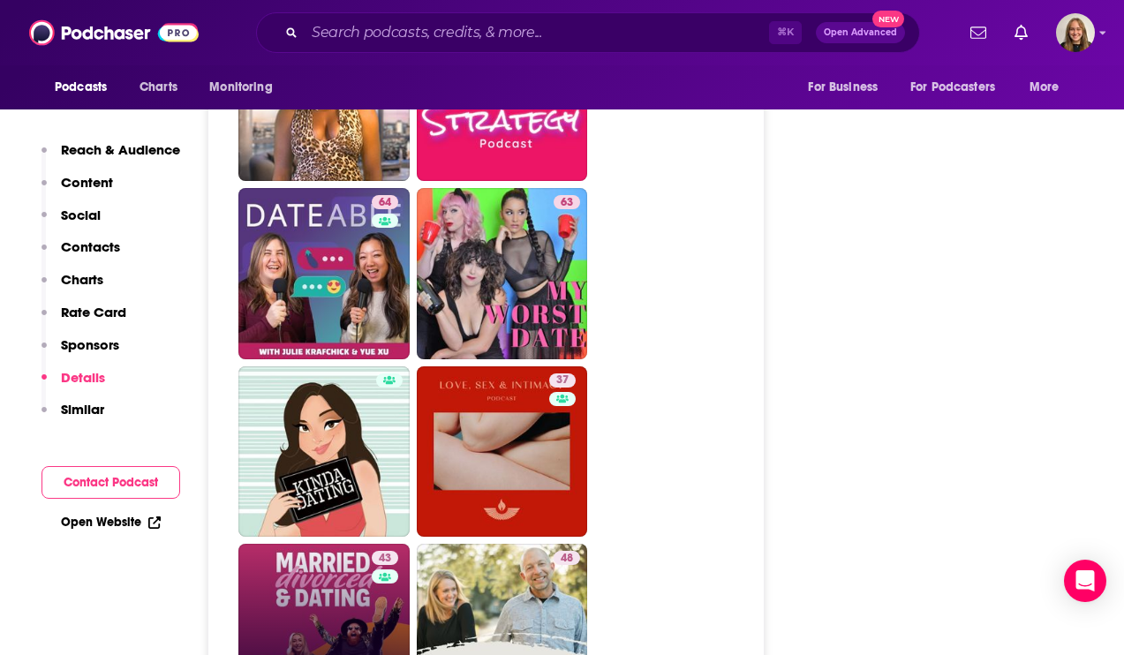
scroll to position [4279, 0]
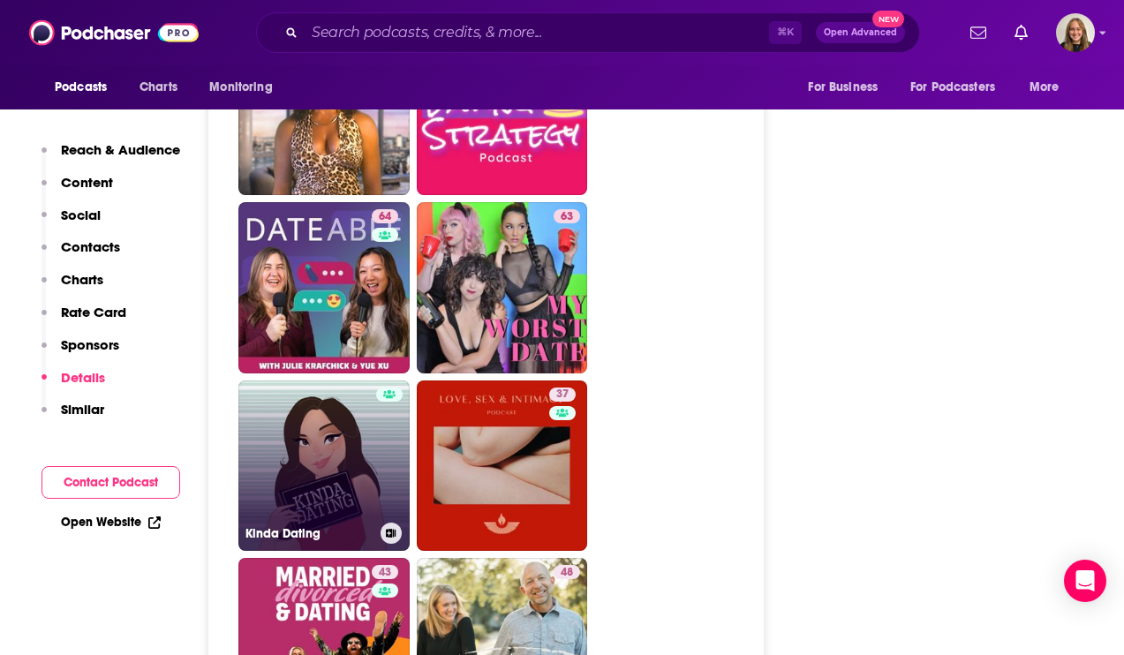
click at [342, 380] on link "Kinda Dating" at bounding box center [323, 465] width 171 height 171
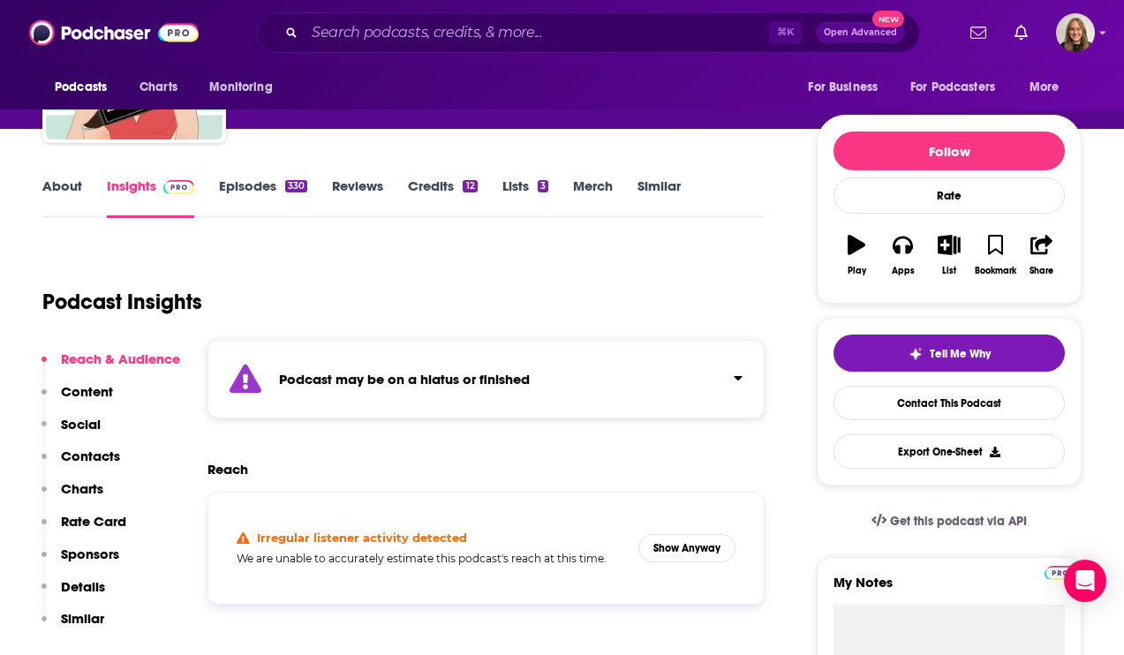
scroll to position [166, 0]
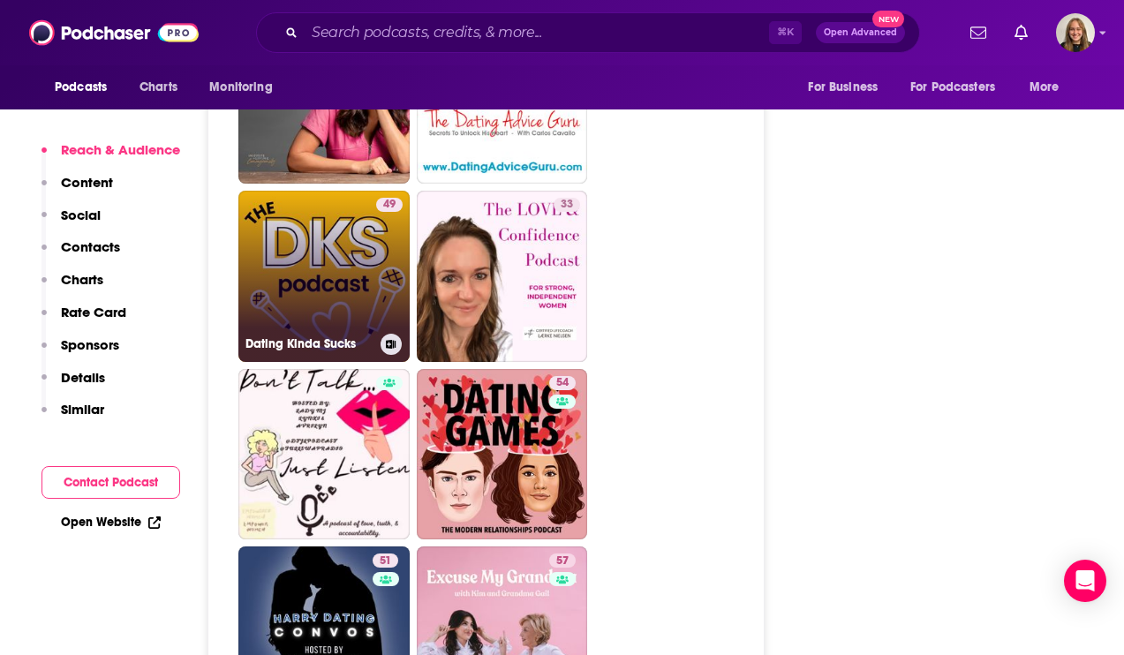
scroll to position [5504, 0]
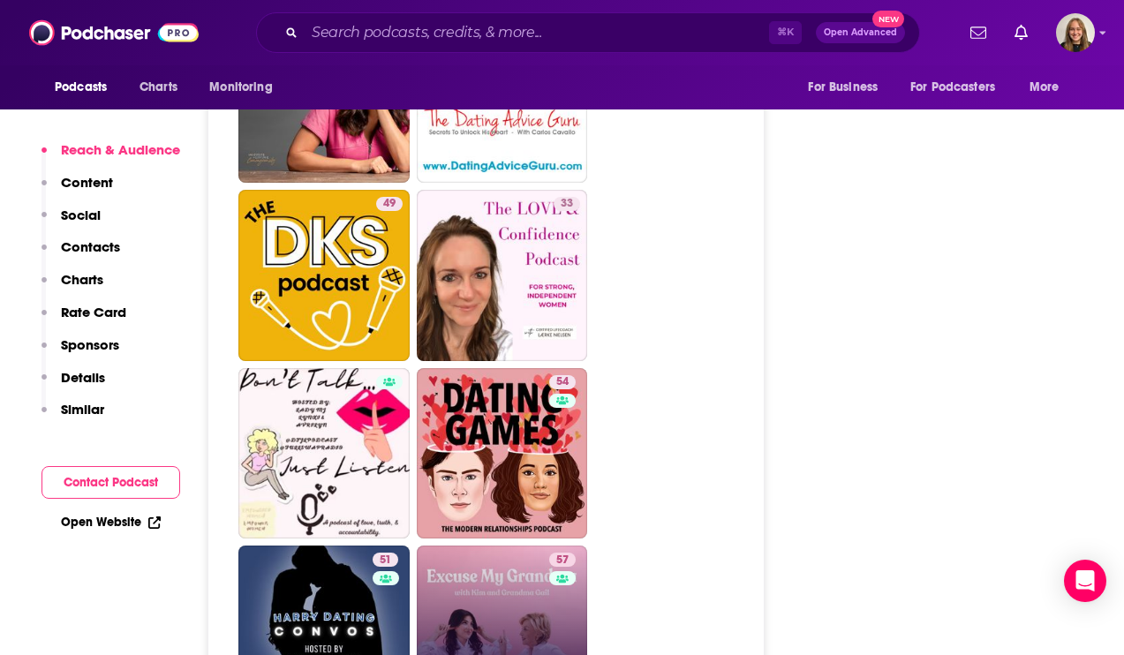
click at [479, 545] on link "57 Excuse My Grandma" at bounding box center [502, 630] width 171 height 171
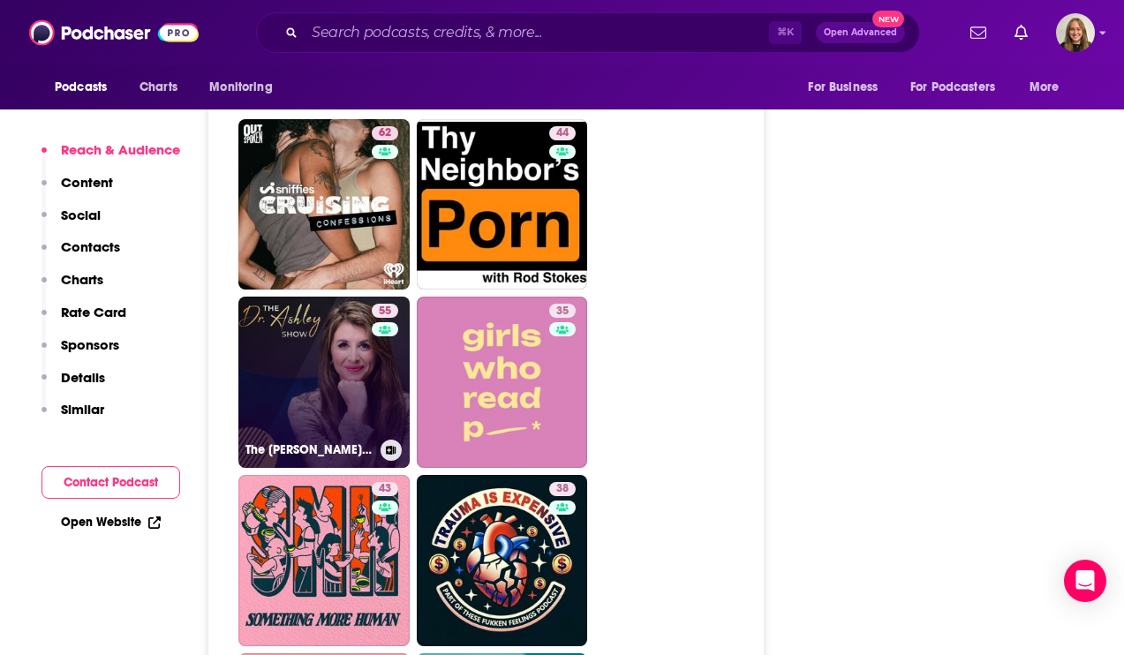
scroll to position [4541, 0]
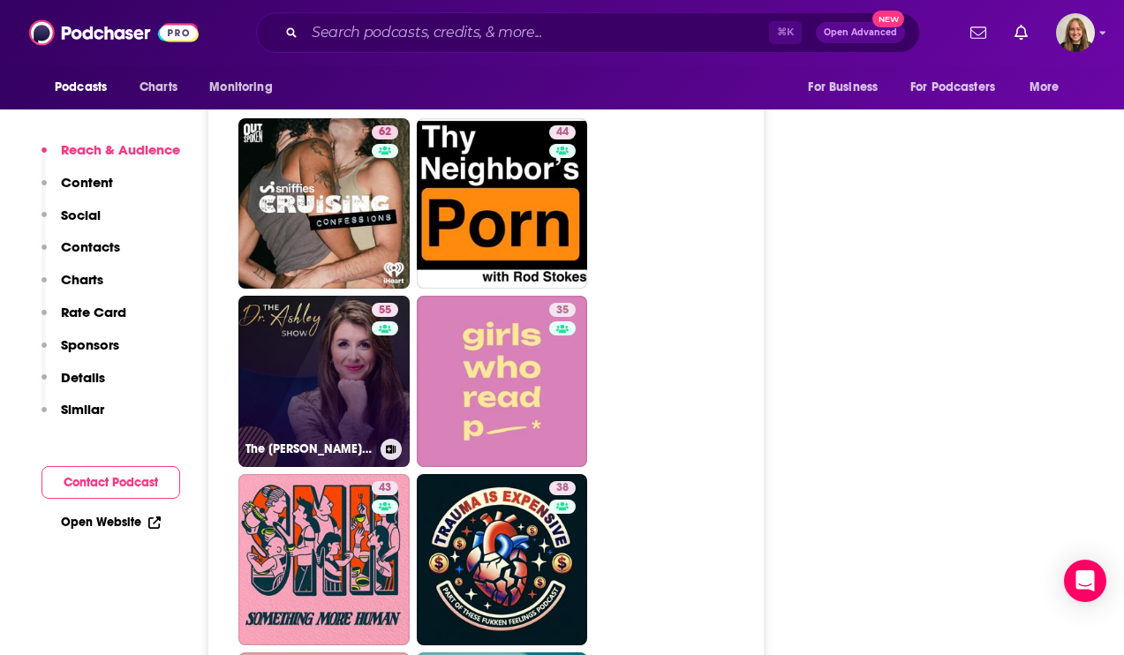
click at [350, 298] on link "55 The [PERSON_NAME] Show" at bounding box center [323, 381] width 171 height 171
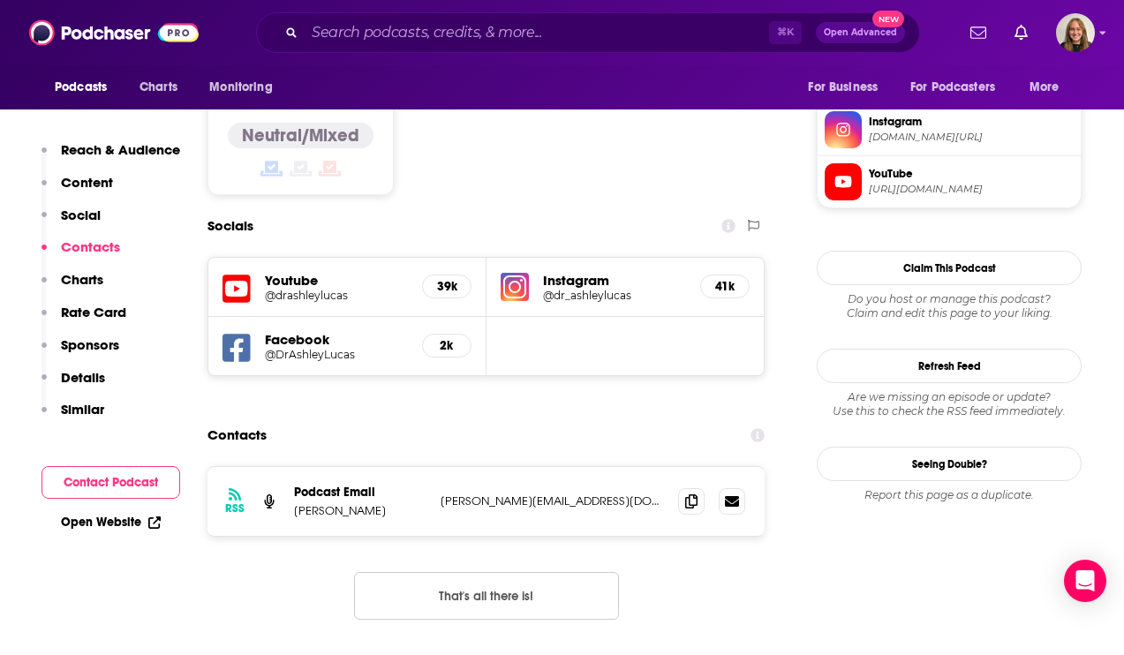
scroll to position [1428, 0]
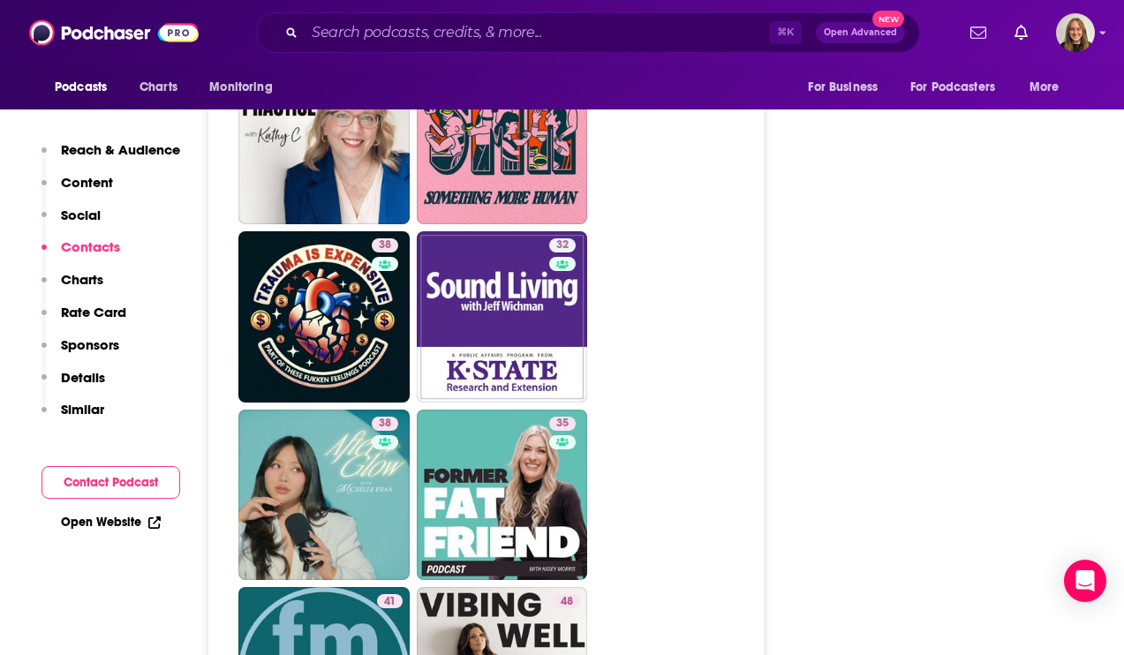
scroll to position [5109, 0]
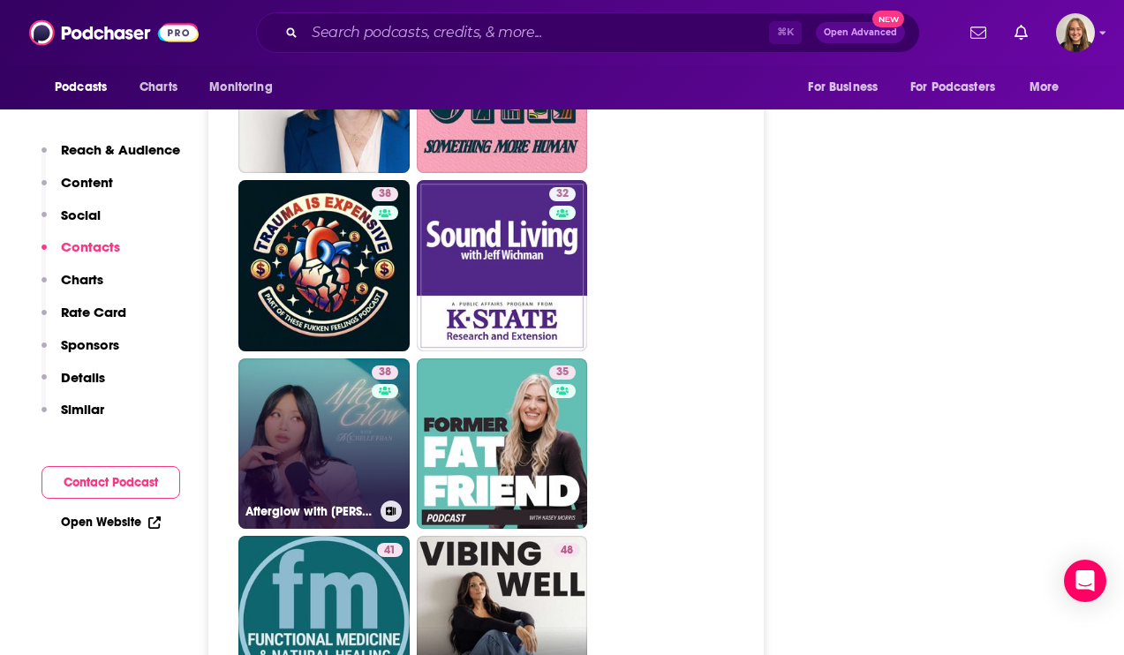
click at [365, 365] on link "38 Afterglow with [PERSON_NAME]" at bounding box center [323, 443] width 171 height 171
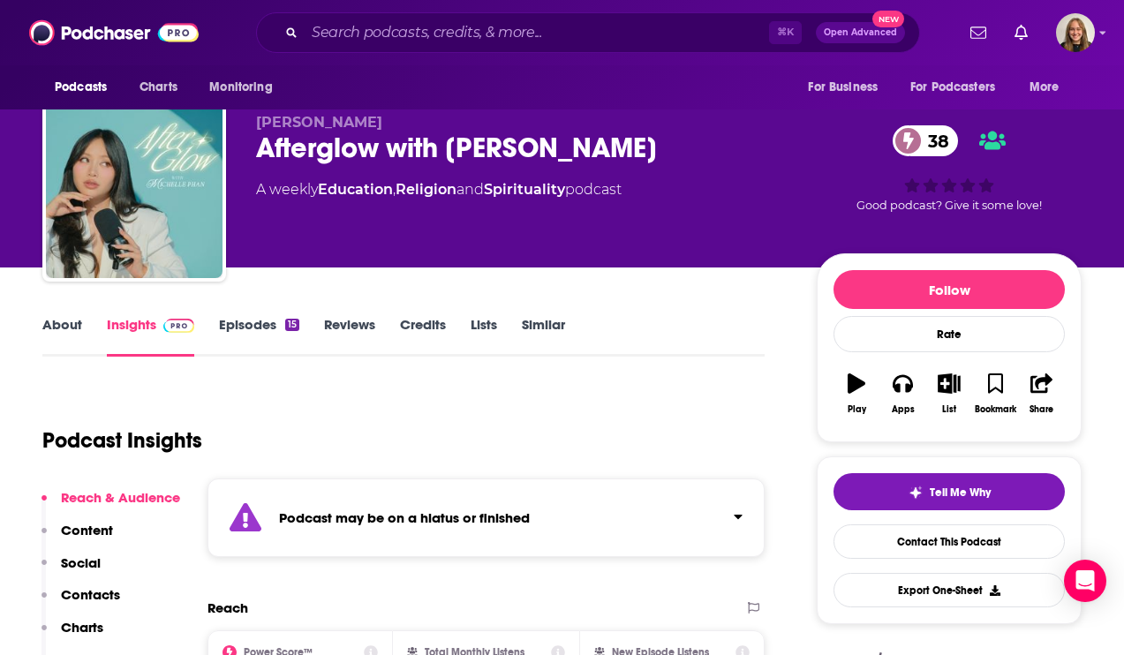
scroll to position [22, 0]
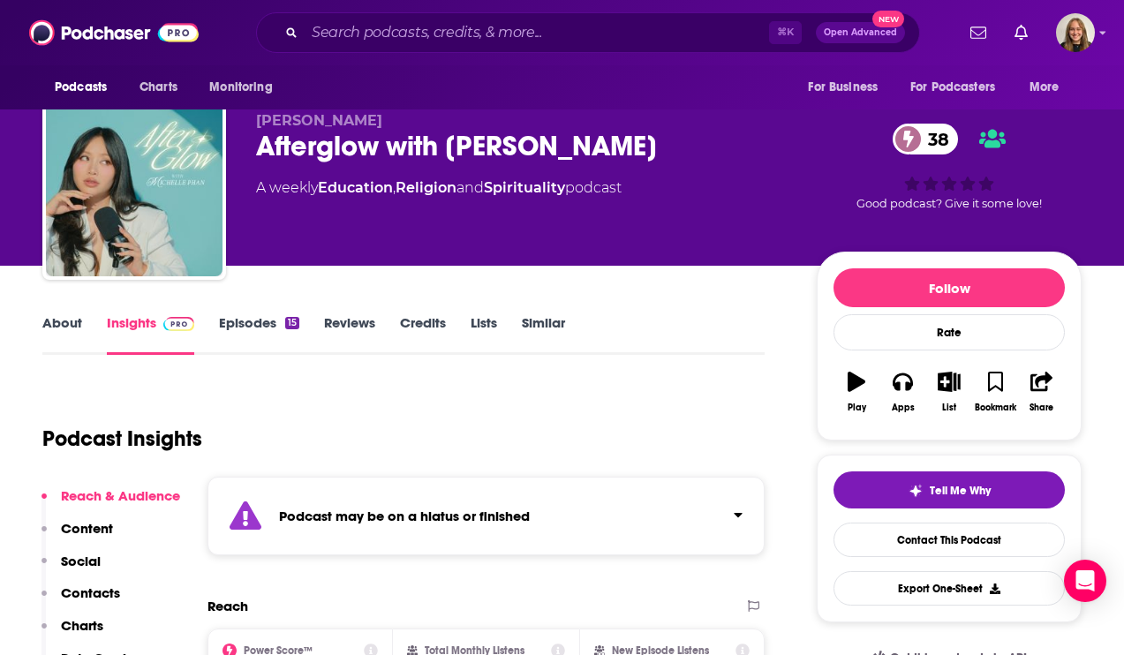
type input "[URL][DOMAIN_NAME][PERSON_NAME]"
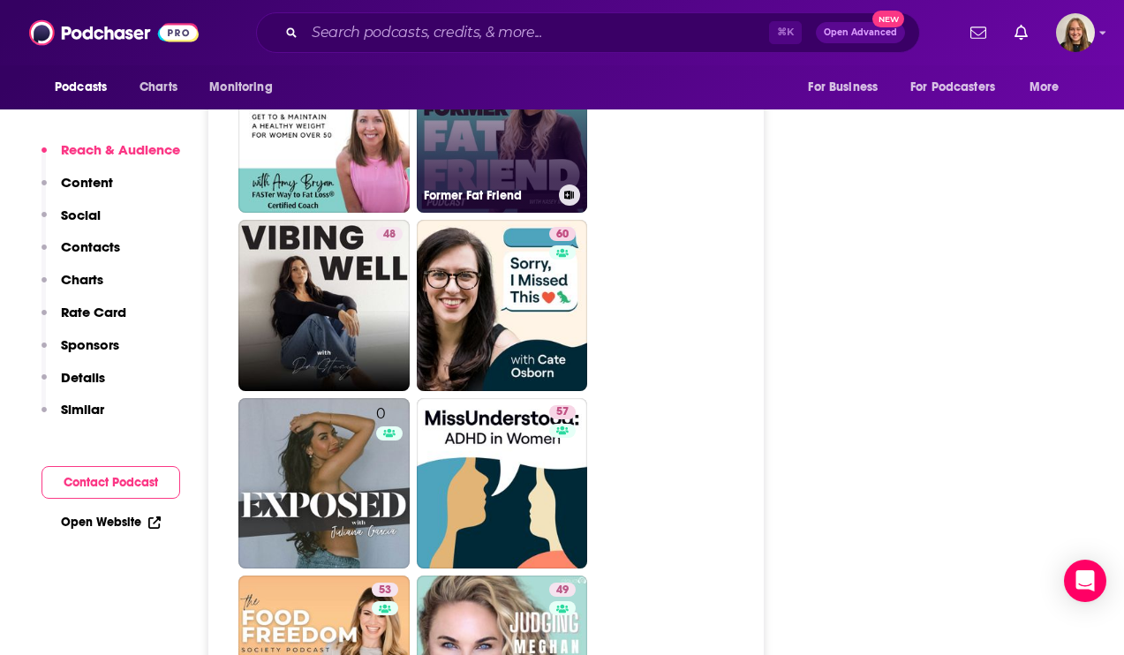
scroll to position [5455, 0]
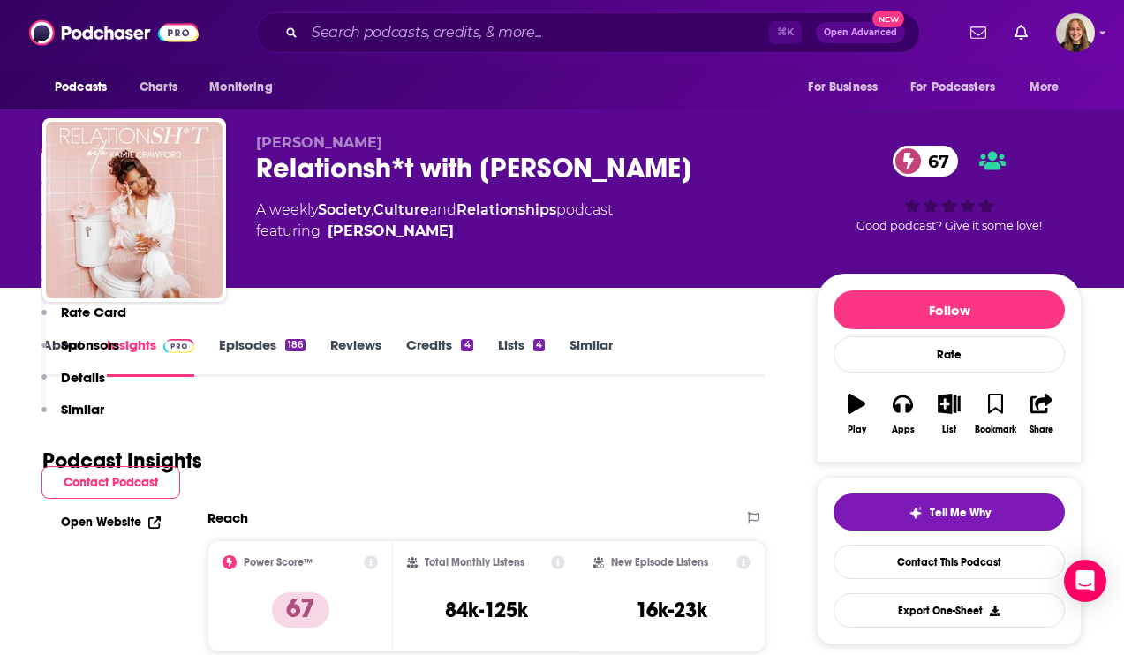
scroll to position [5455, 0]
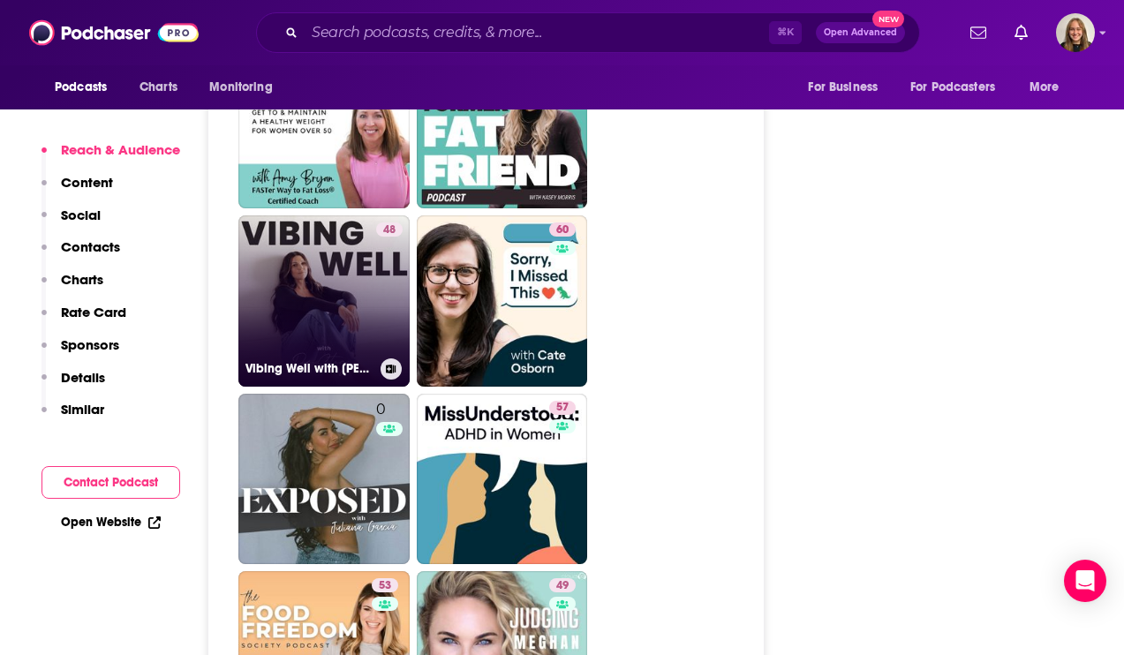
click at [327, 225] on link "48 Vibing Well with [PERSON_NAME] (A Foundational Approach to Healing the LIFES…" at bounding box center [323, 300] width 171 height 171
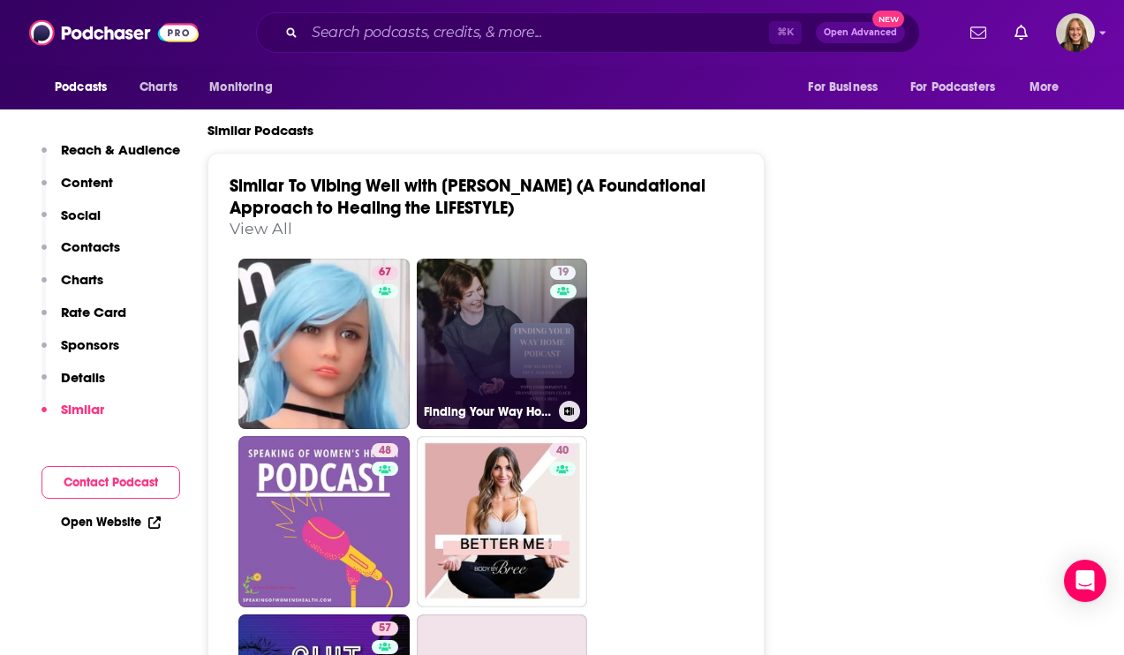
scroll to position [3086, 0]
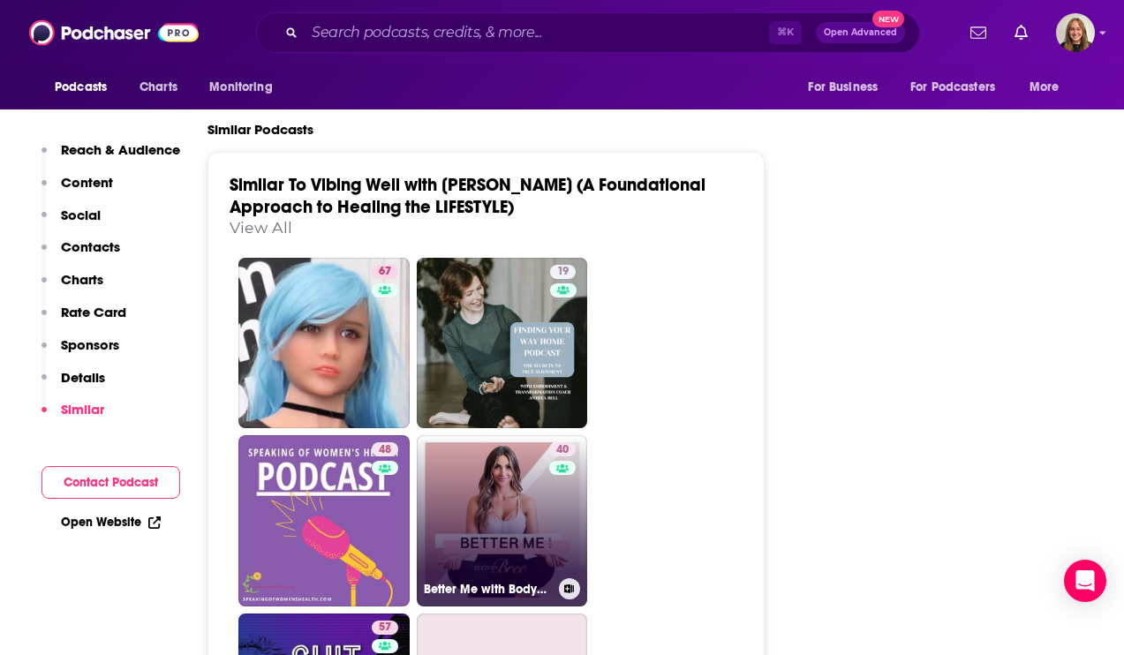
click at [488, 457] on link "40 Better Me with BodyByBree" at bounding box center [502, 520] width 171 height 171
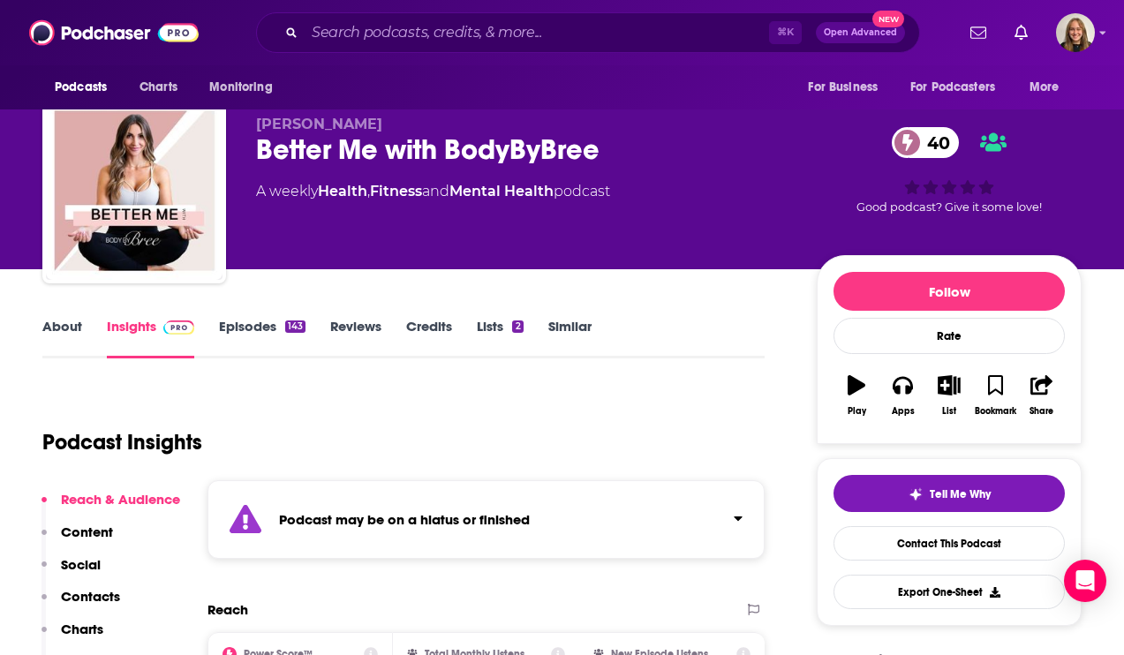
scroll to position [14, 0]
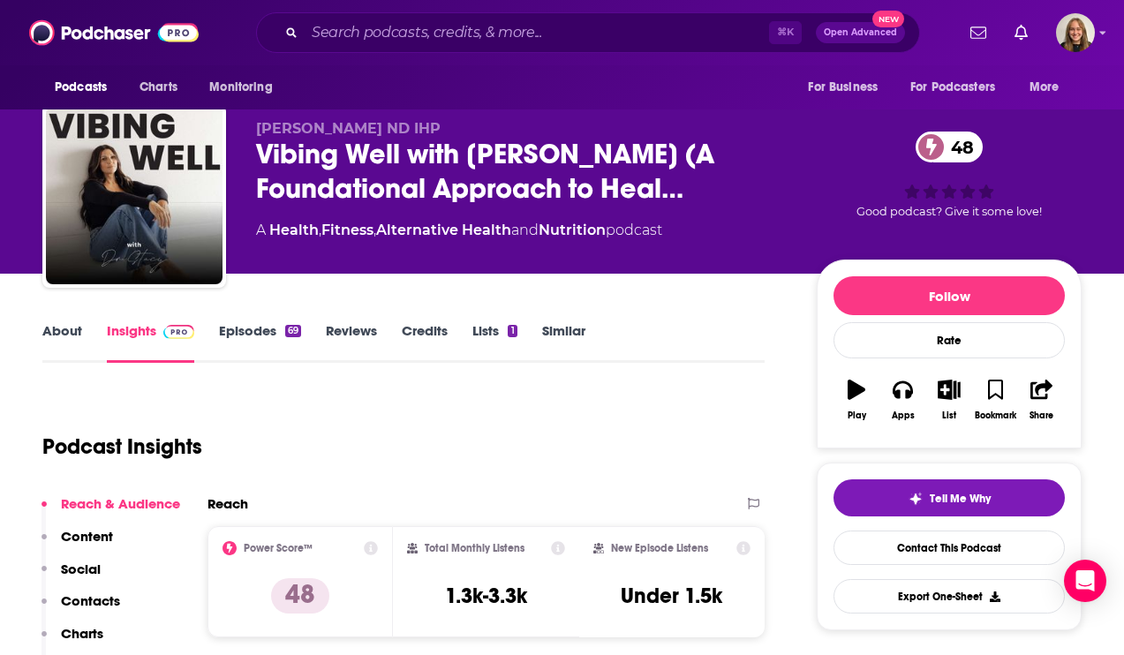
type input "https://www.podchaser.com/podcasts/vibing-well-with-dr-stacy-a-fo-4519096"
